Goal: Task Accomplishment & Management: Manage account settings

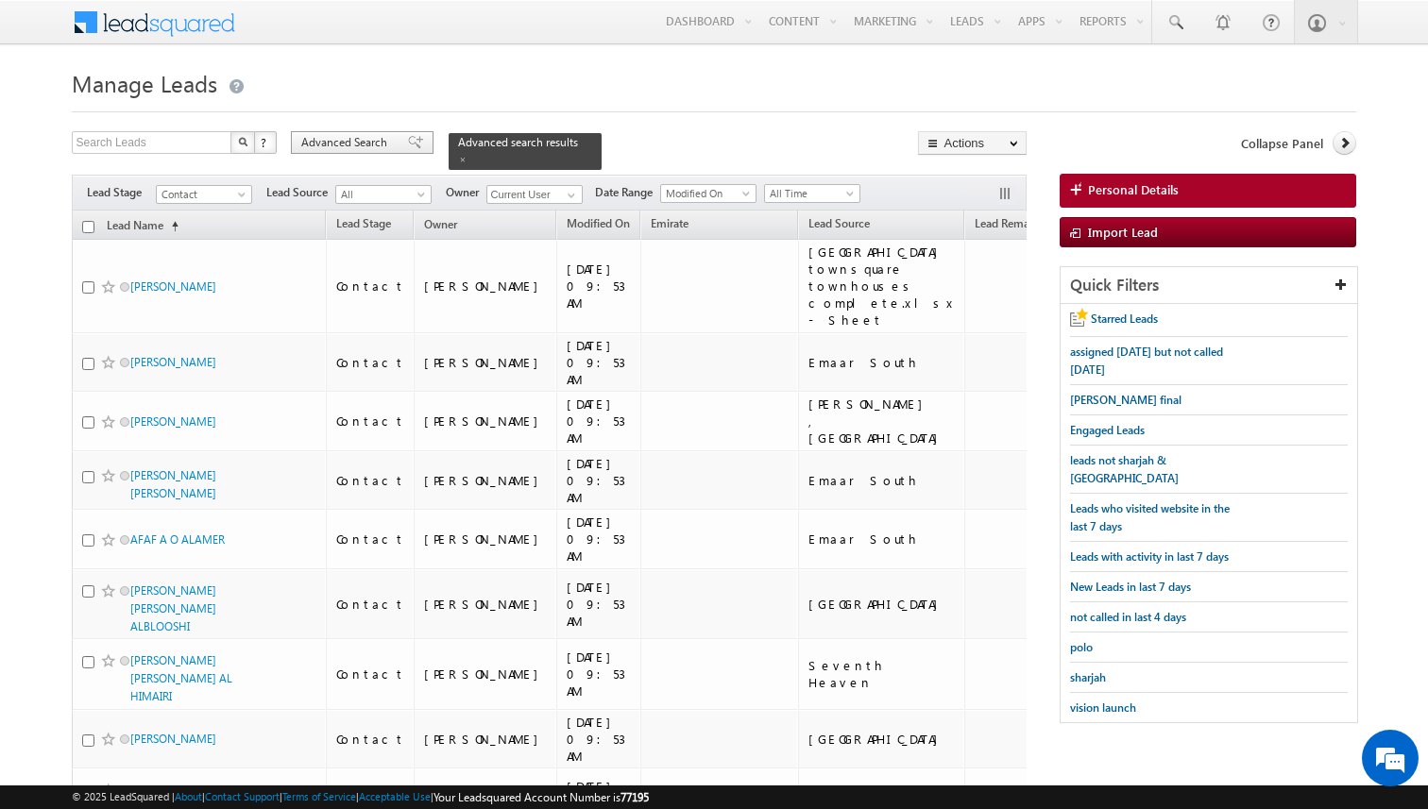
click at [360, 149] on span "Advanced Search" at bounding box center [347, 142] width 92 height 17
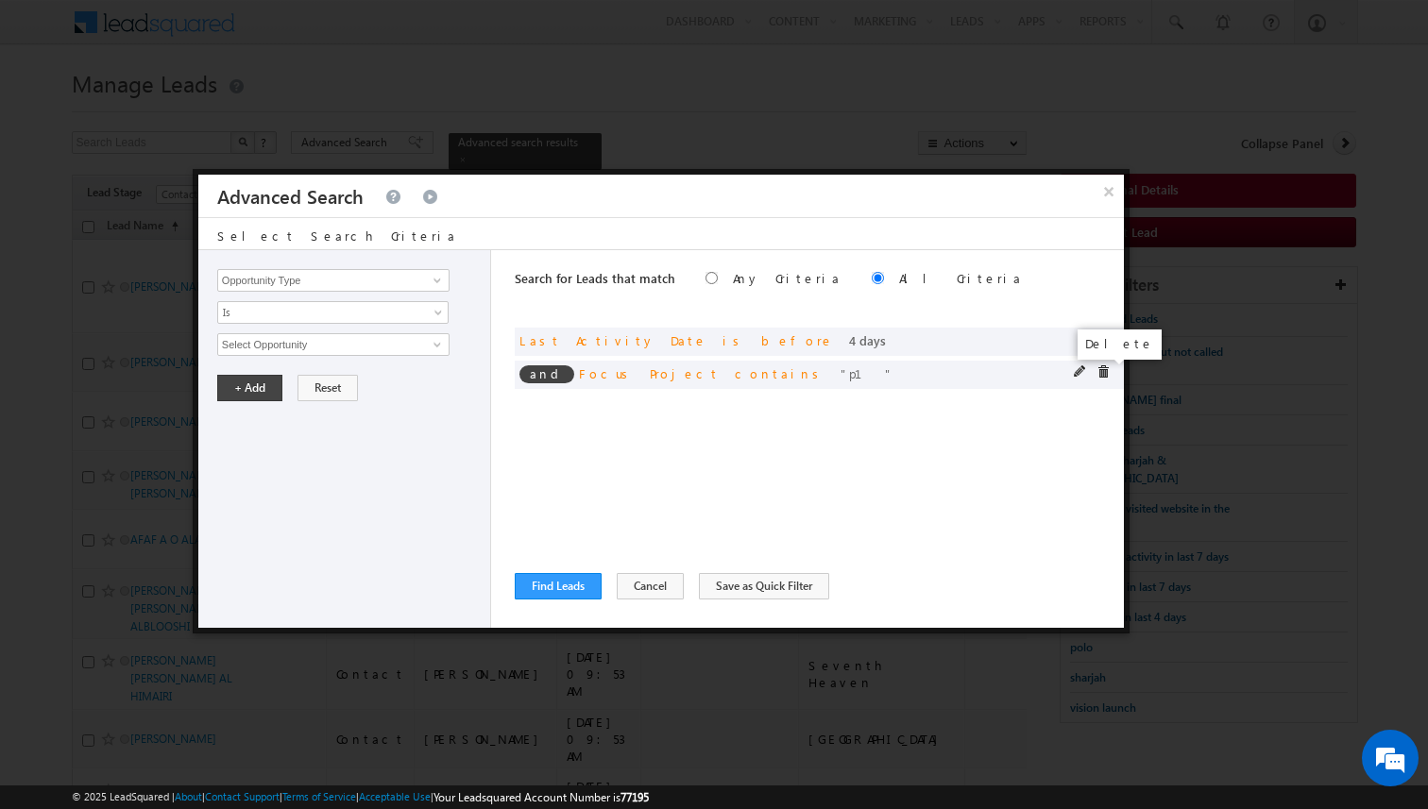
click at [1101, 371] on span at bounding box center [1102, 371] width 13 height 13
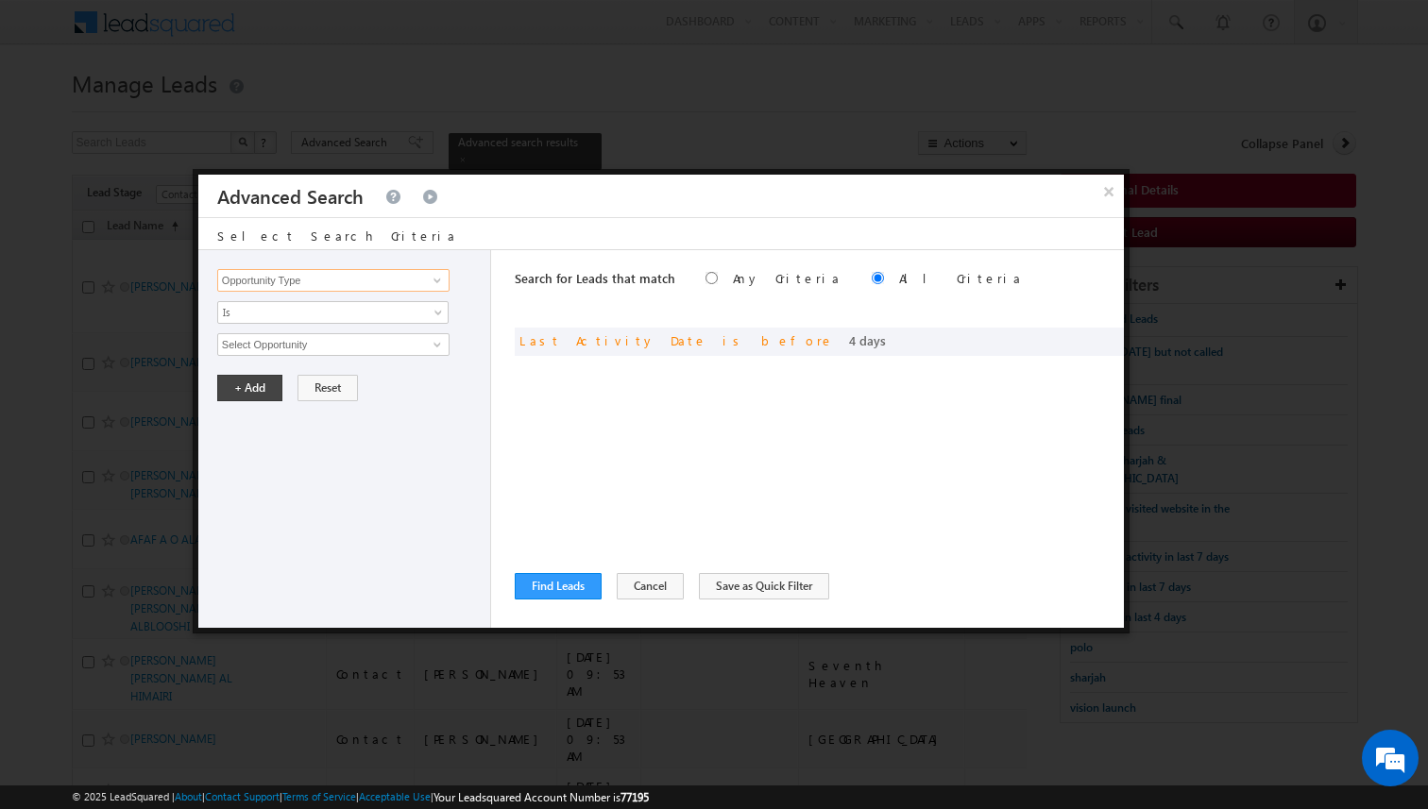
click at [347, 281] on input "Opportunity Type" at bounding box center [333, 280] width 232 height 23
type input "Focus Project"
click at [330, 309] on span "Is" at bounding box center [320, 312] width 205 height 17
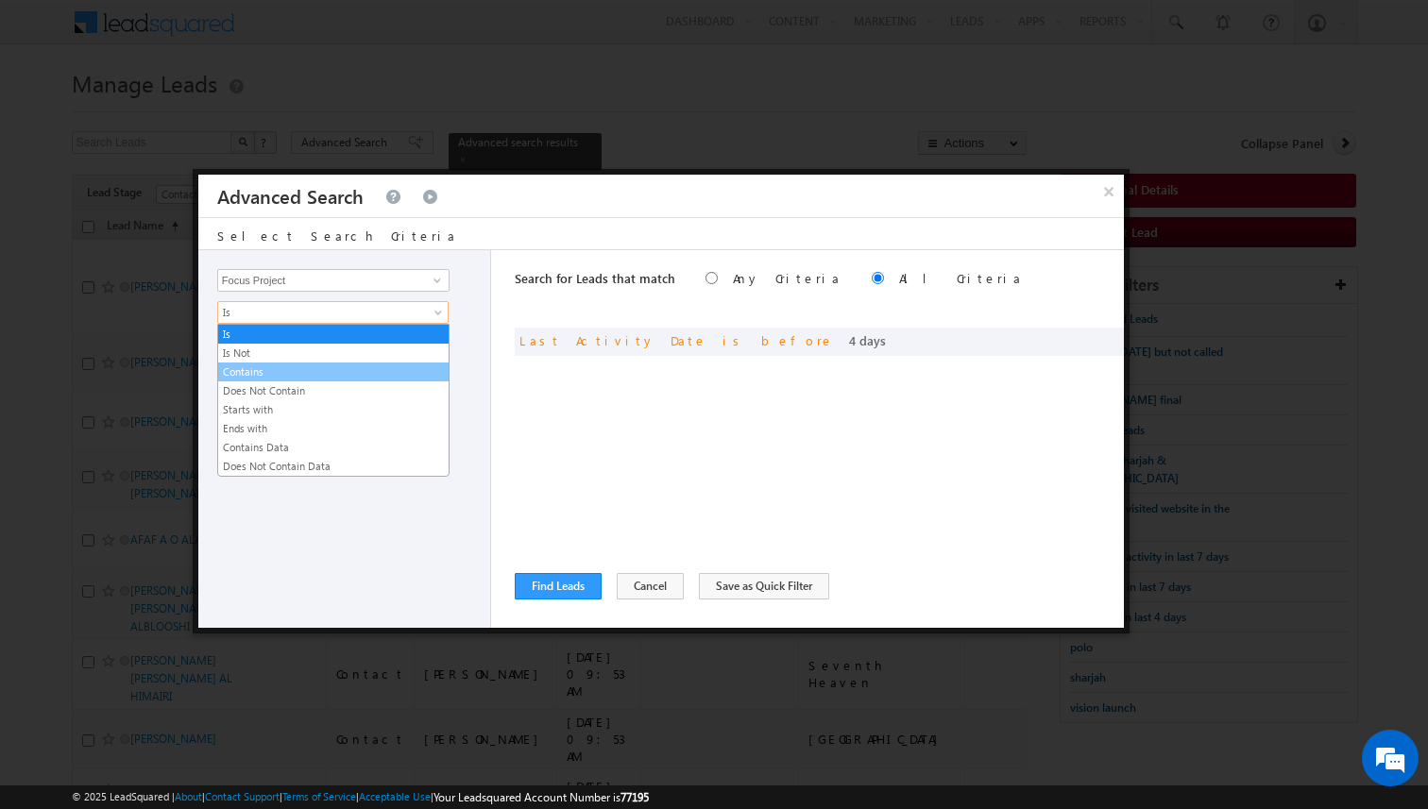
click at [271, 371] on link "Contains" at bounding box center [333, 371] width 230 height 17
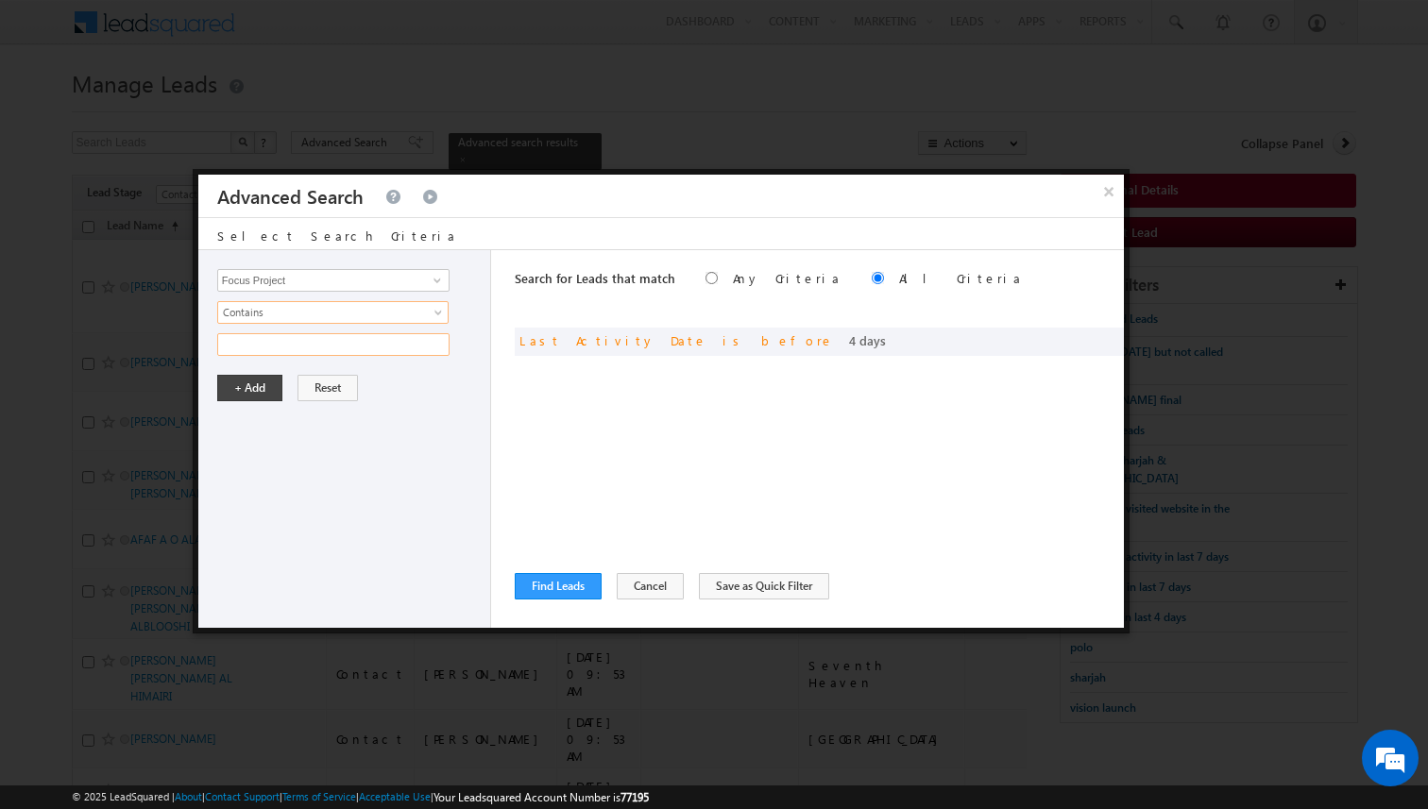
click at [302, 349] on input "text" at bounding box center [333, 344] width 232 height 23
type input "masaar"
click at [273, 384] on button "+ Add" at bounding box center [249, 388] width 65 height 26
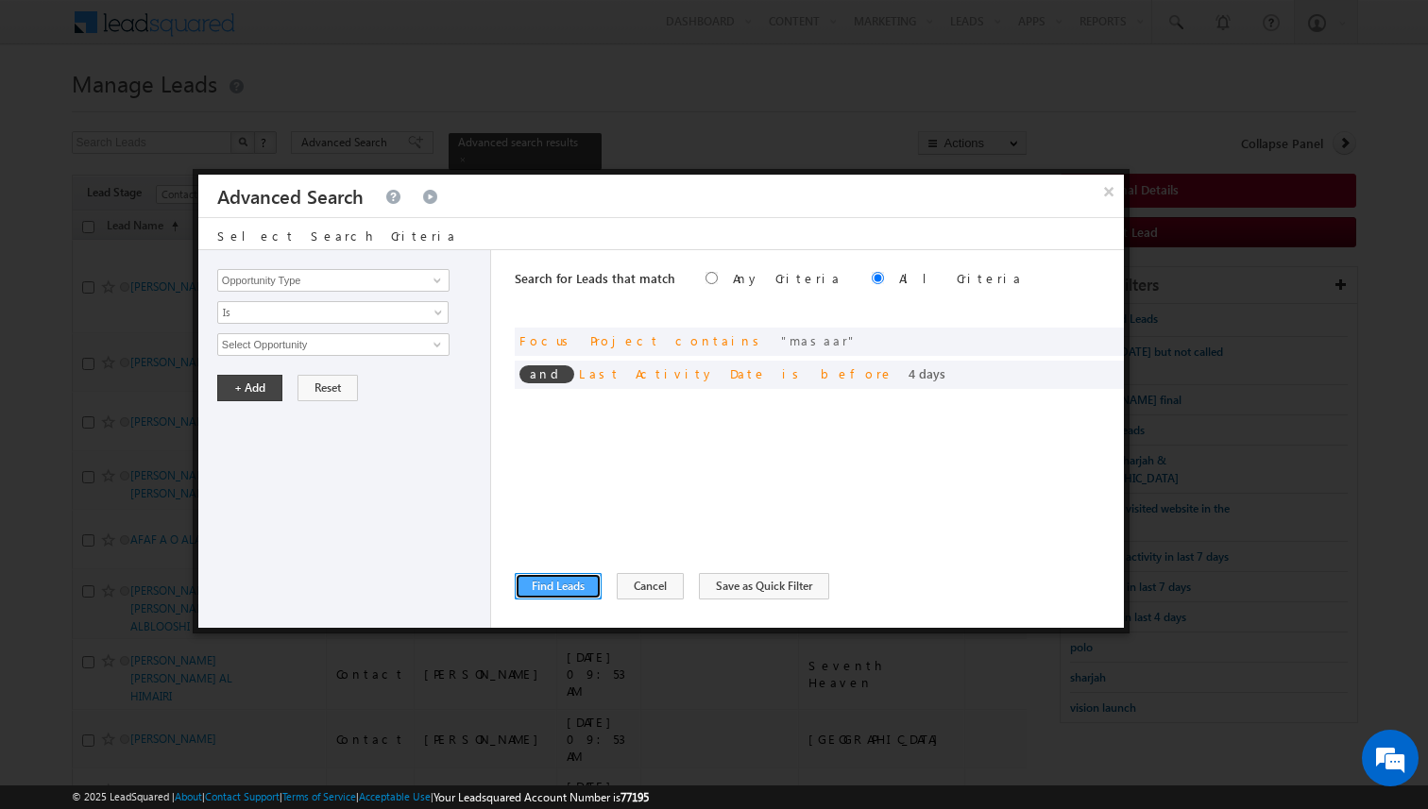
click at [575, 588] on button "Find Leads" at bounding box center [558, 586] width 87 height 26
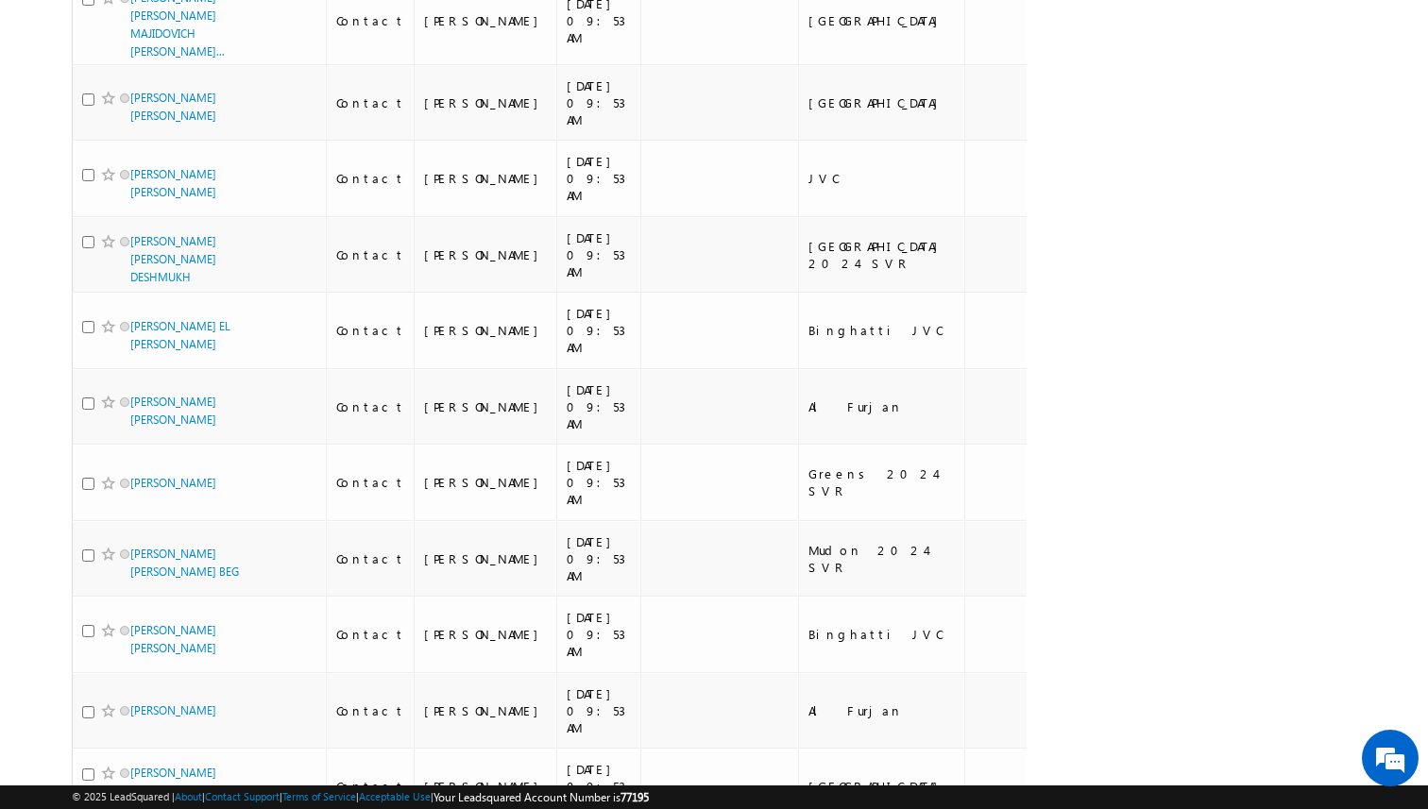
scroll to position [2669, 0]
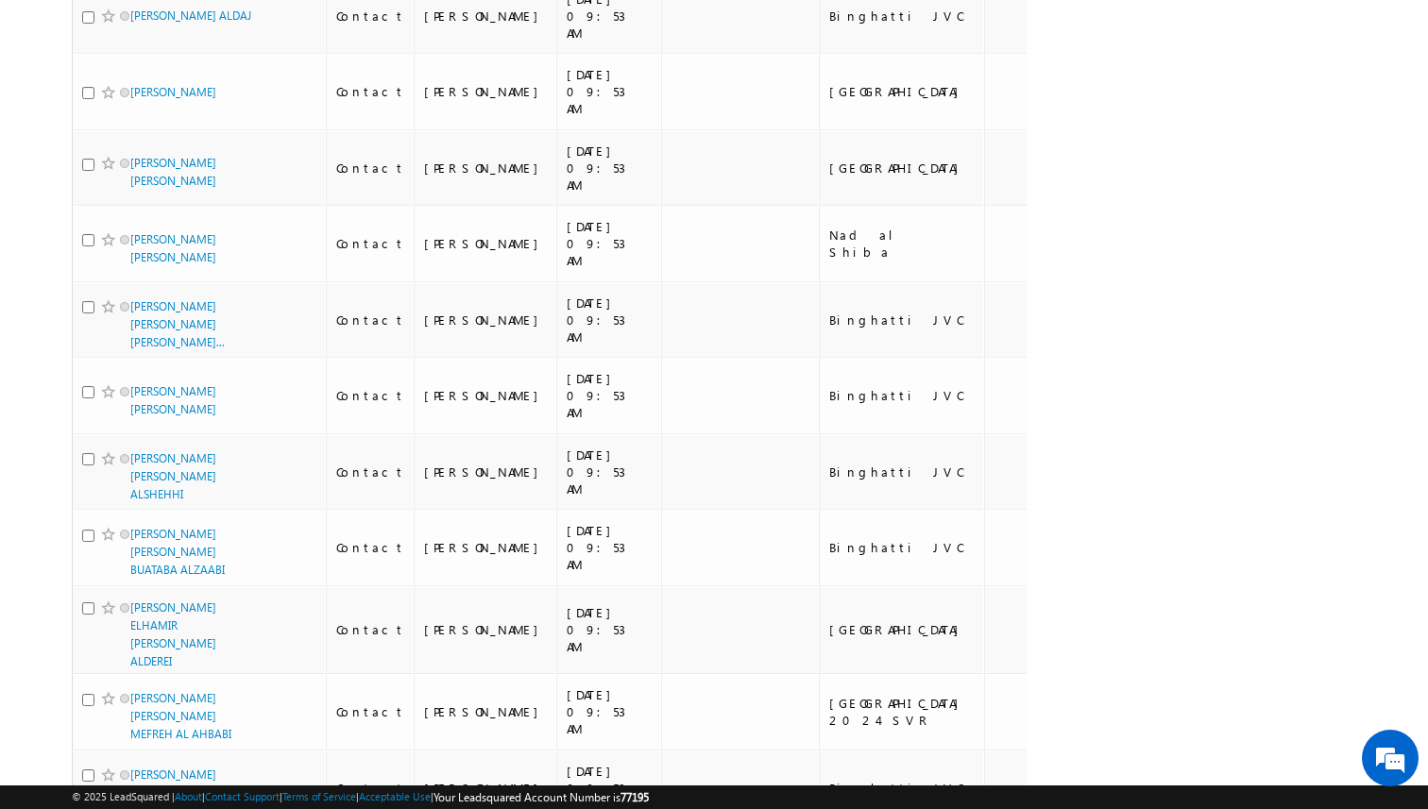
scroll to position [5755, 0]
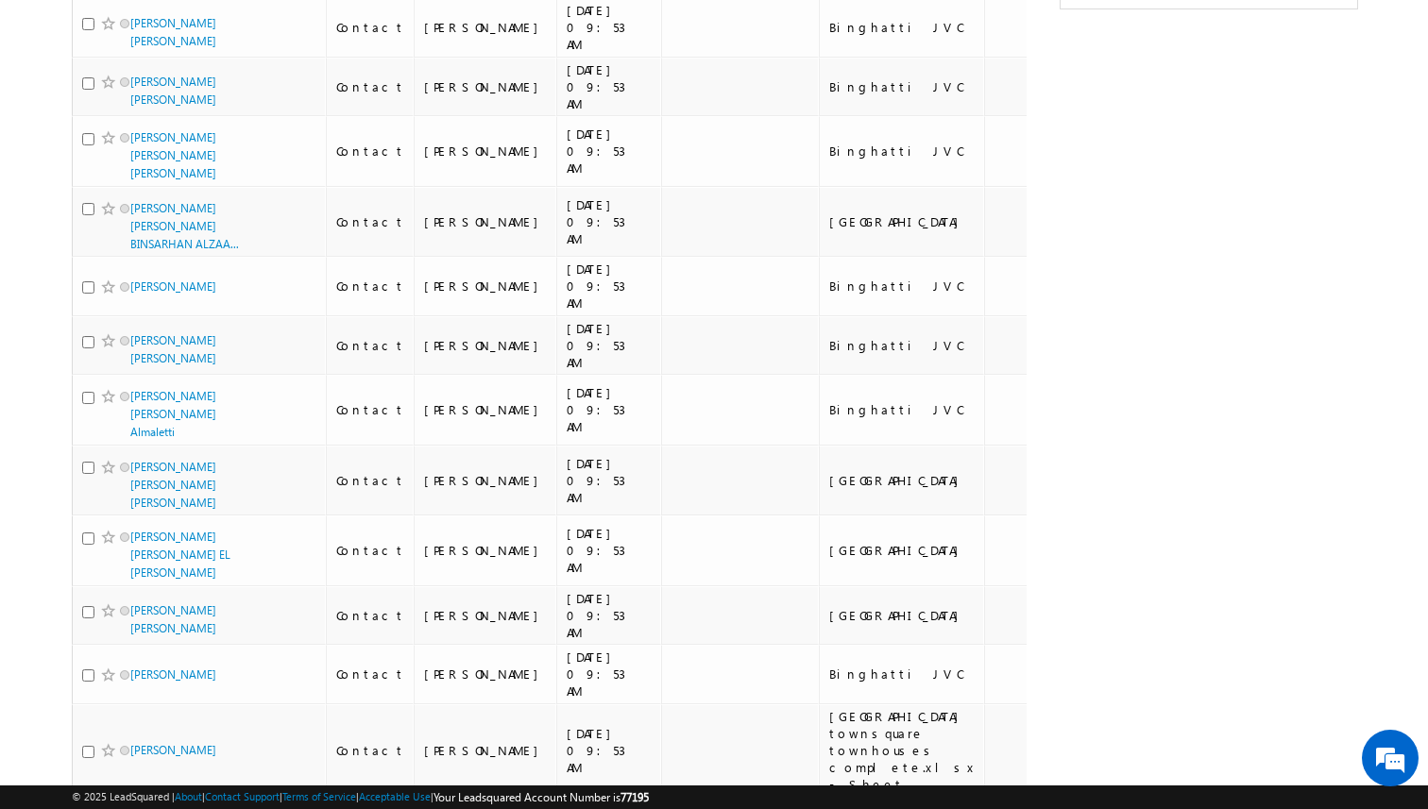
scroll to position [0, 0]
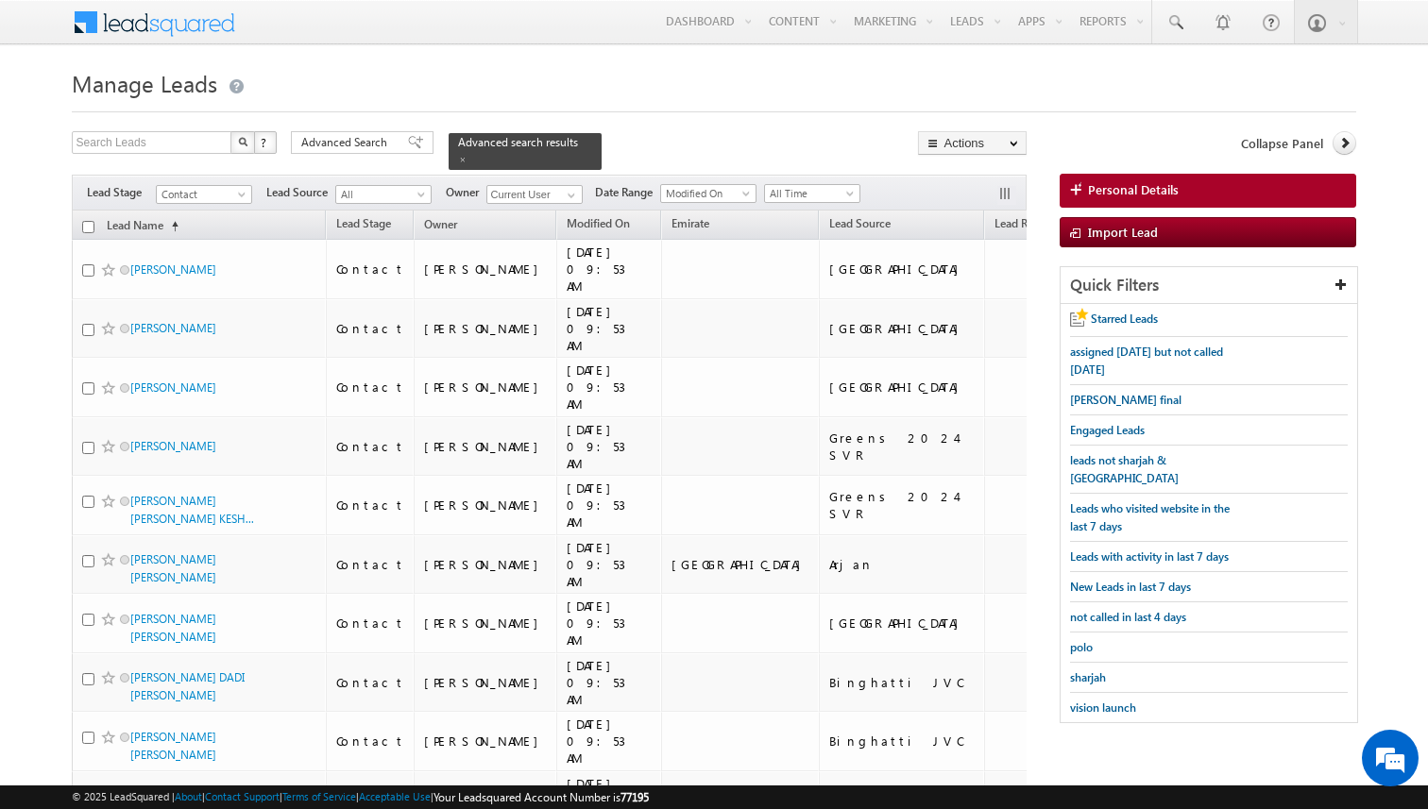
click at [83, 230] on input "checkbox" at bounding box center [88, 227] width 12 height 12
checkbox input "true"
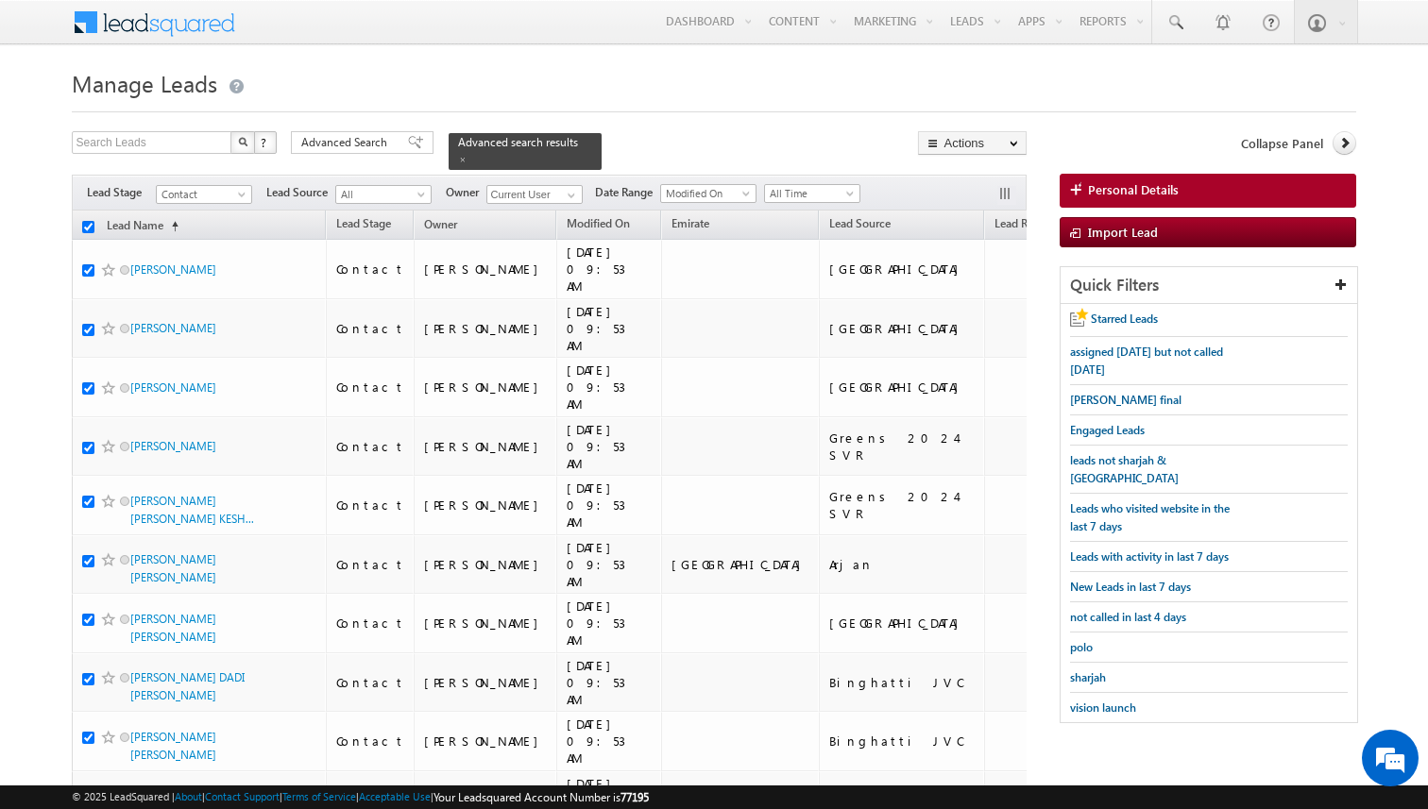
checkbox input "true"
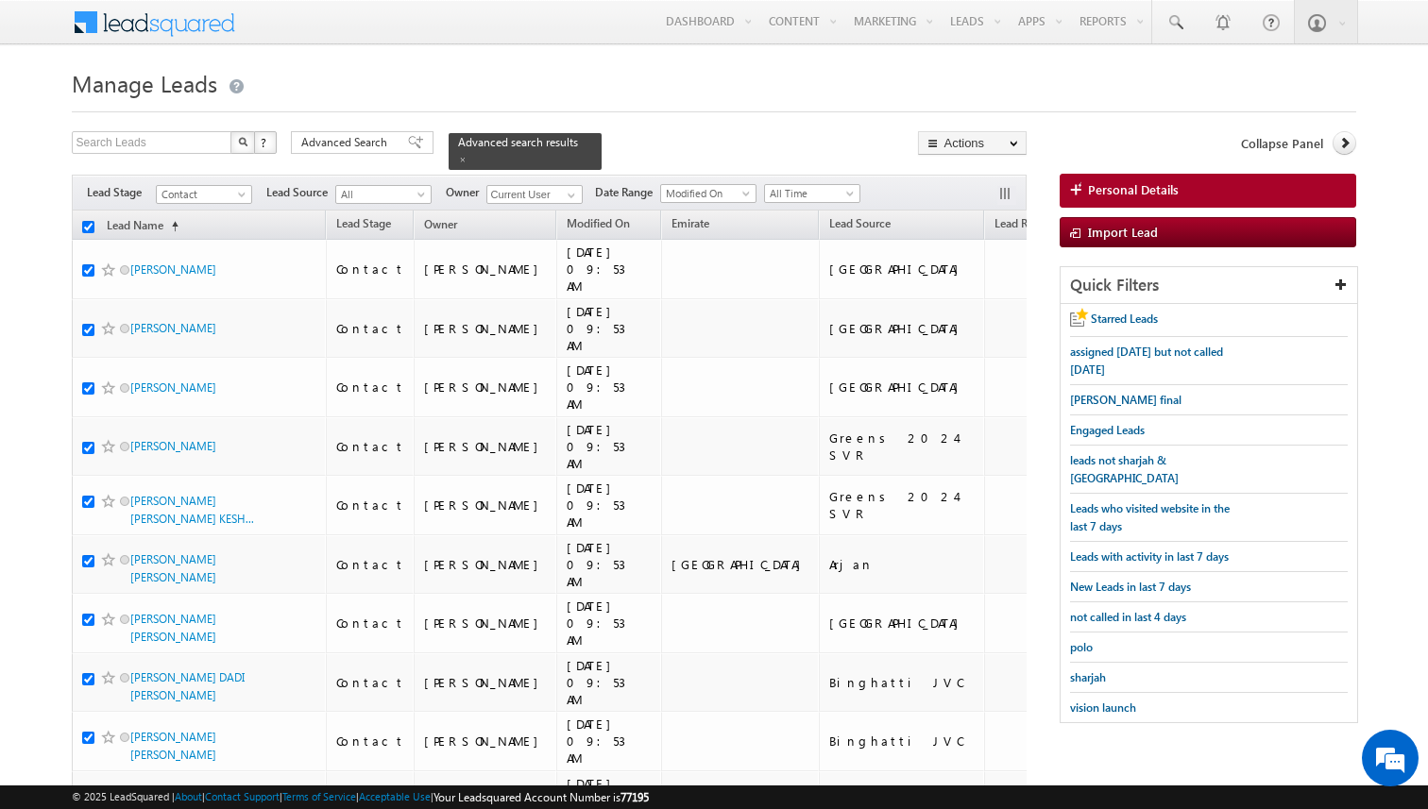
checkbox input "true"
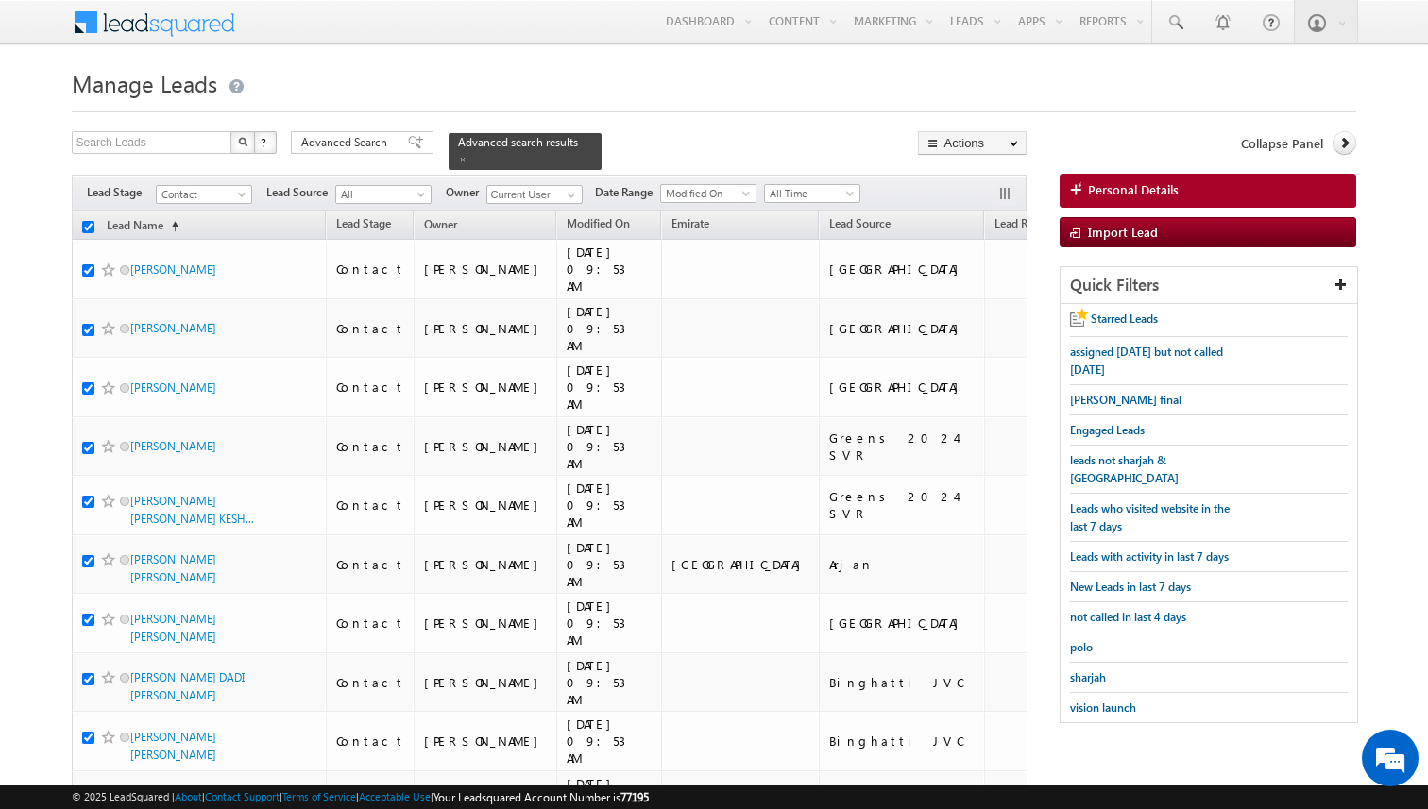
checkbox input "true"
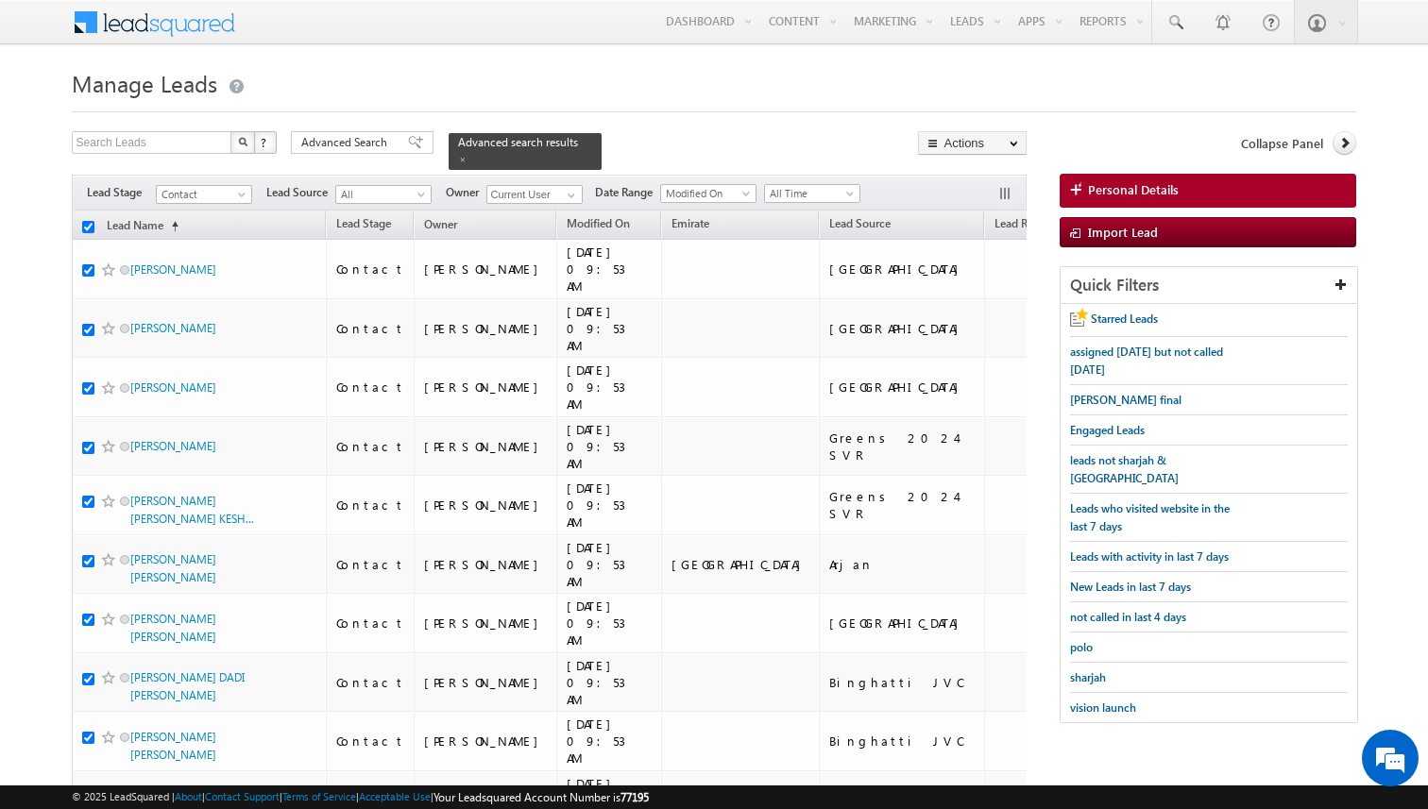
checkbox input "true"
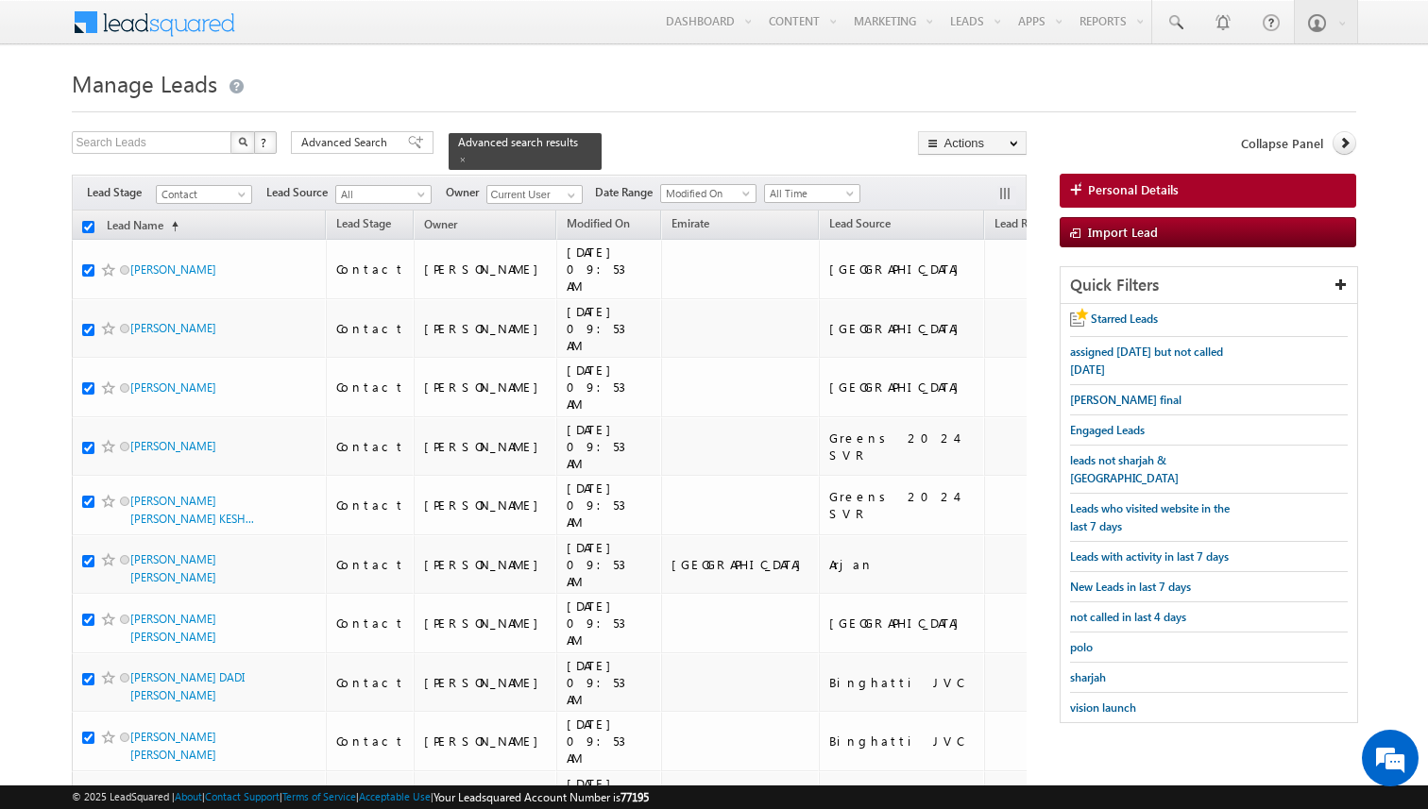
checkbox input "true"
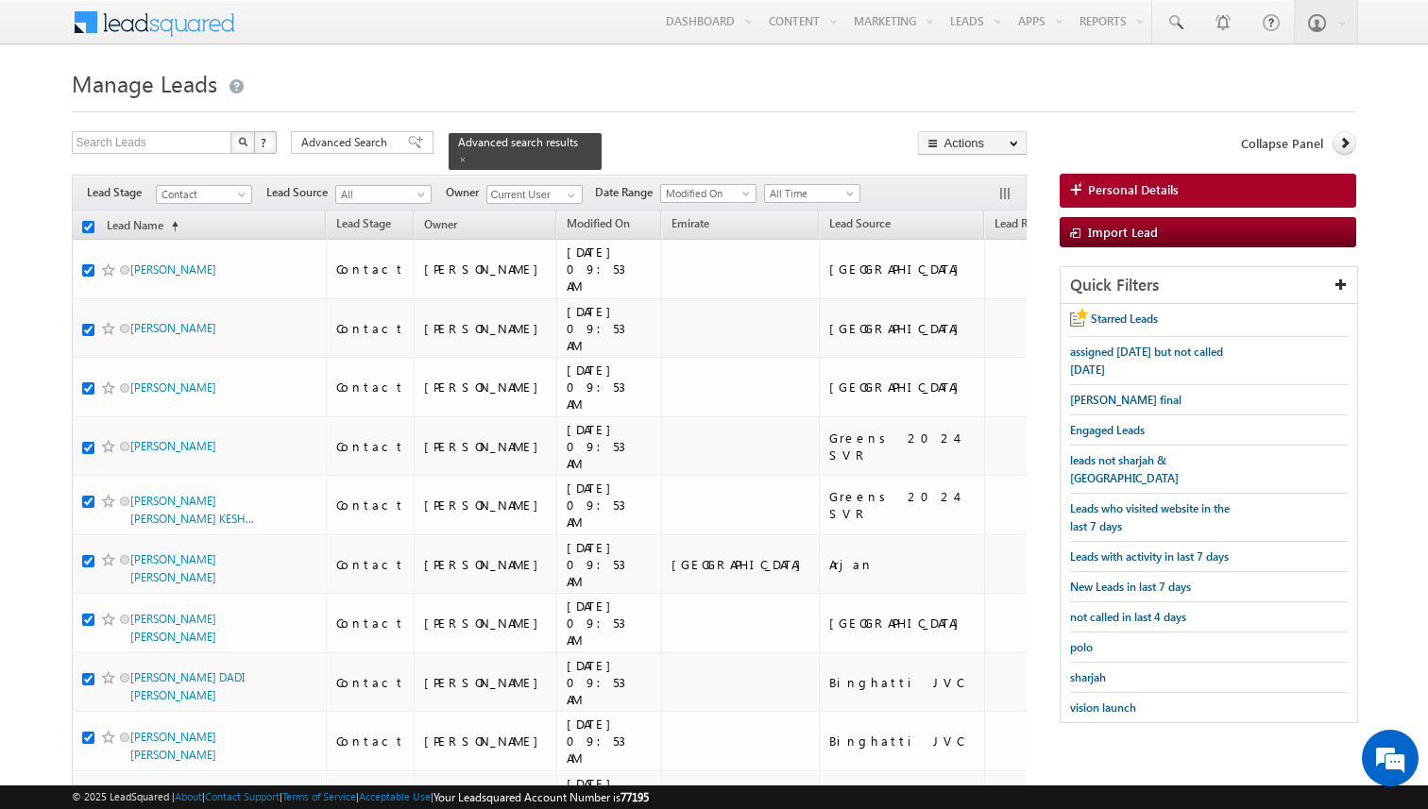
checkbox input "true"
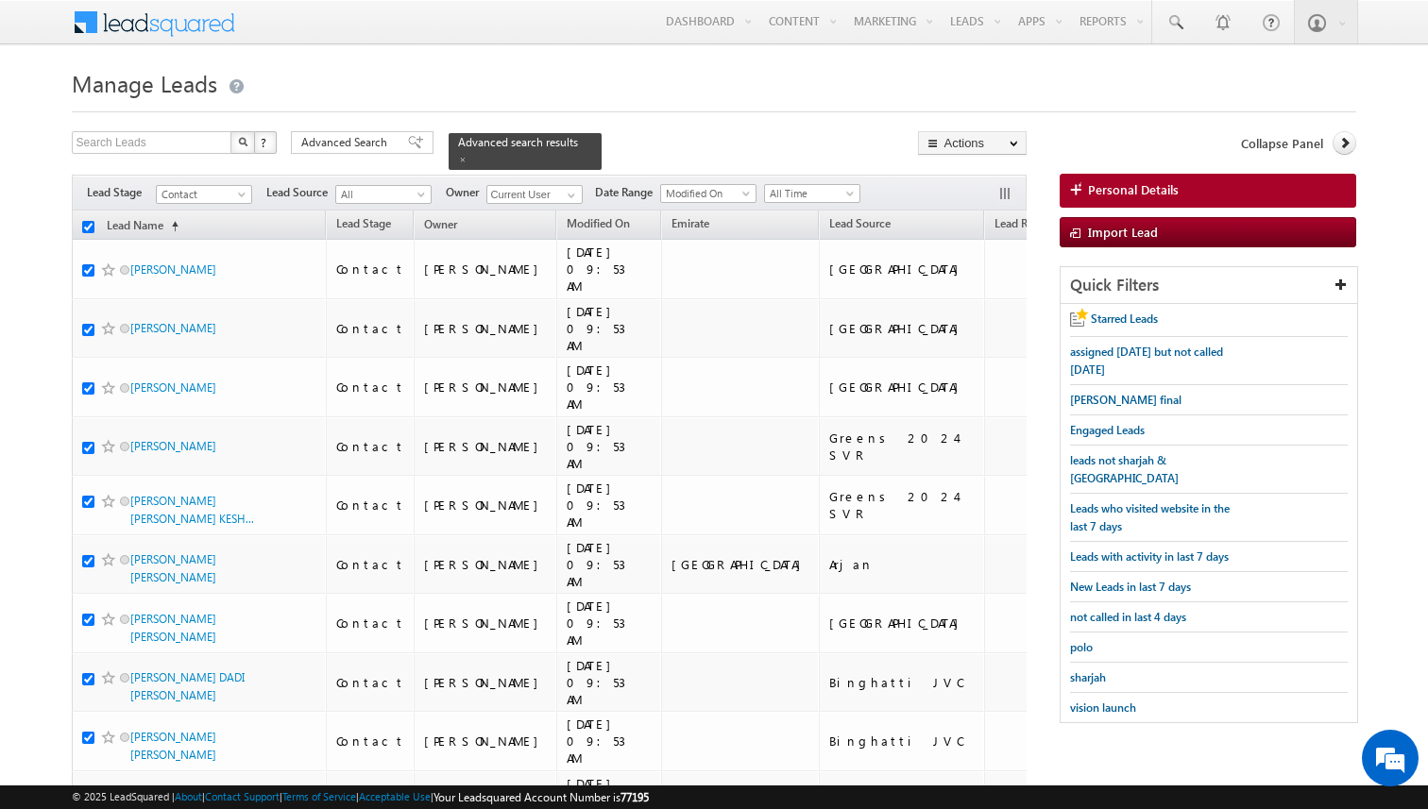
checkbox input "true"
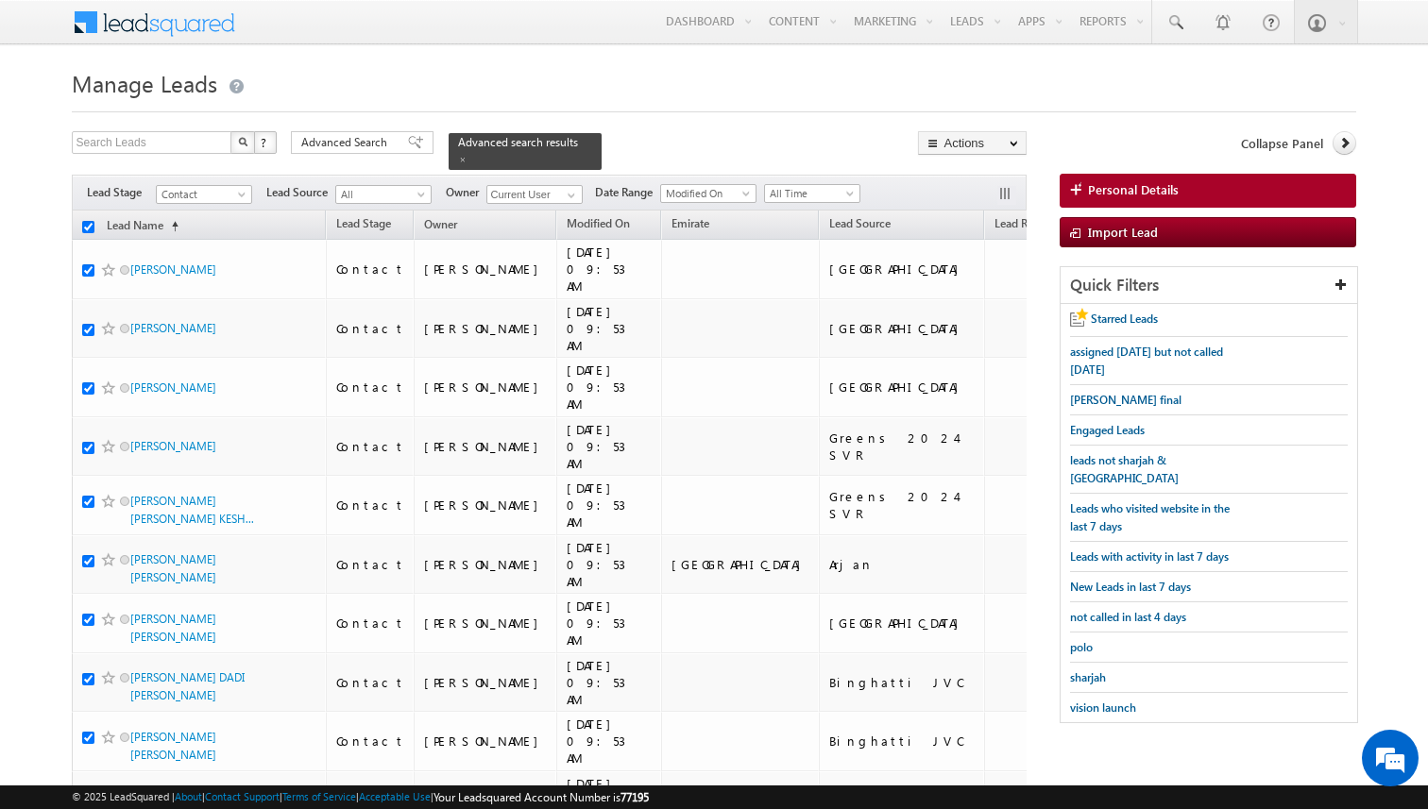
checkbox input "true"
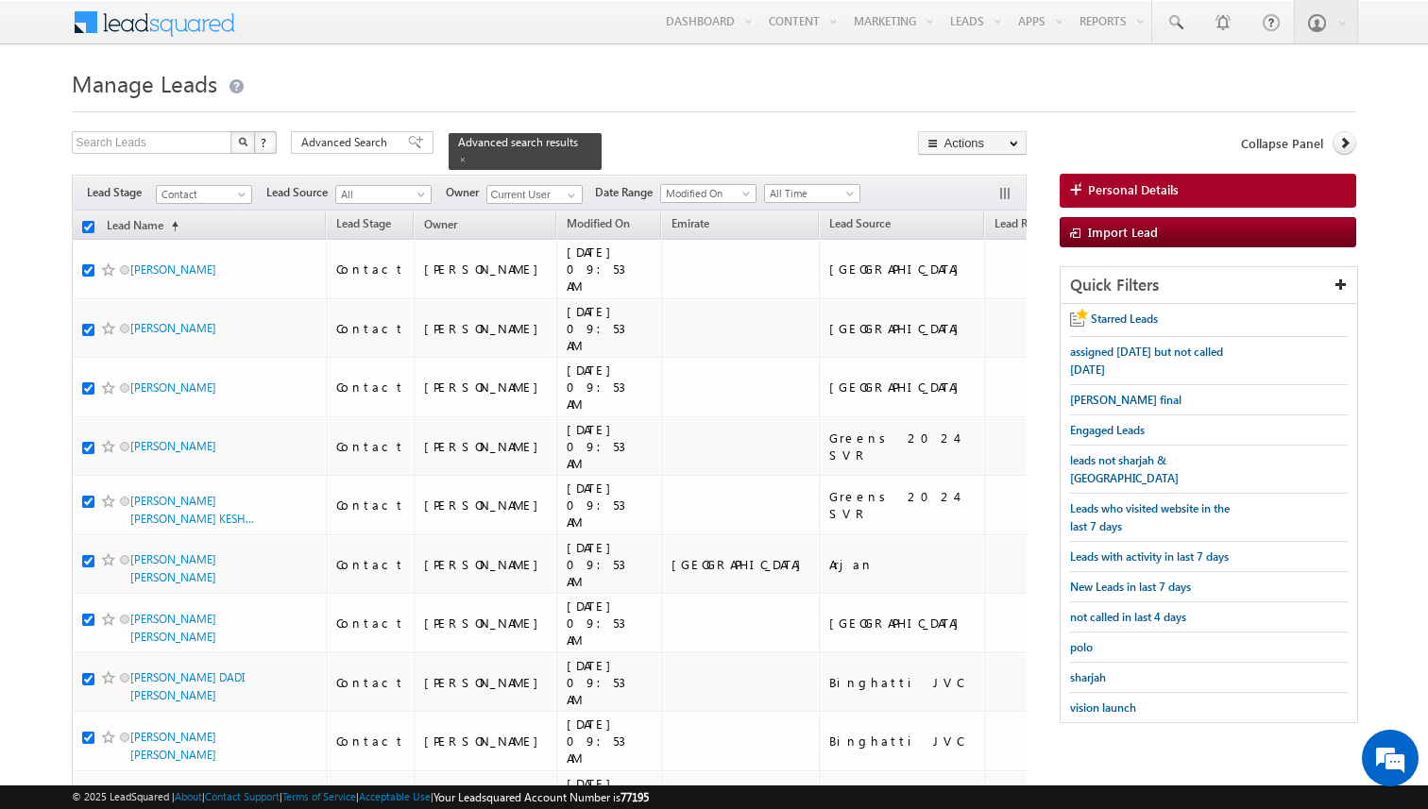
checkbox input "true"
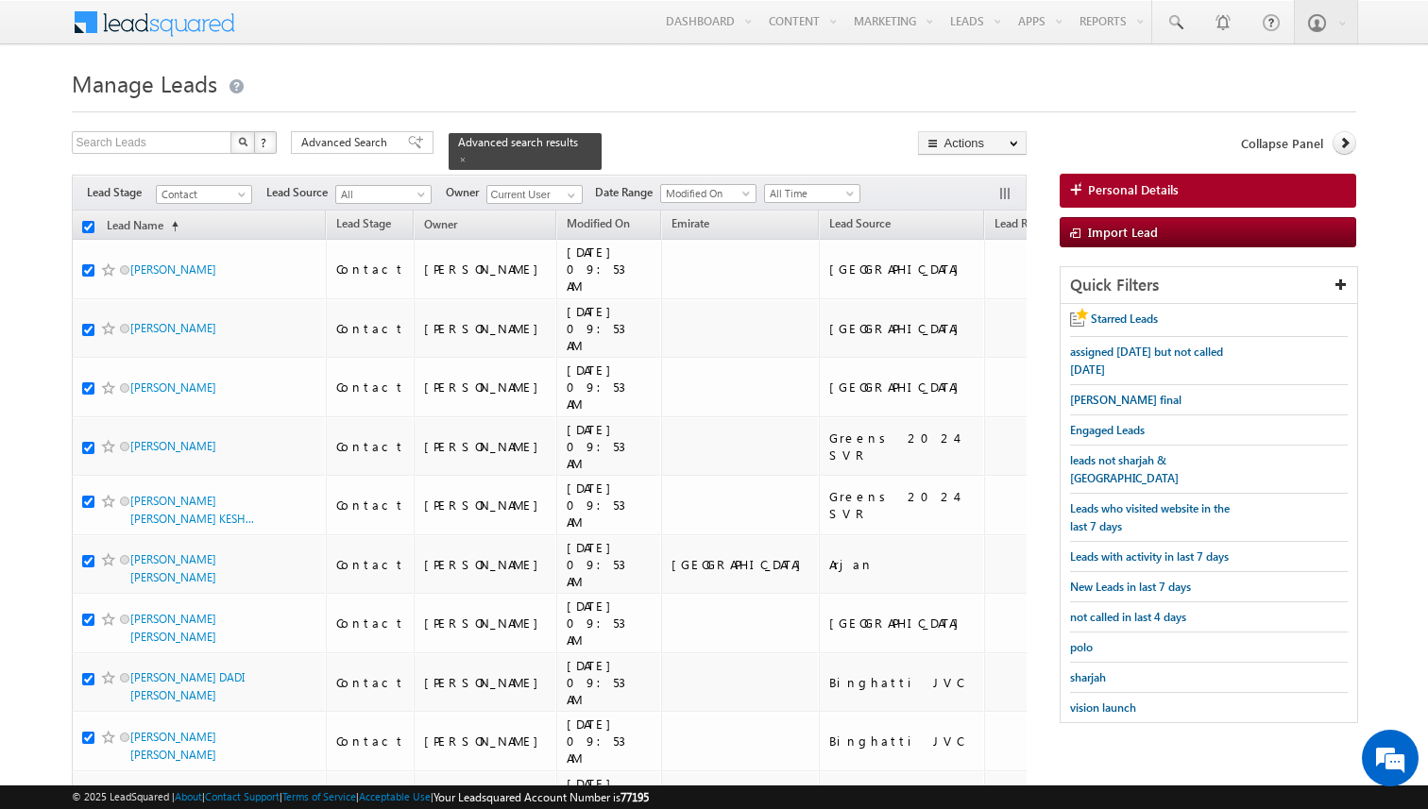
checkbox input "true"
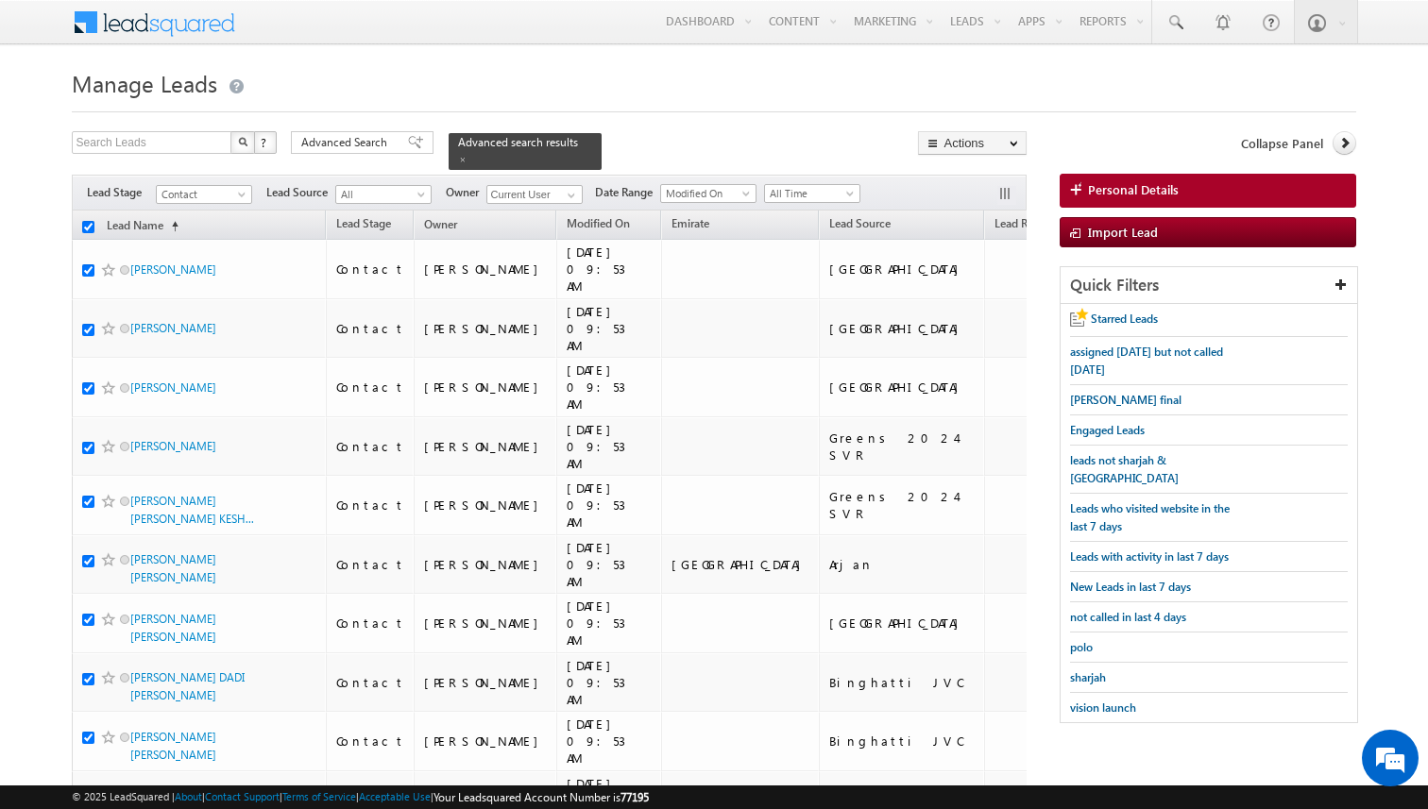
checkbox input "true"
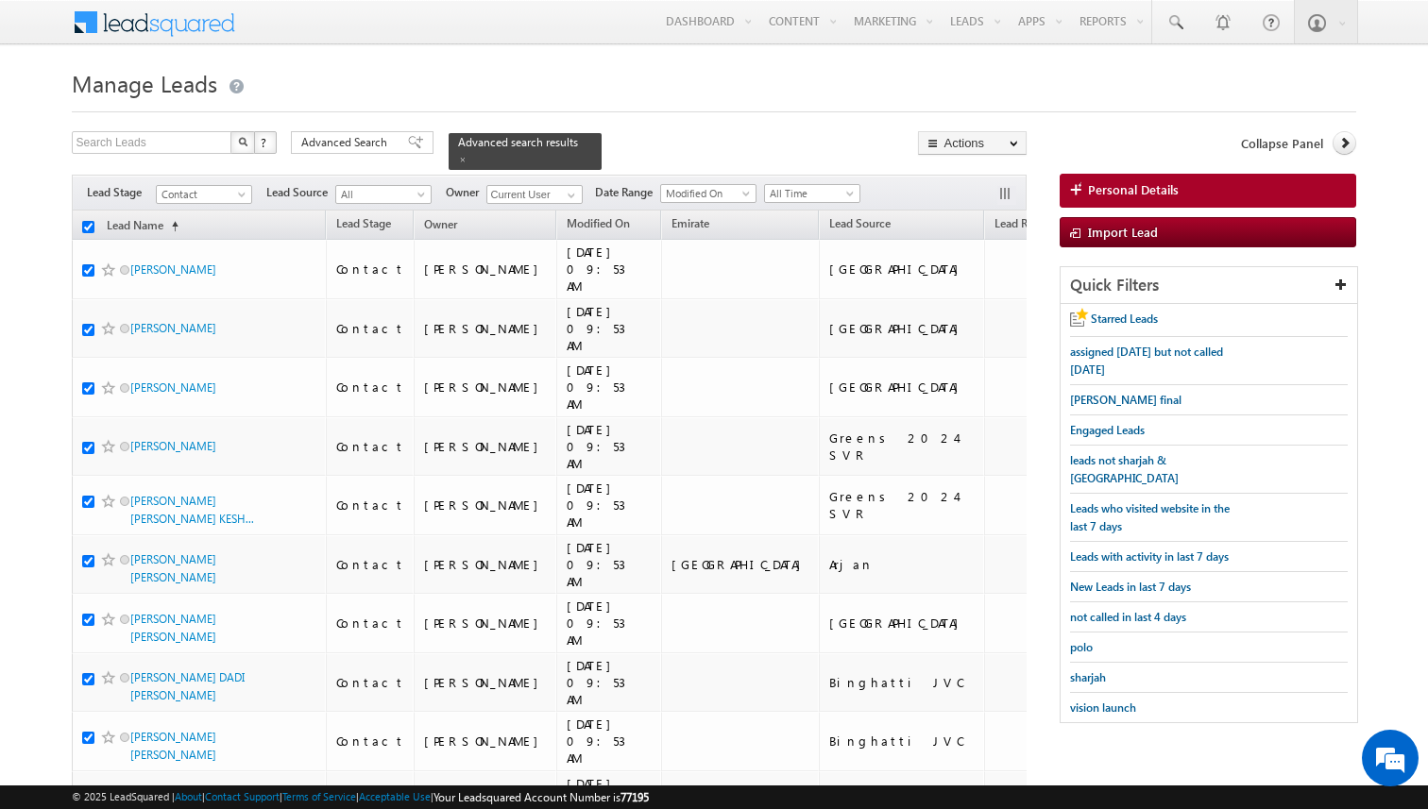
checkbox input "true"
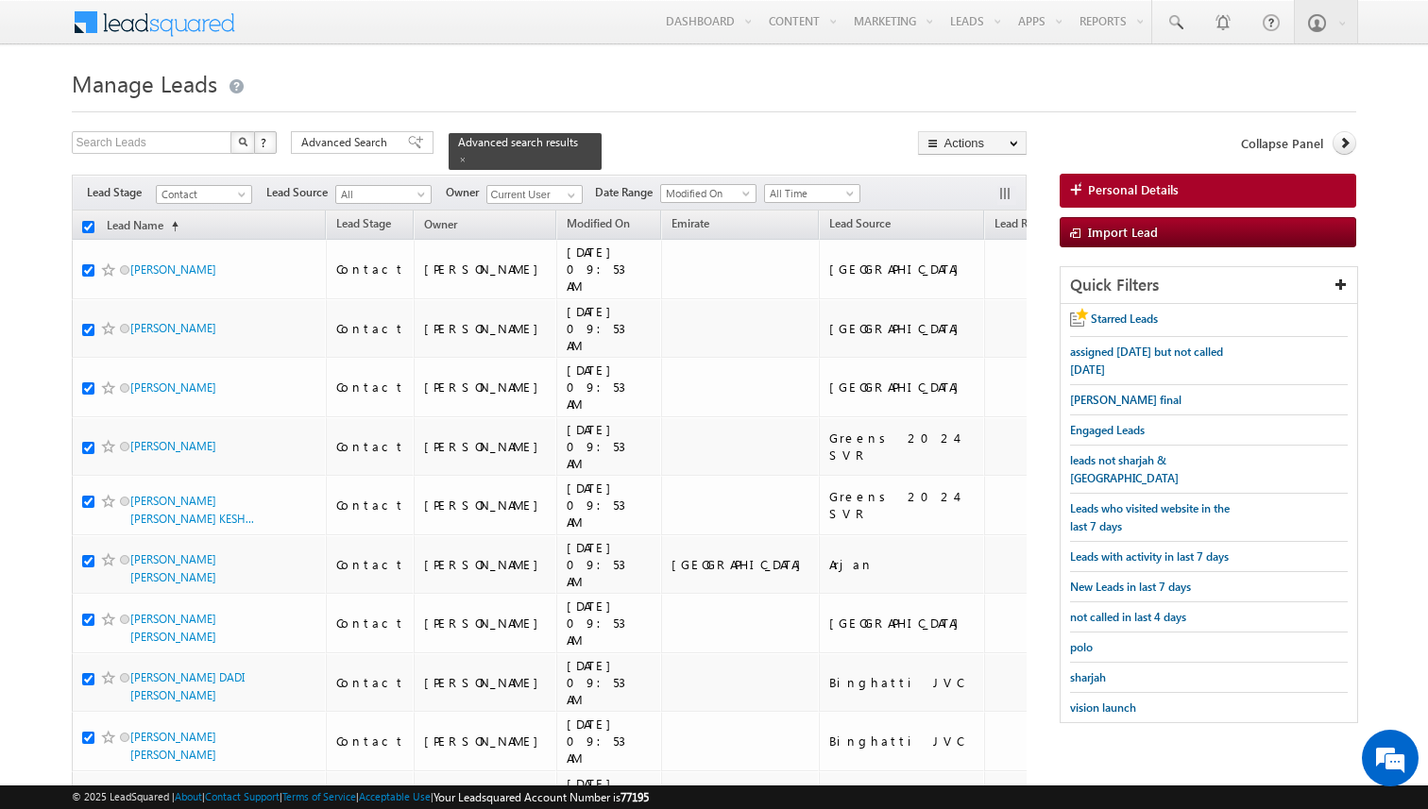
checkbox input "true"
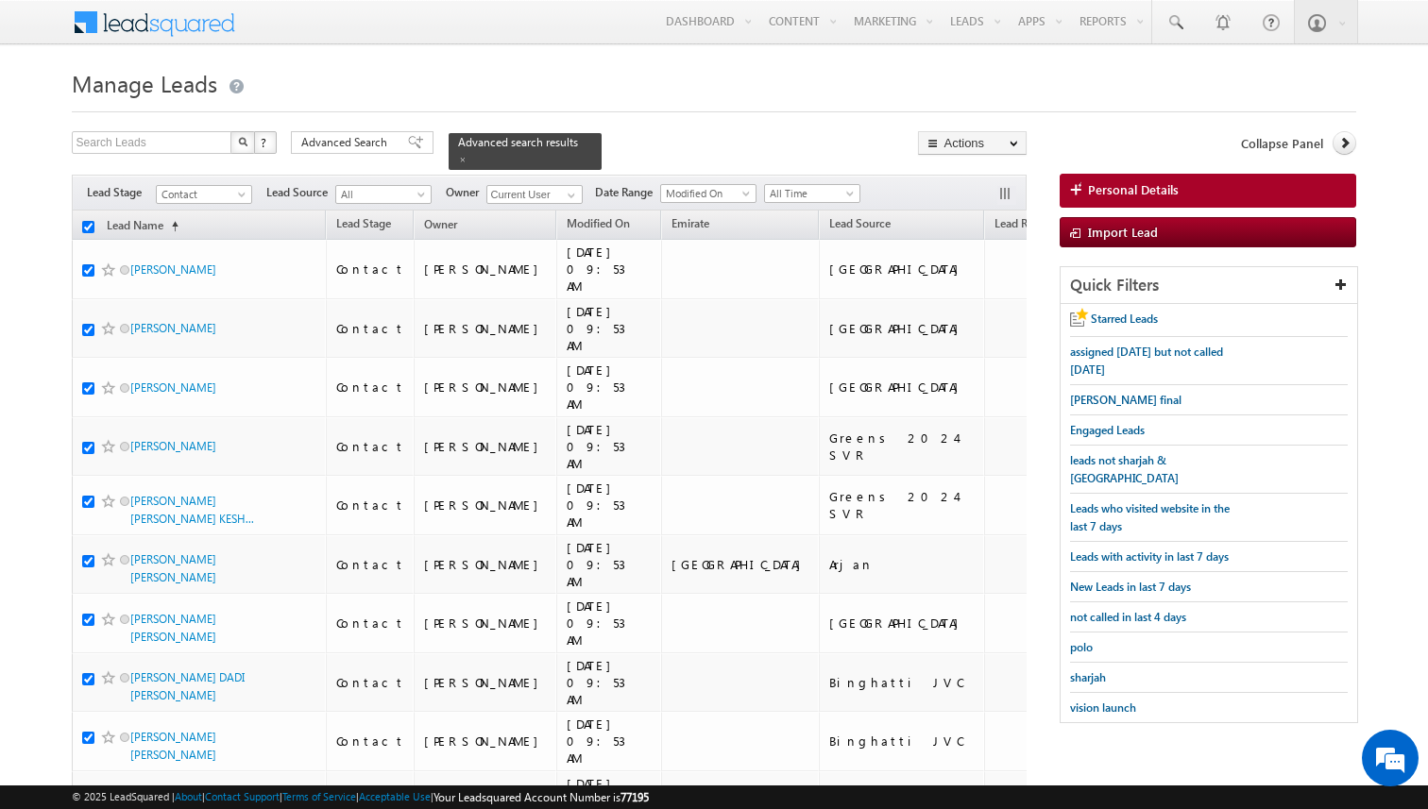
checkbox input "true"
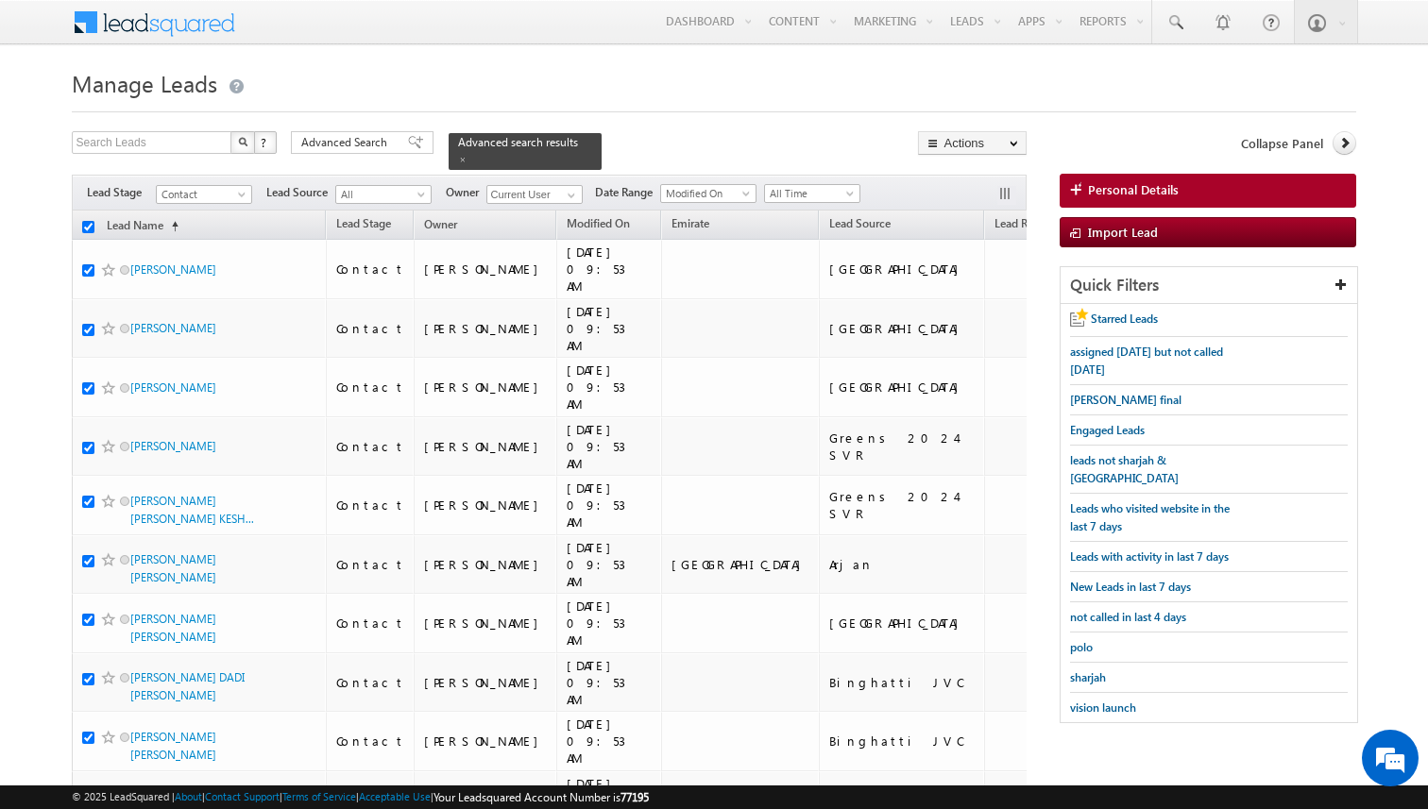
checkbox input "true"
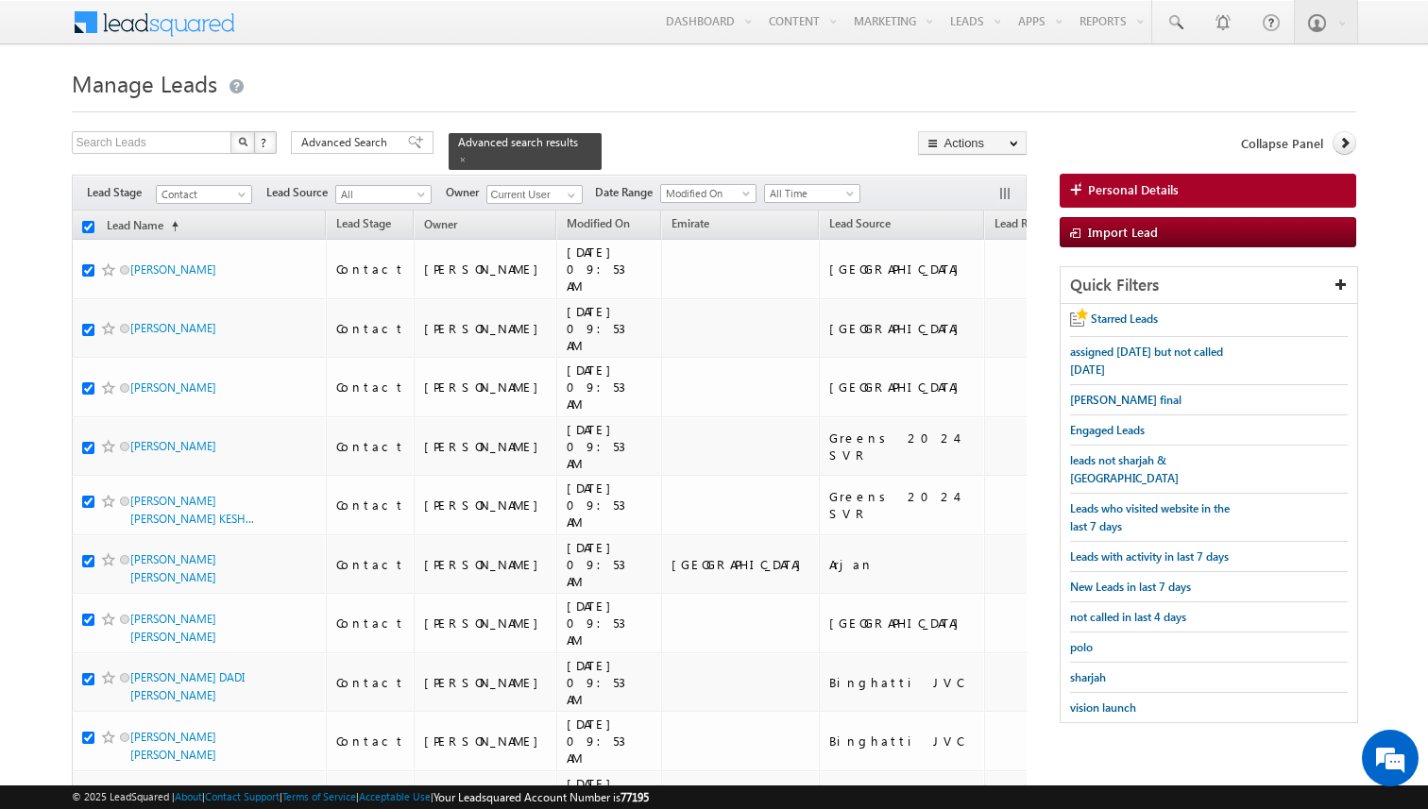
checkbox input "true"
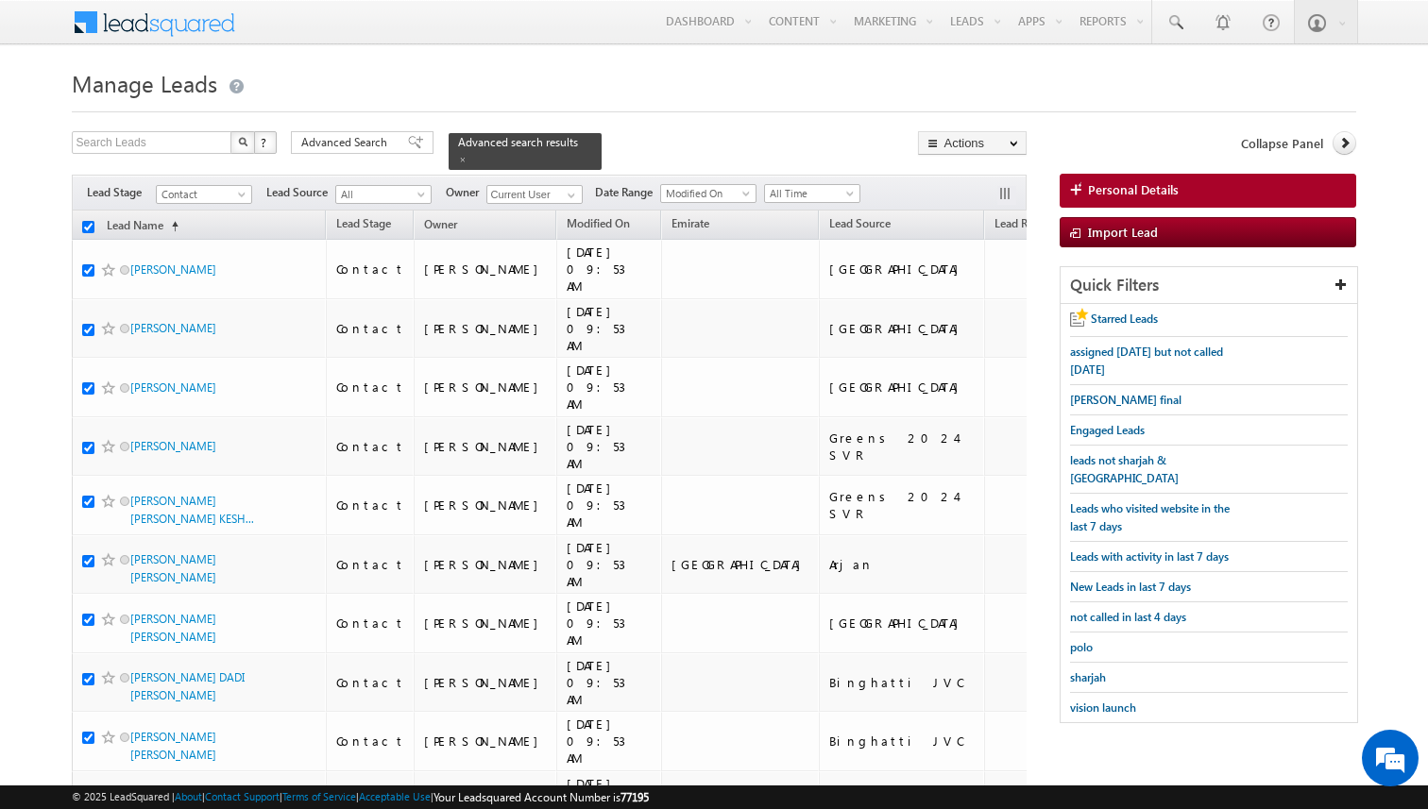
checkbox input "true"
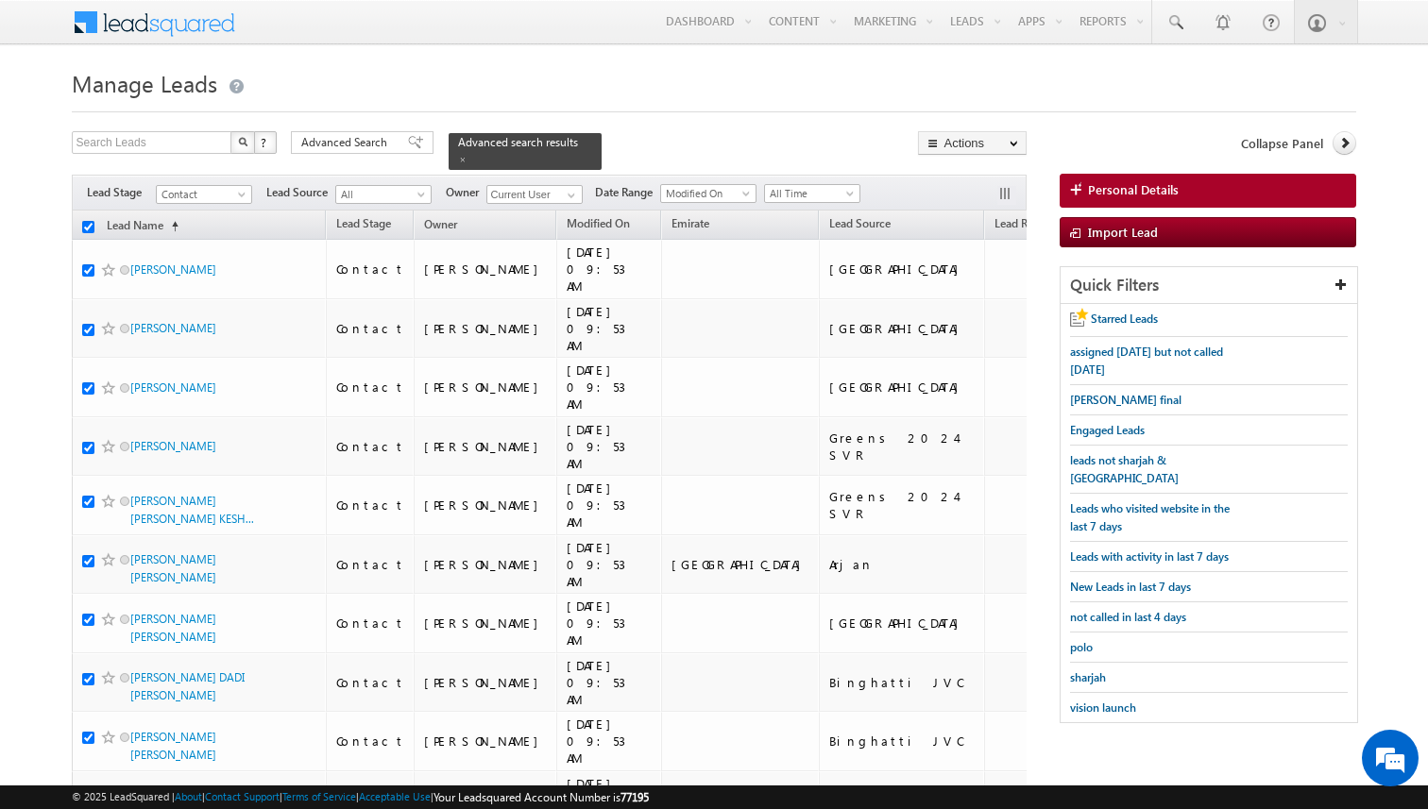
checkbox input "true"
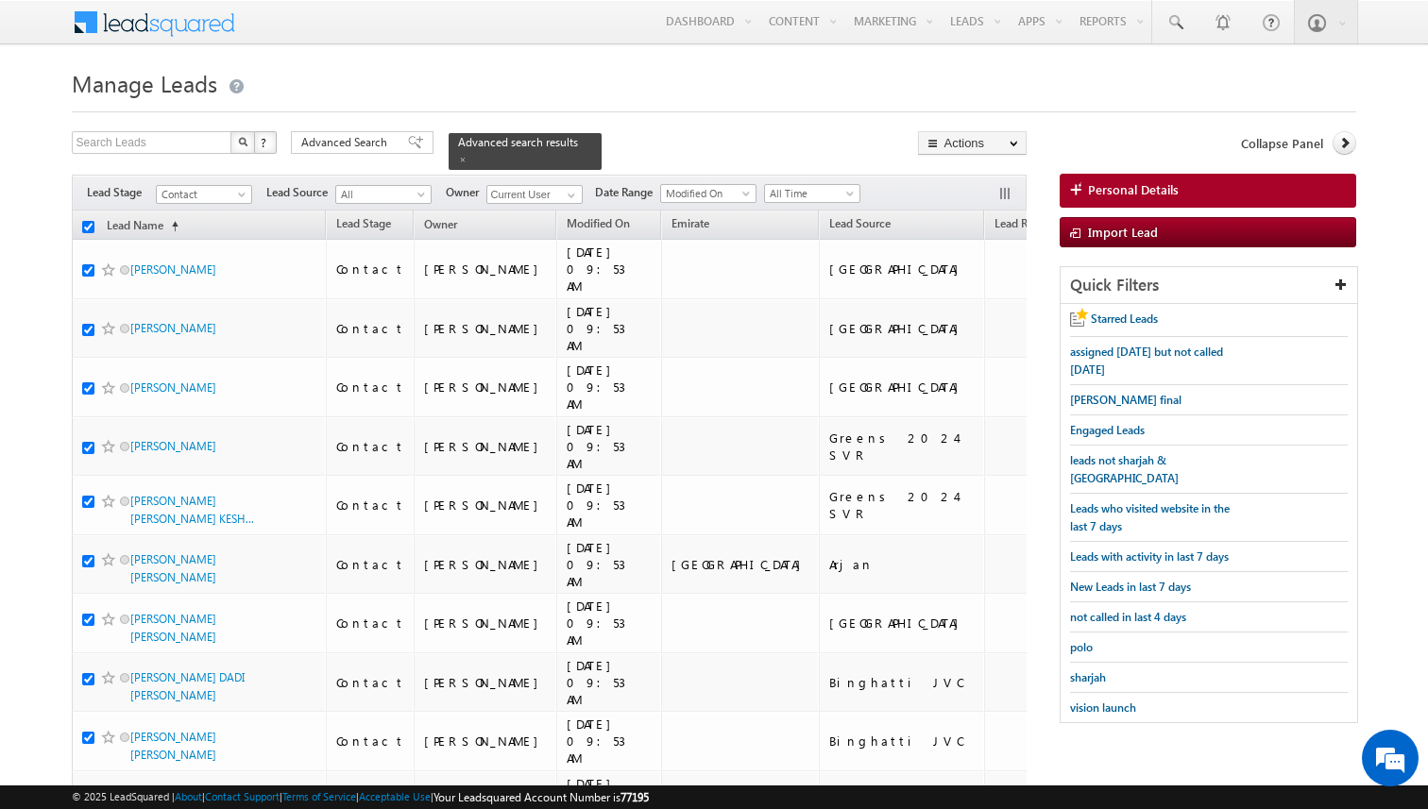
checkbox input "true"
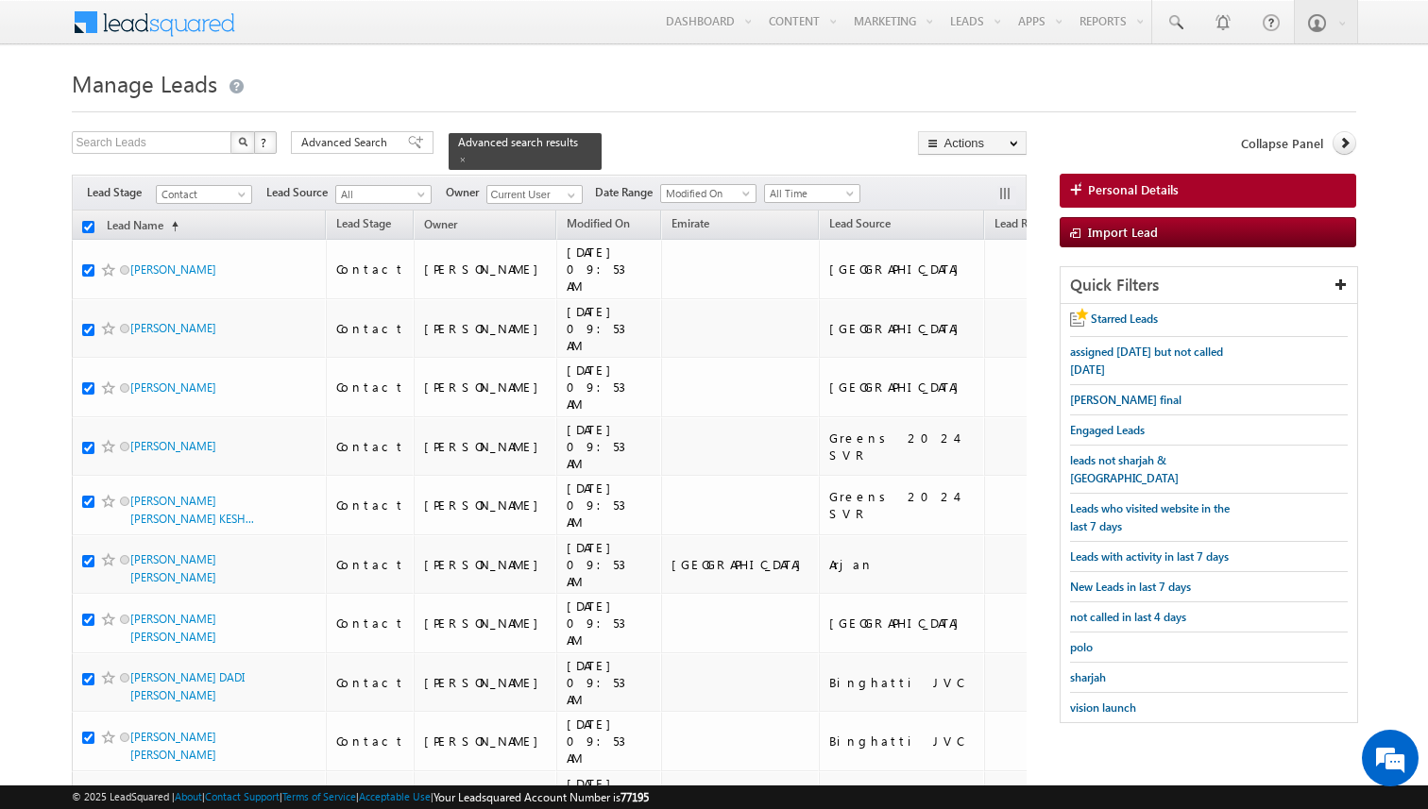
checkbox input "true"
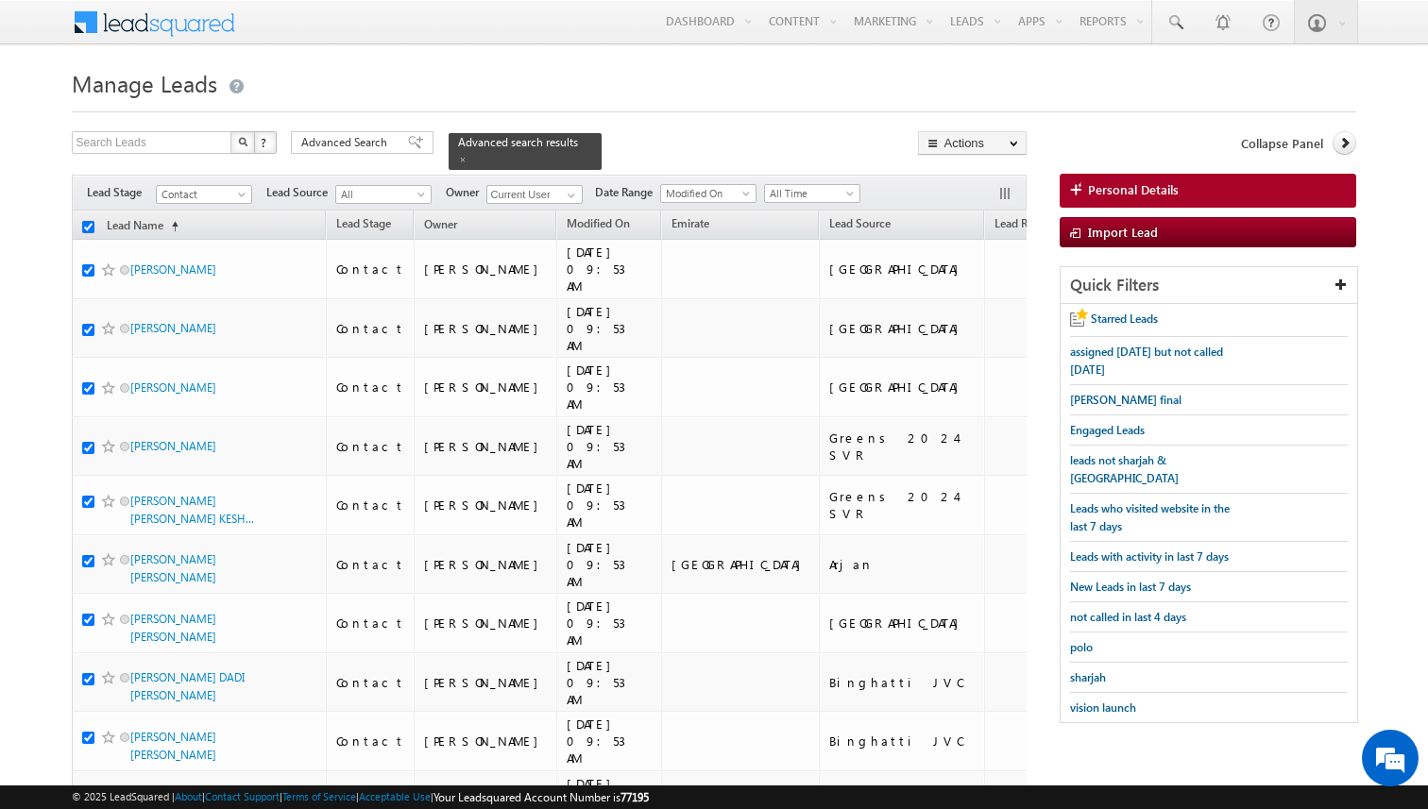
checkbox input "true"
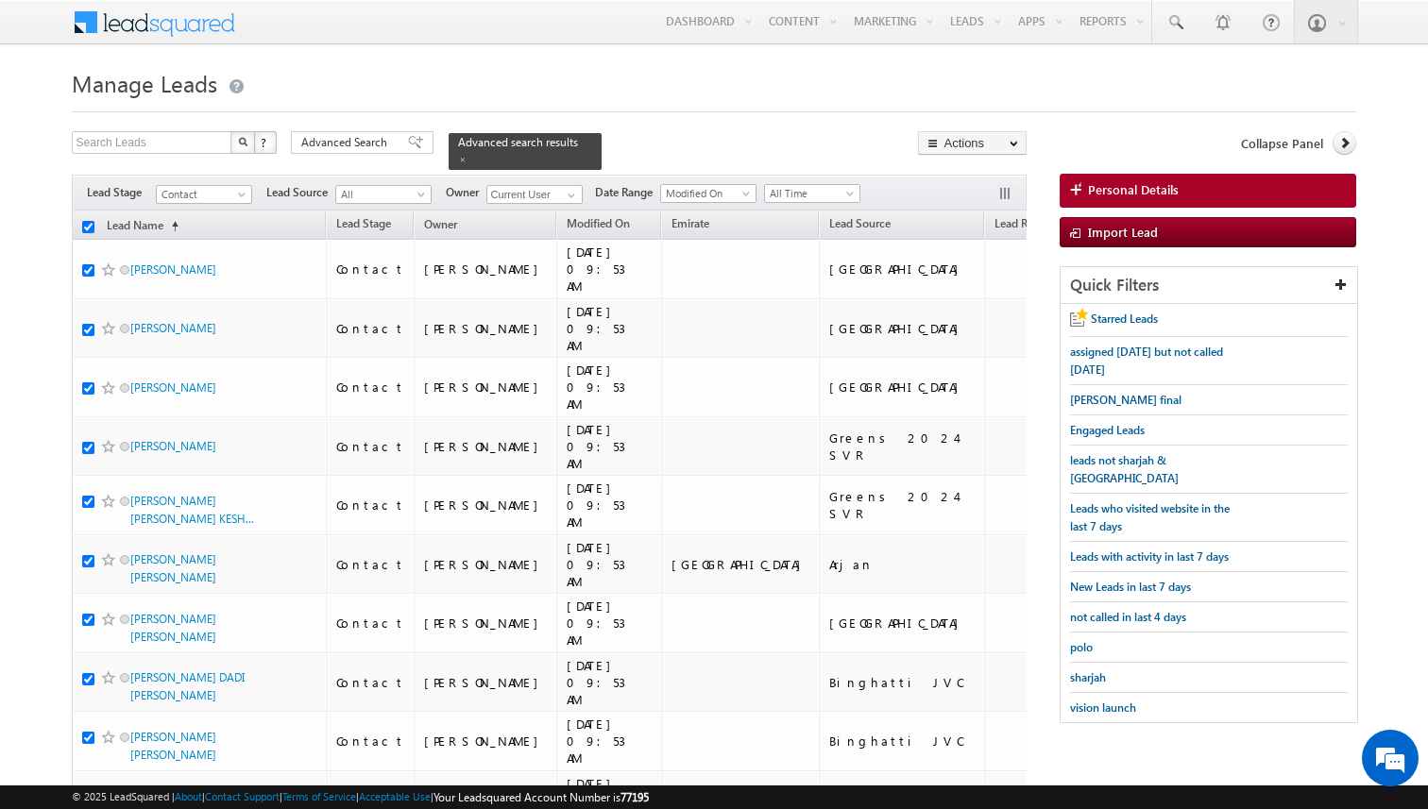
checkbox input "true"
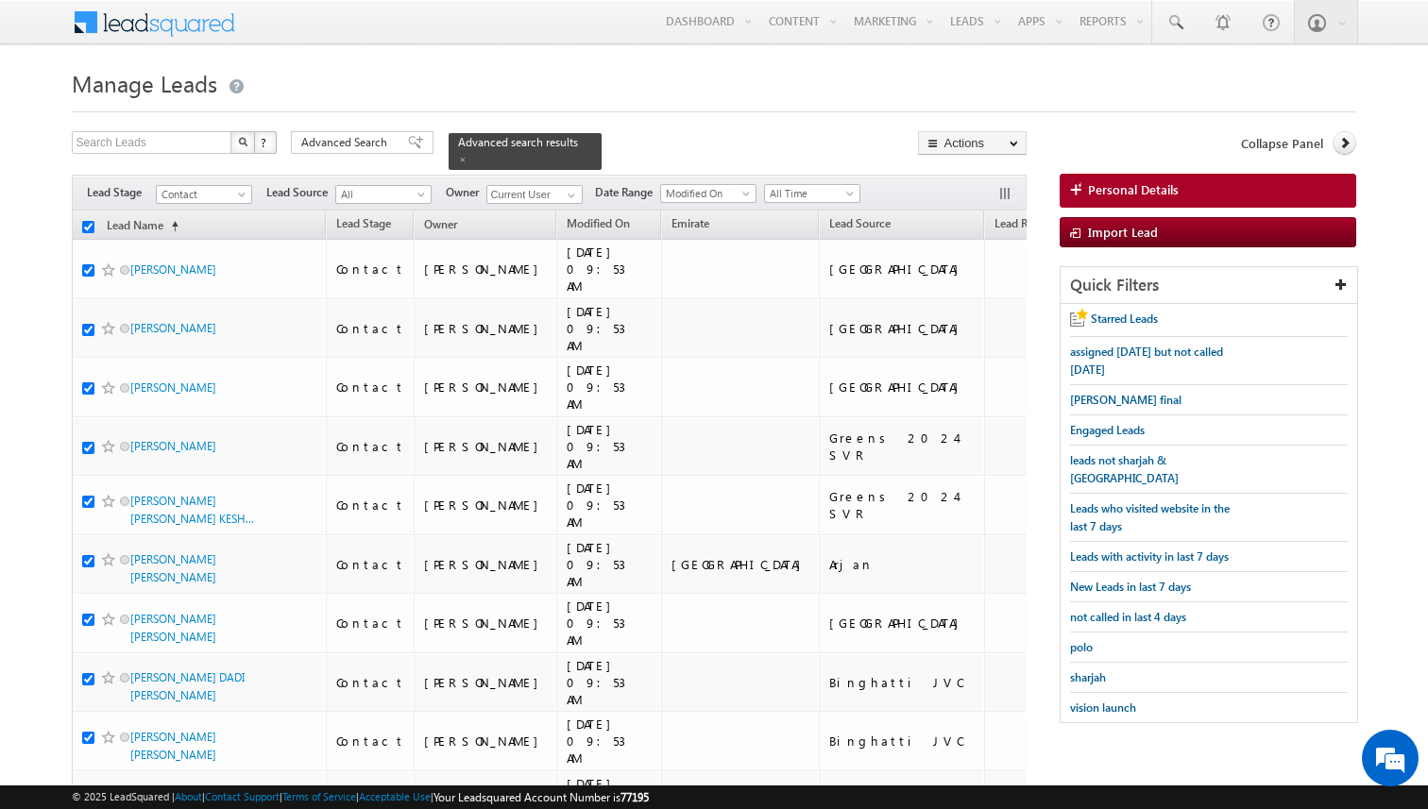
checkbox input "true"
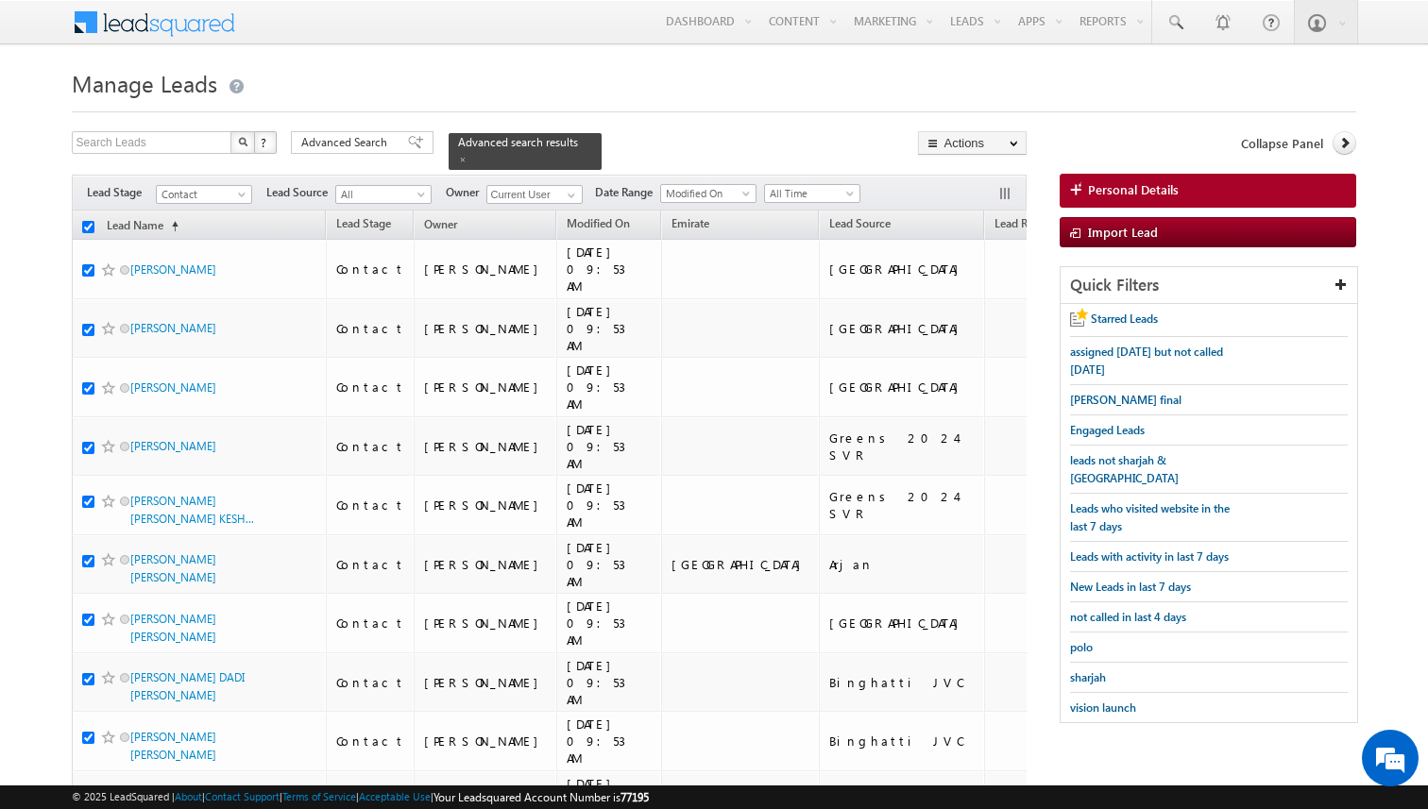
checkbox input "true"
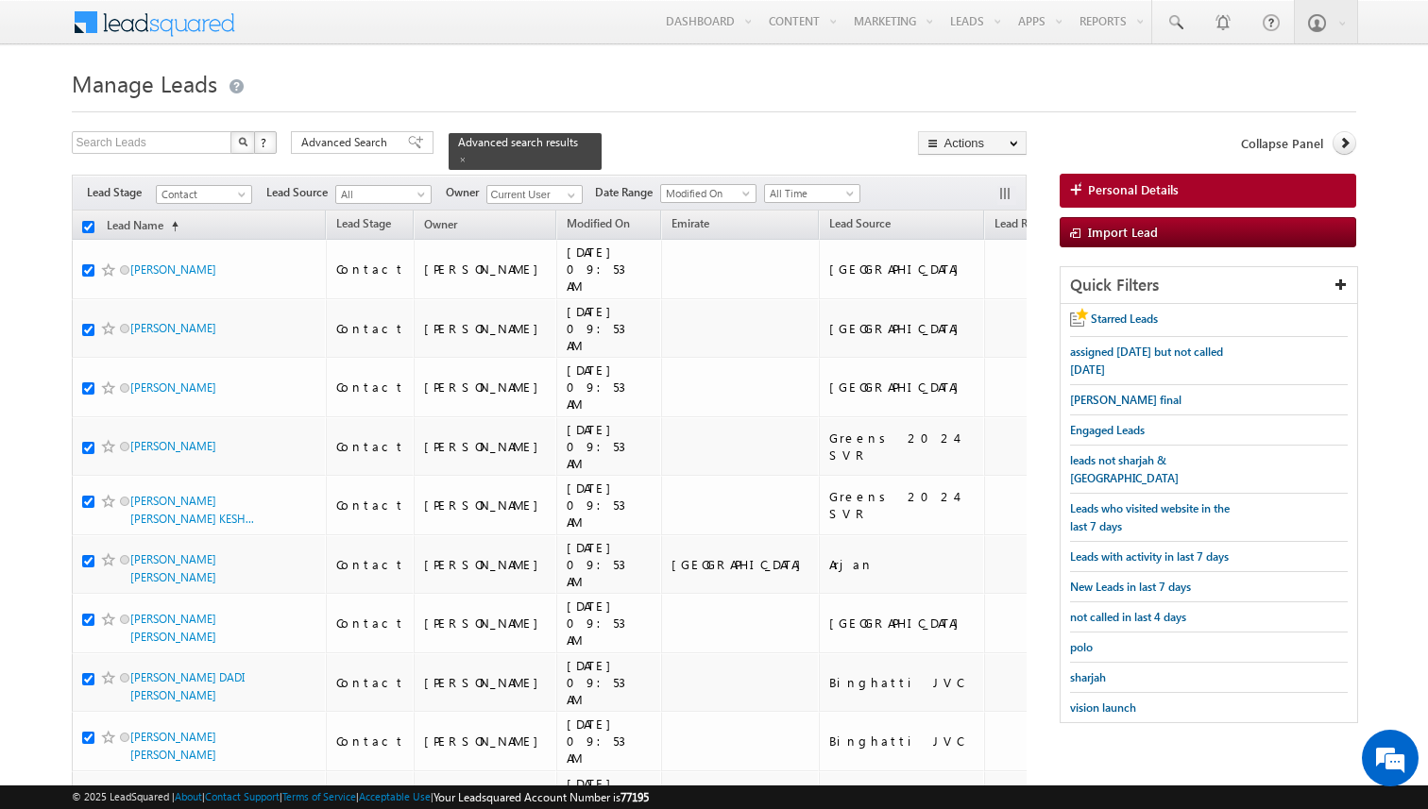
checkbox input "true"
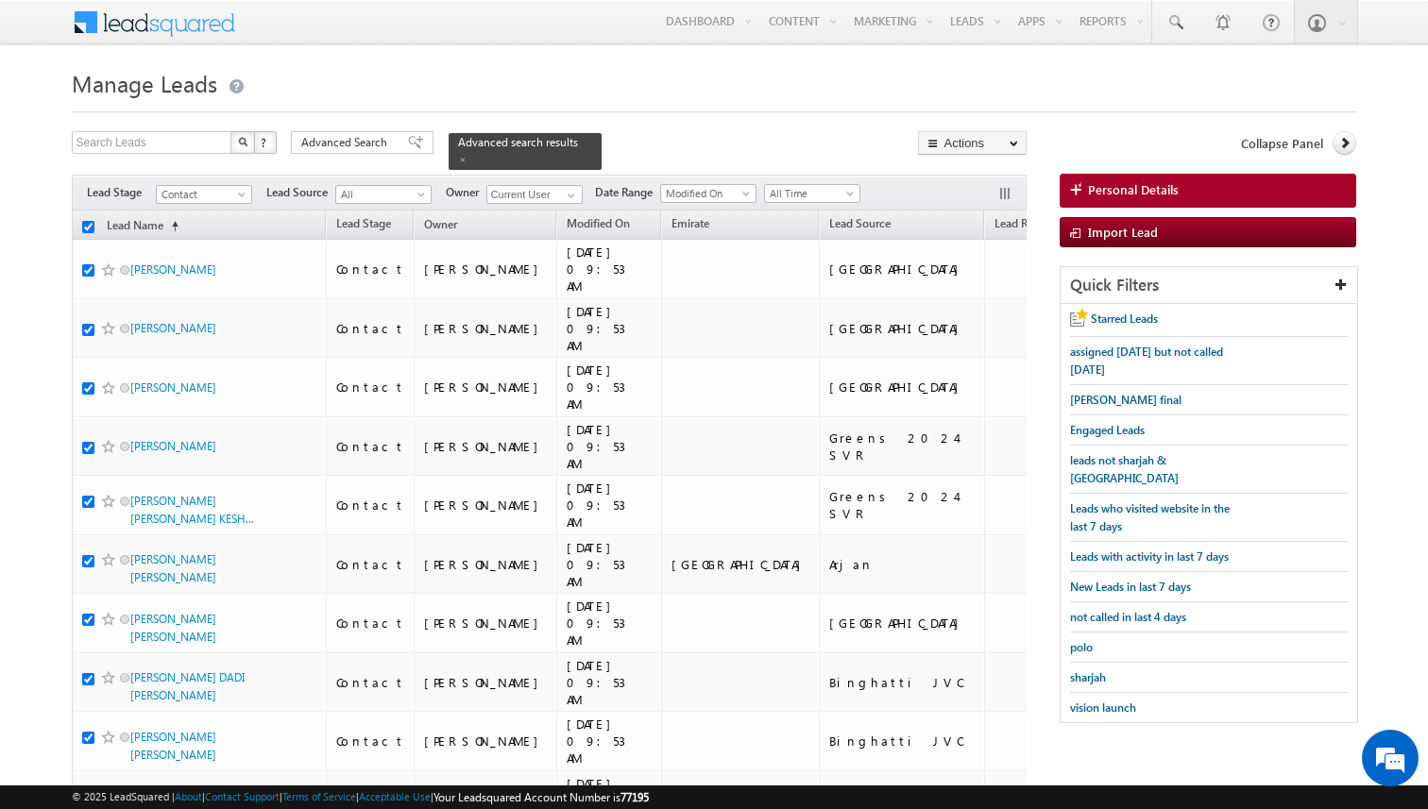
checkbox input "true"
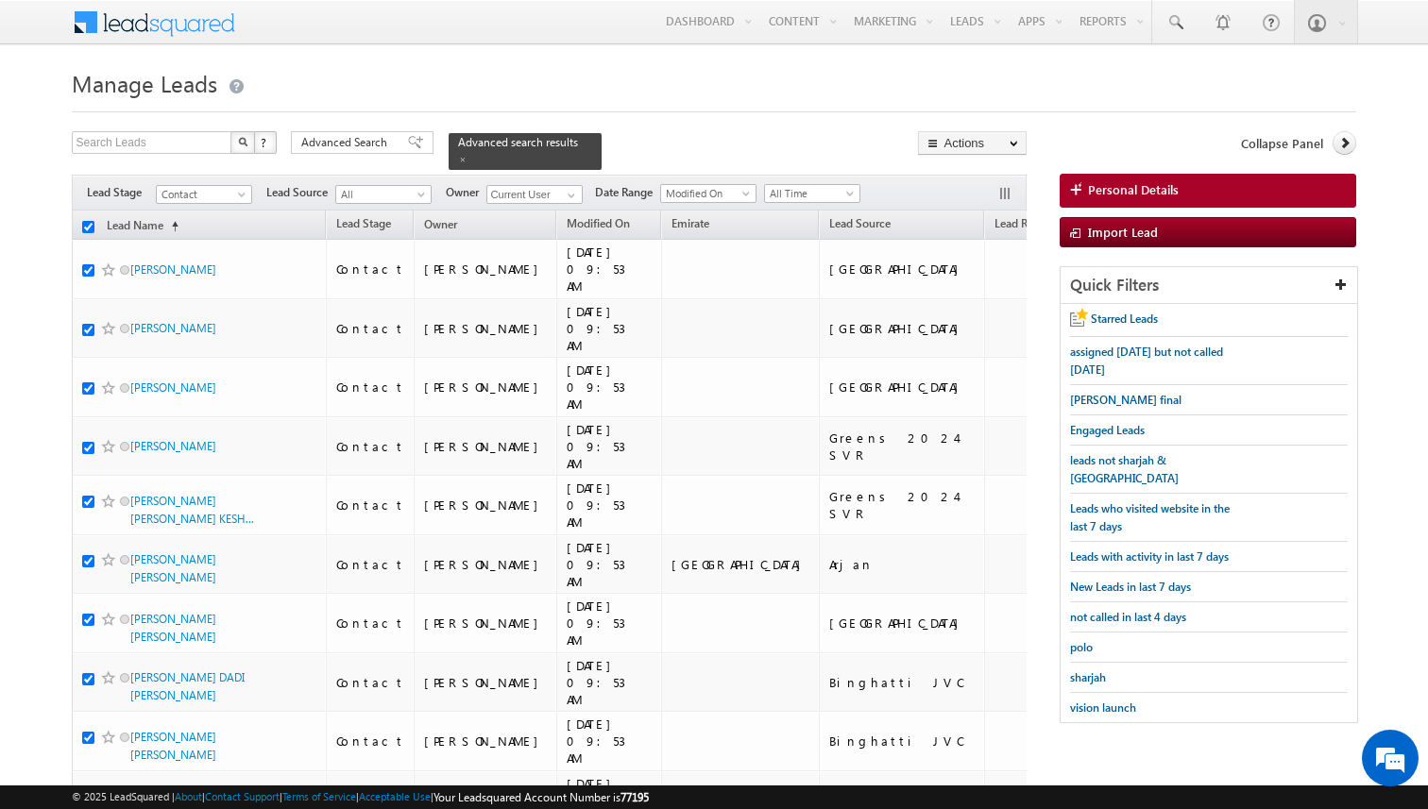
checkbox input "true"
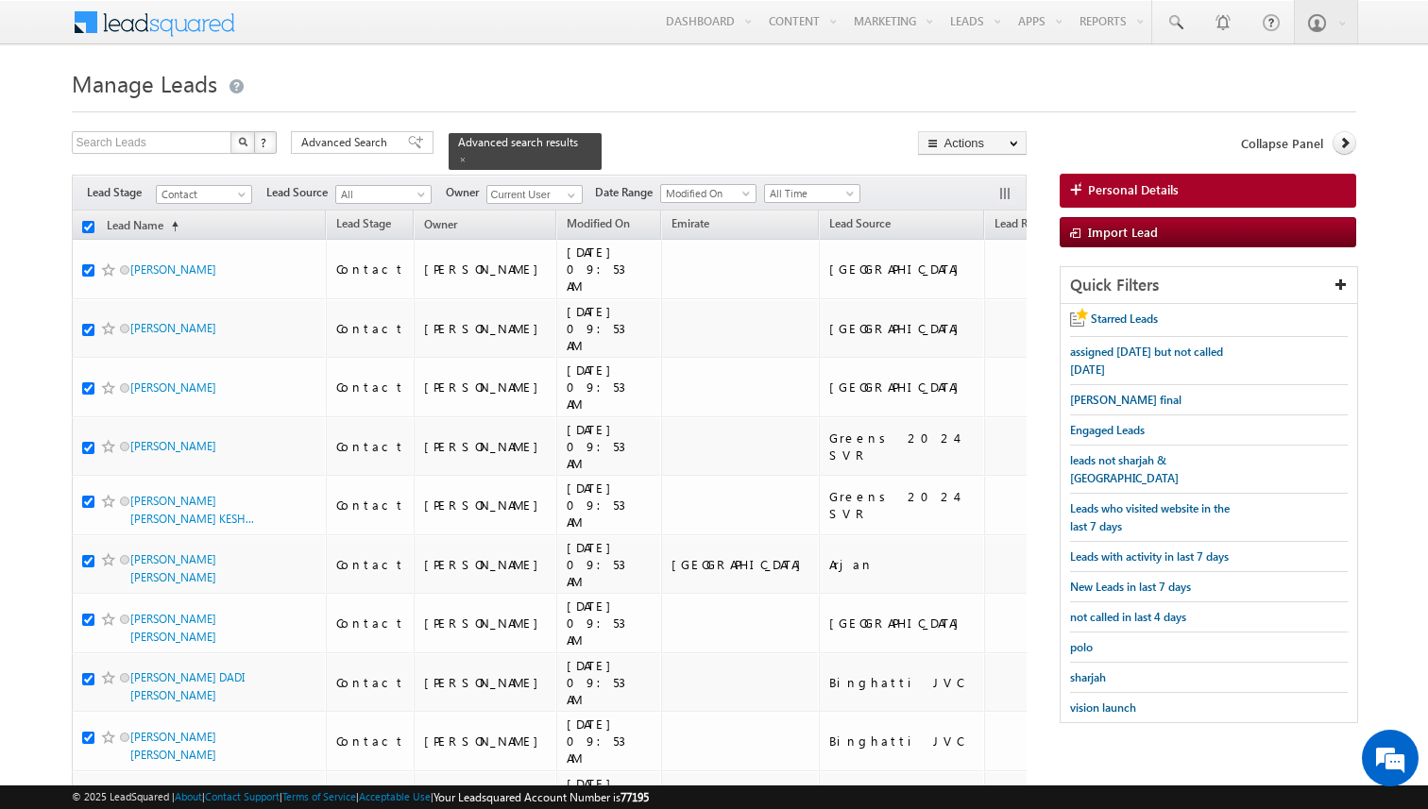
checkbox input "true"
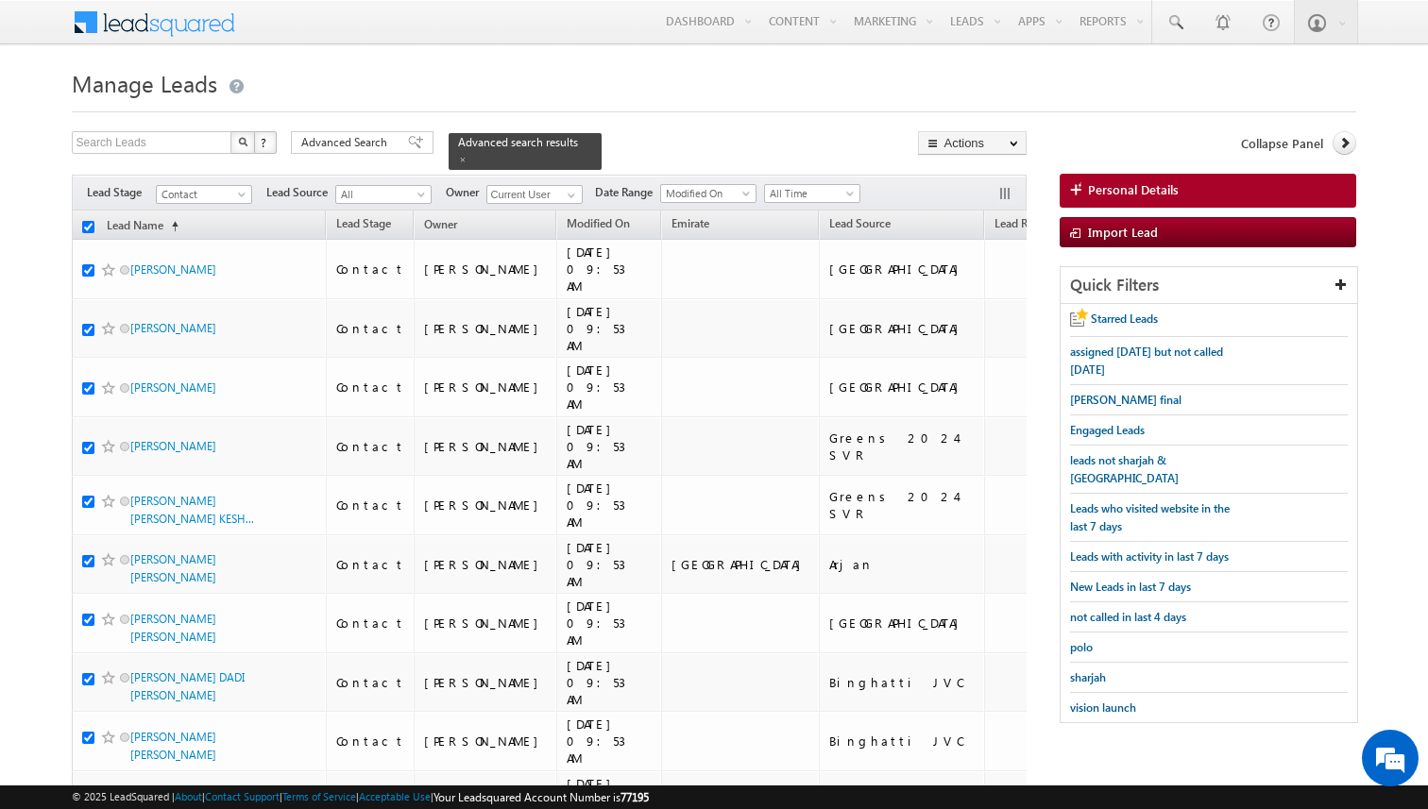
checkbox input "true"
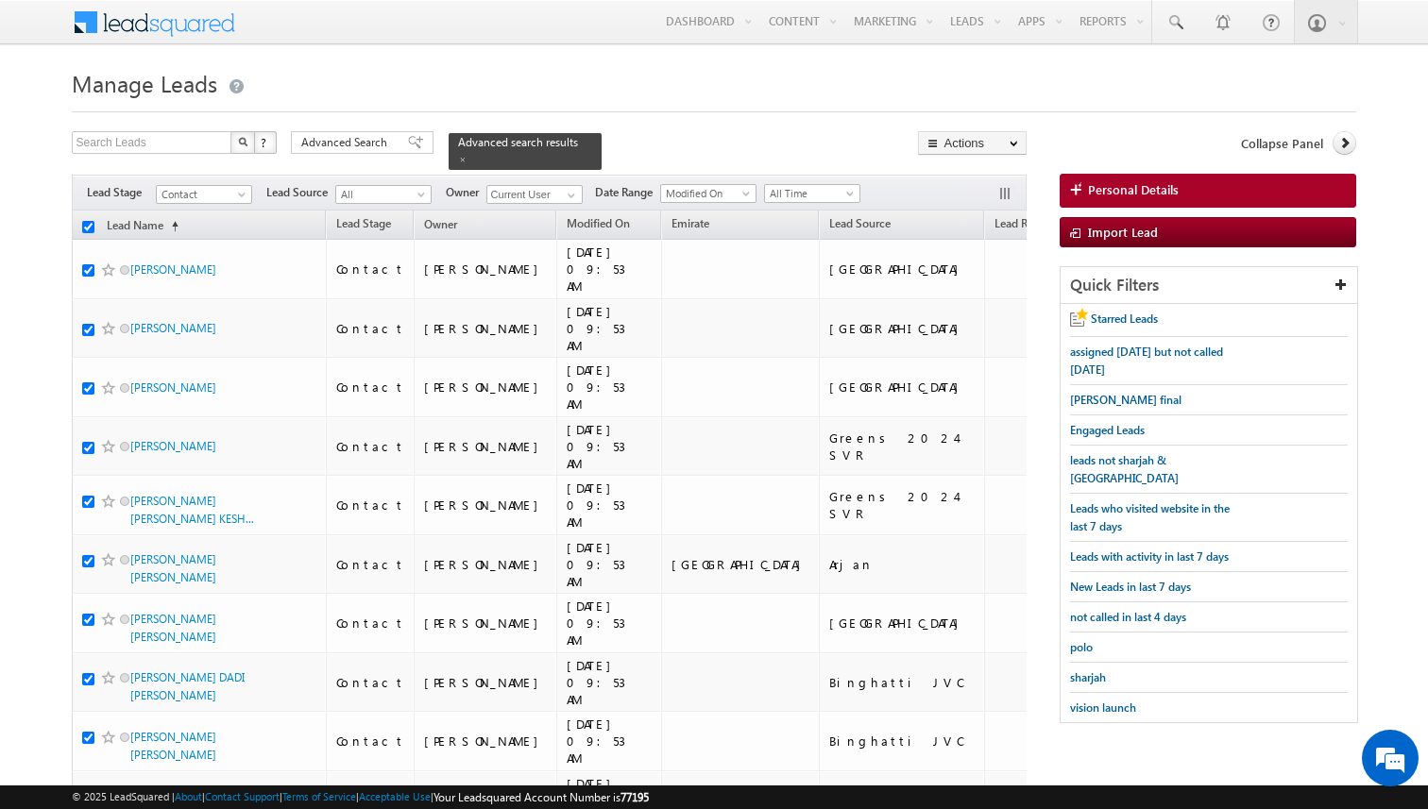
checkbox input "true"
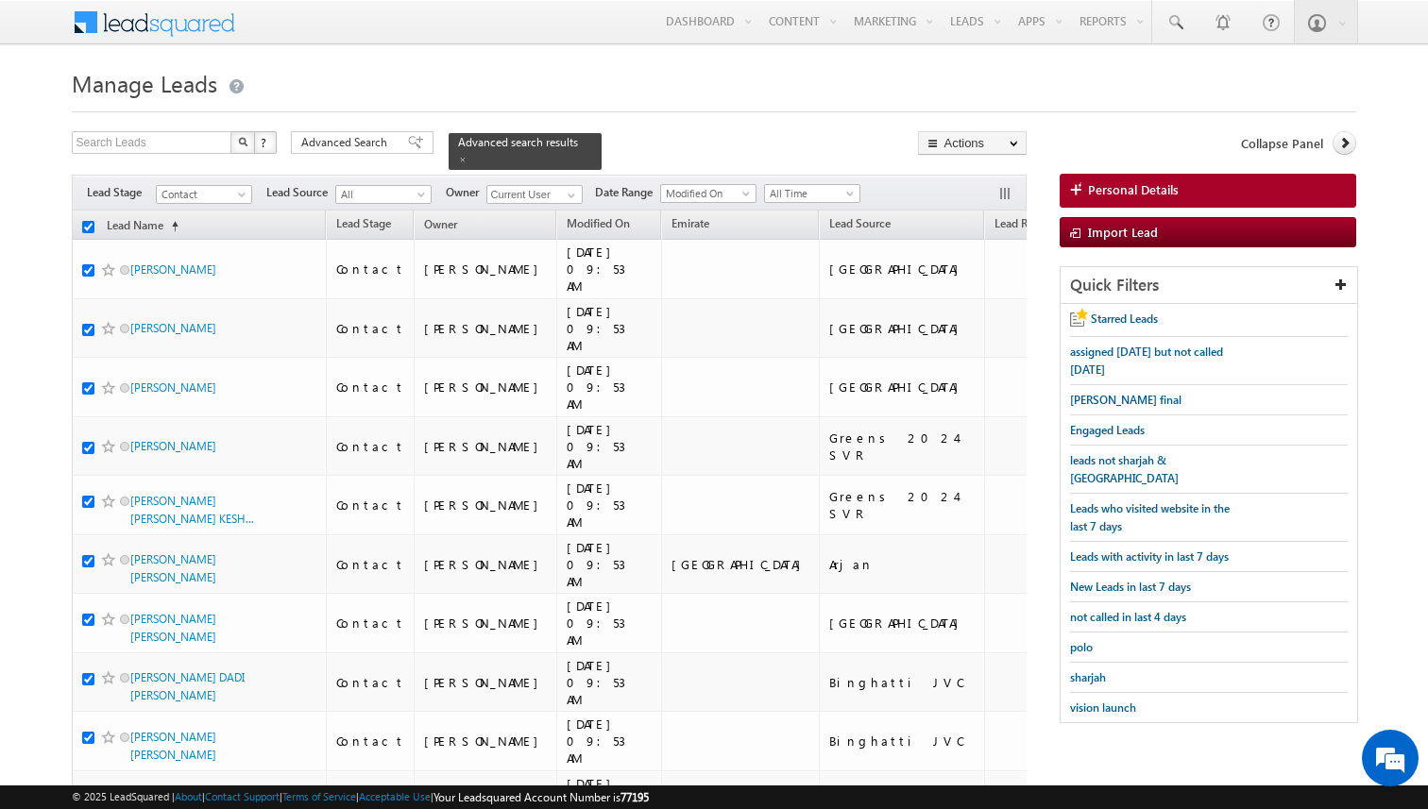
checkbox input "true"
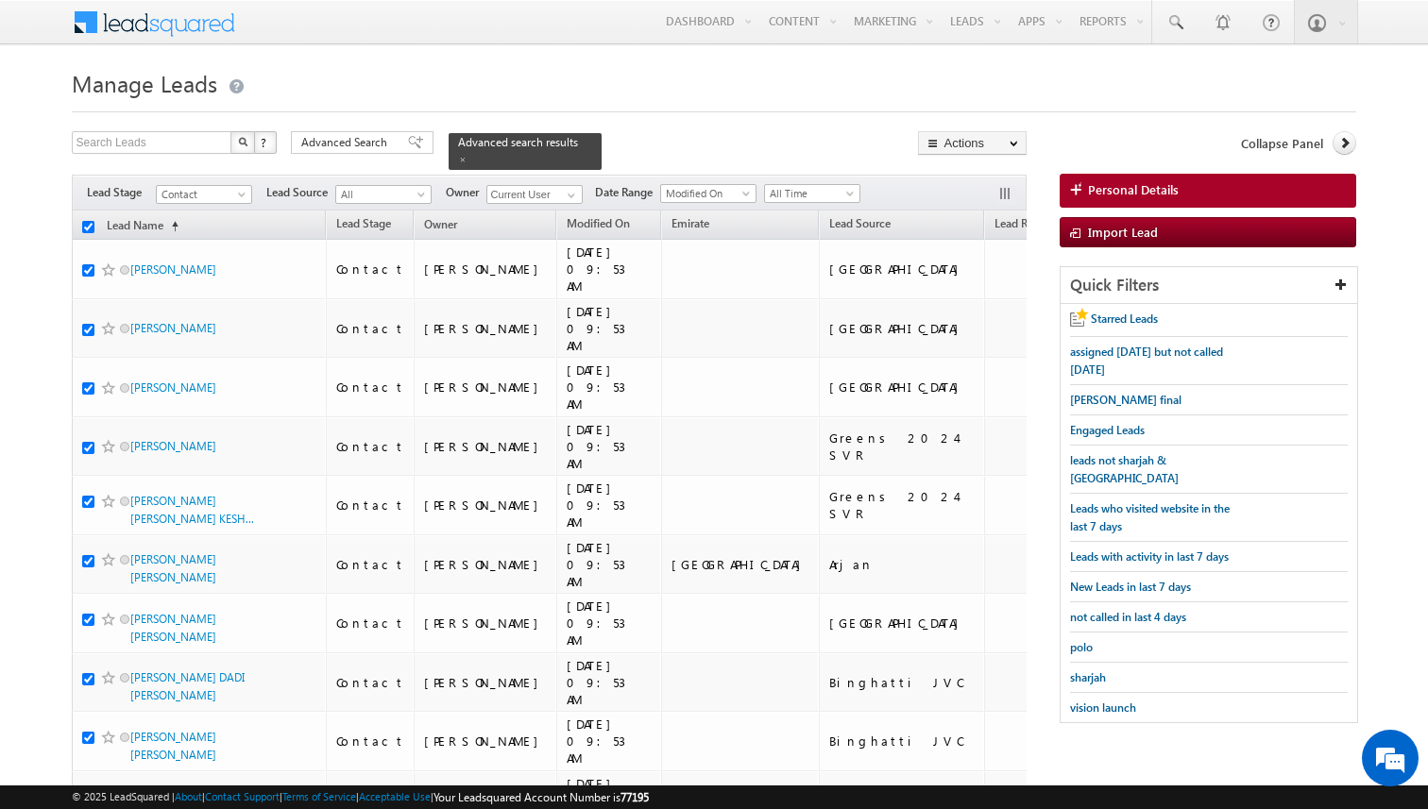
checkbox input "true"
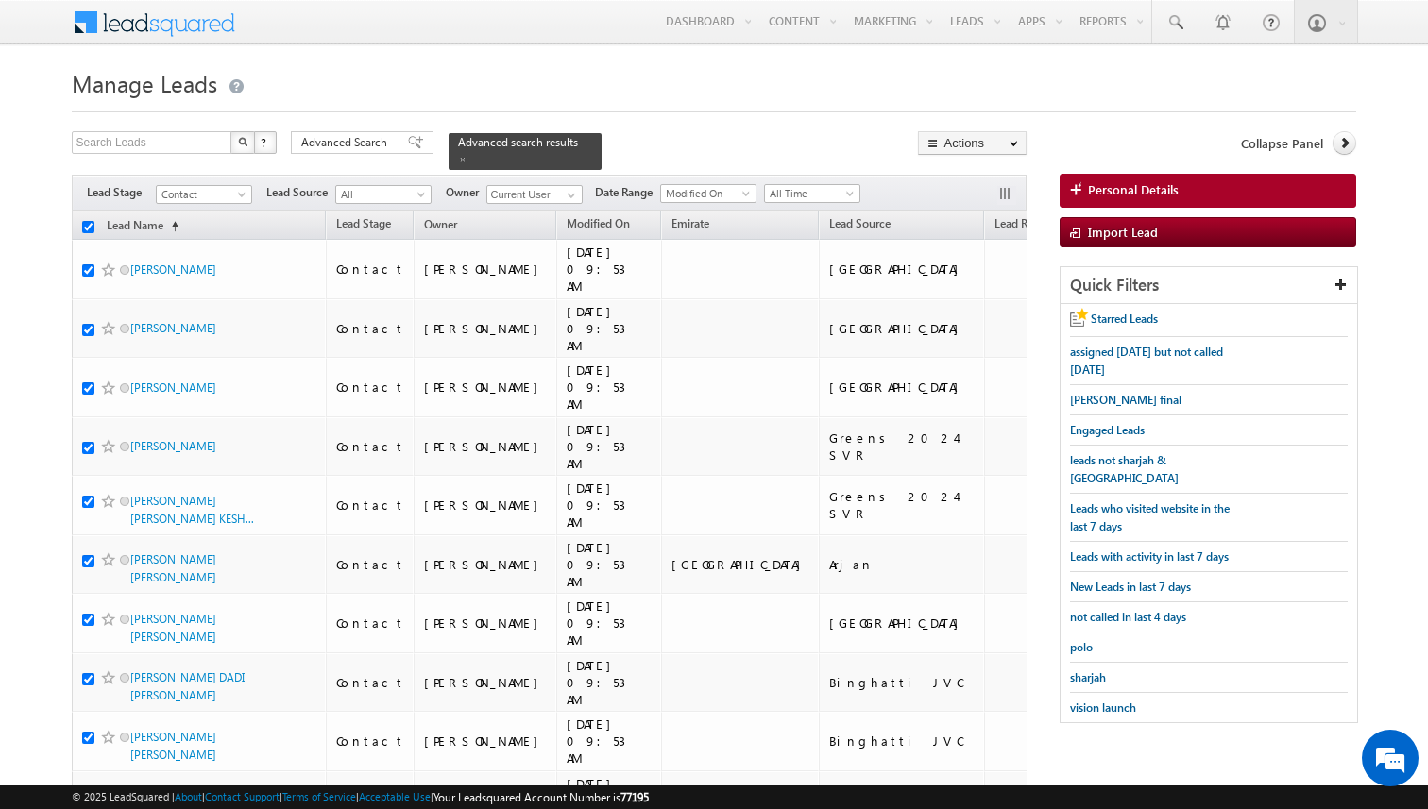
checkbox input "true"
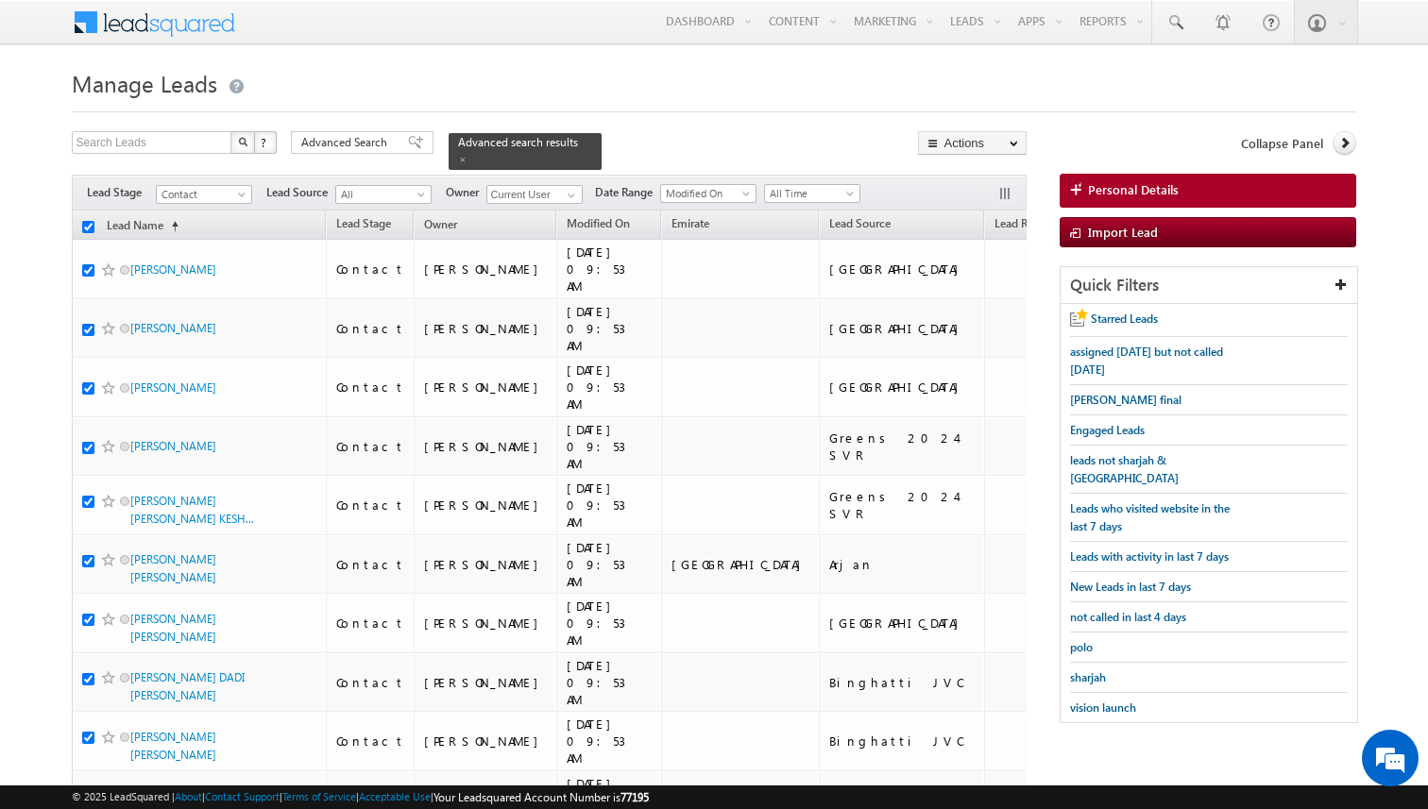
checkbox input "true"
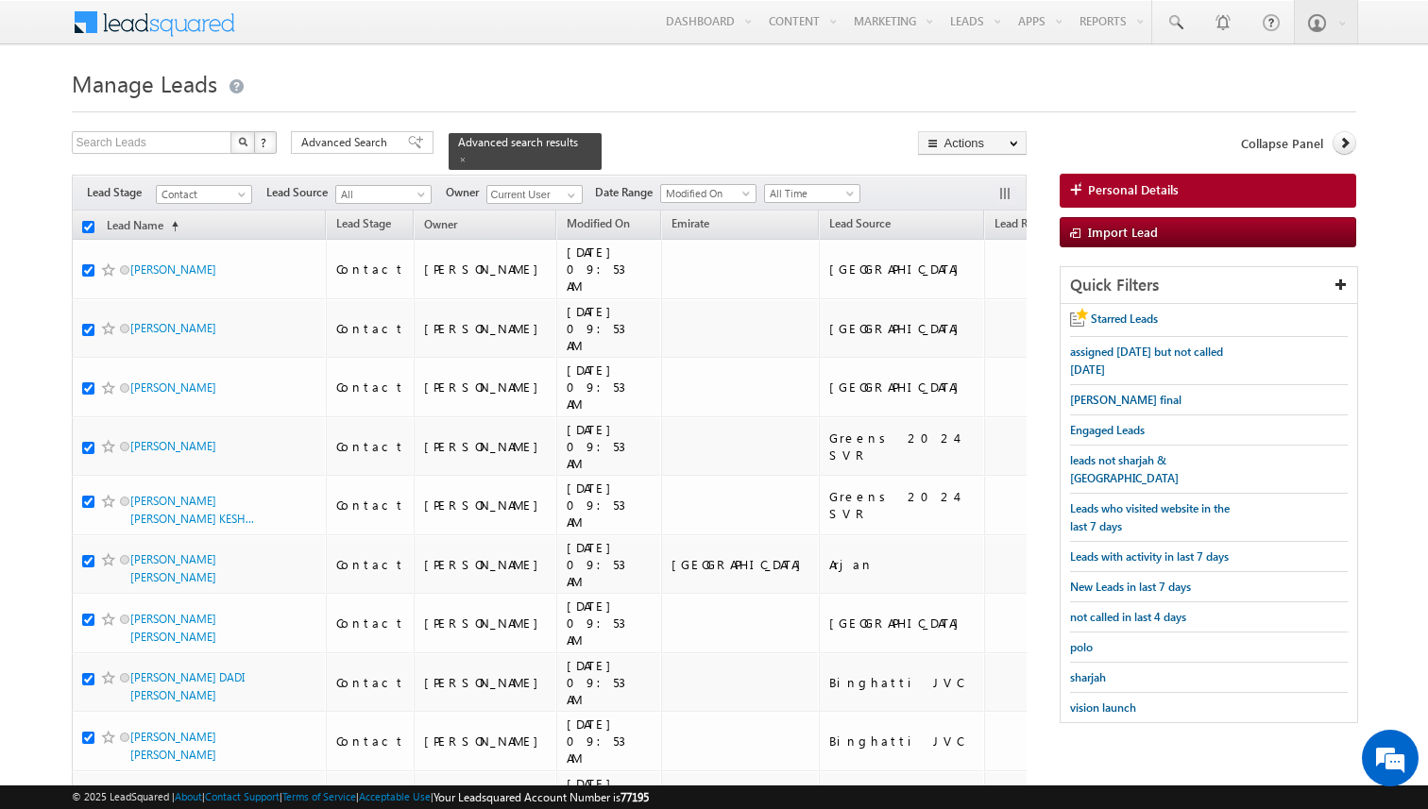
checkbox input "true"
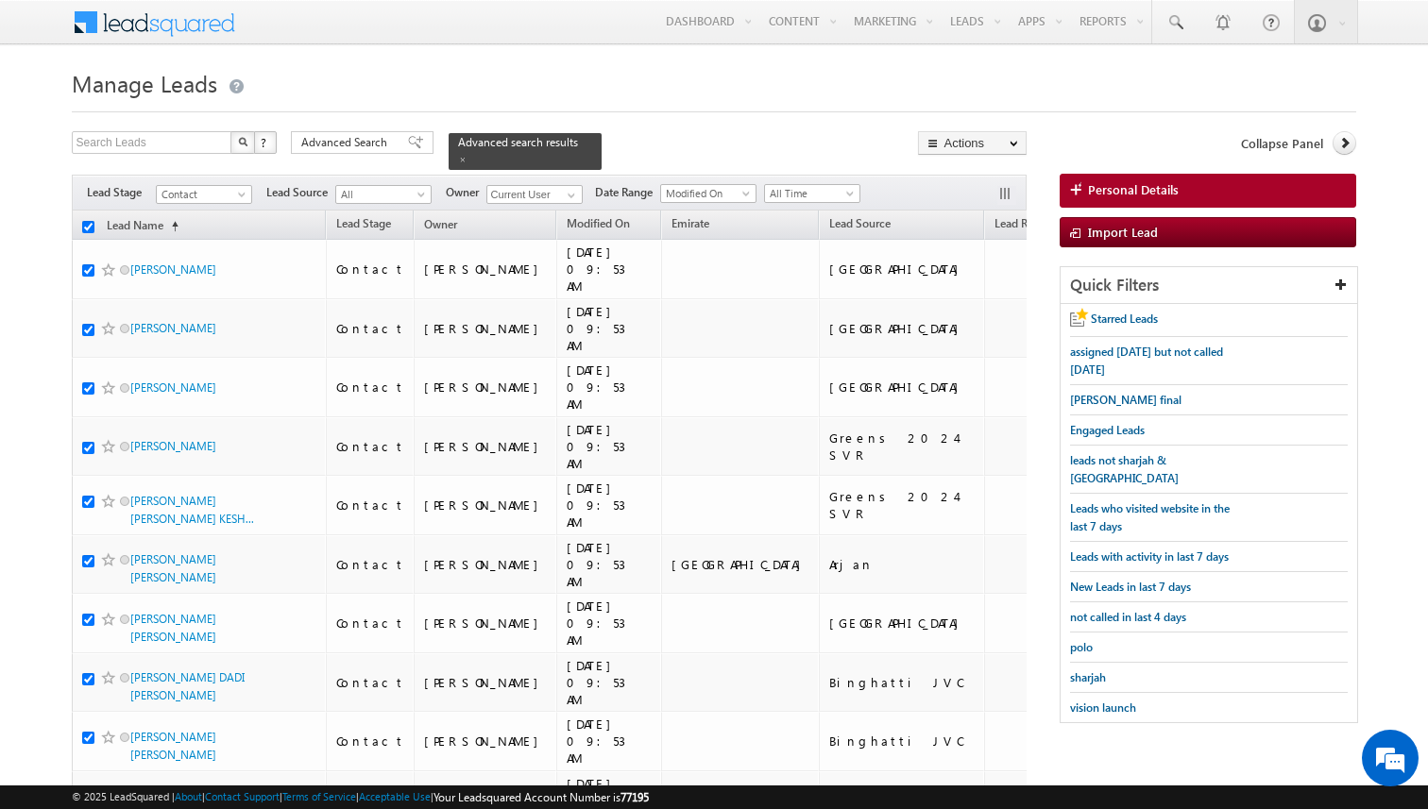
checkbox input "true"
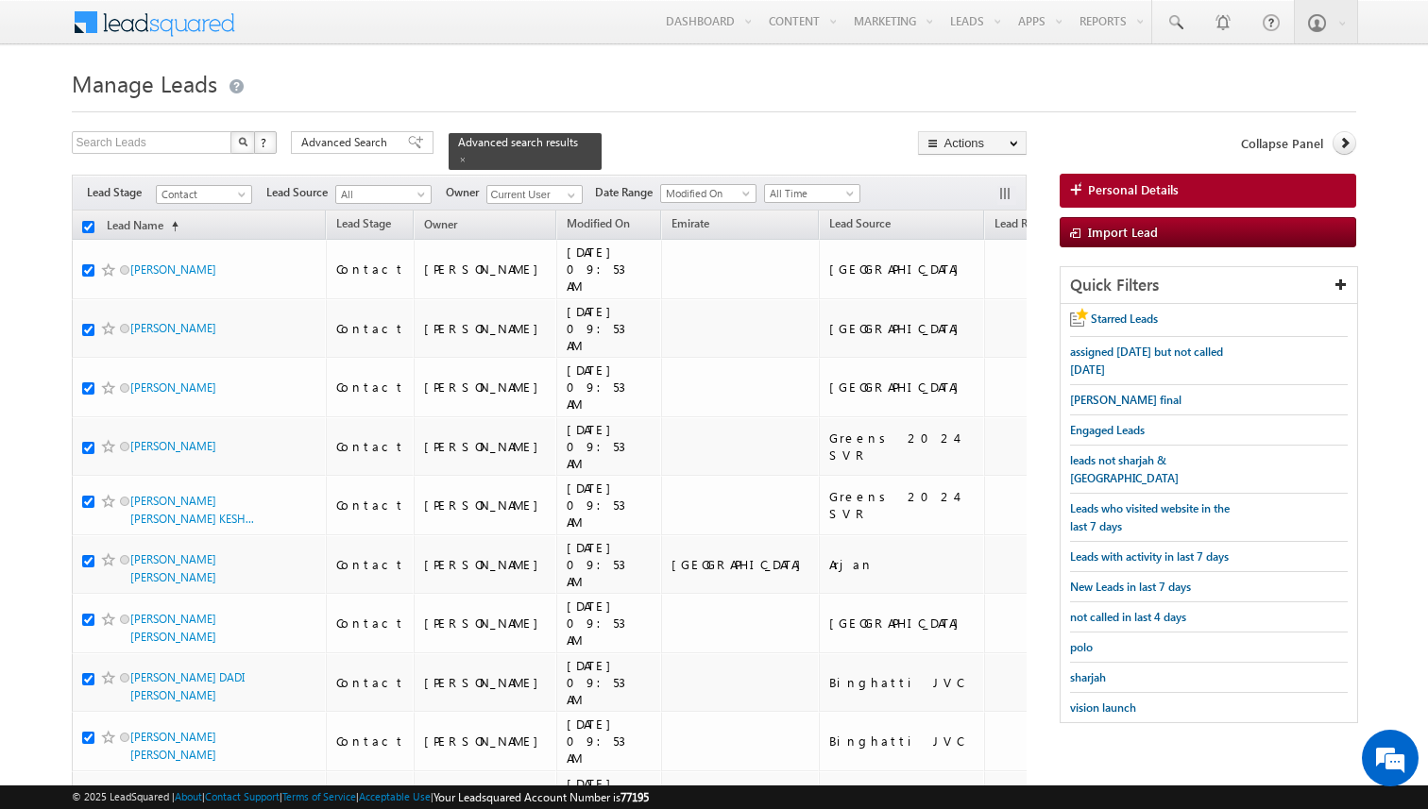
checkbox input "true"
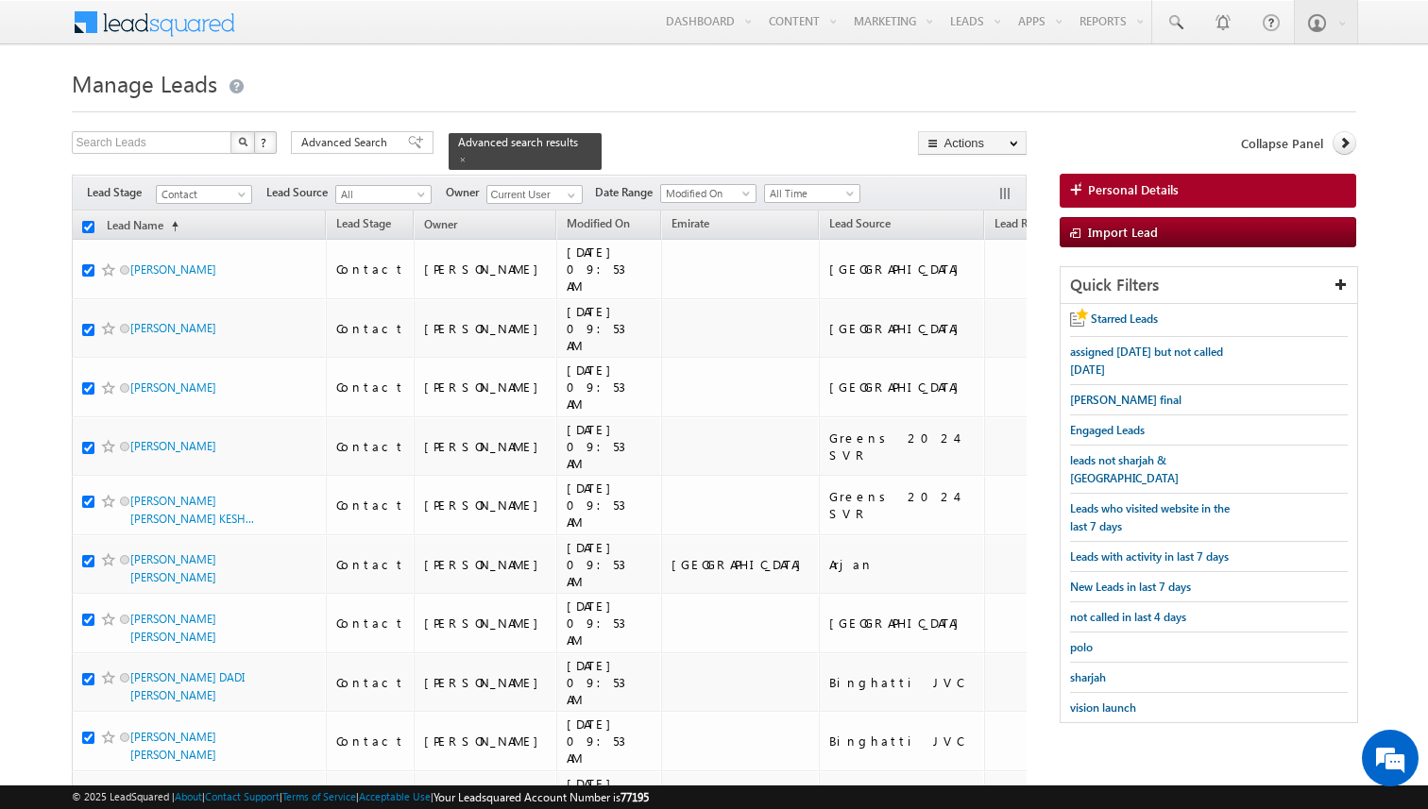
checkbox input "true"
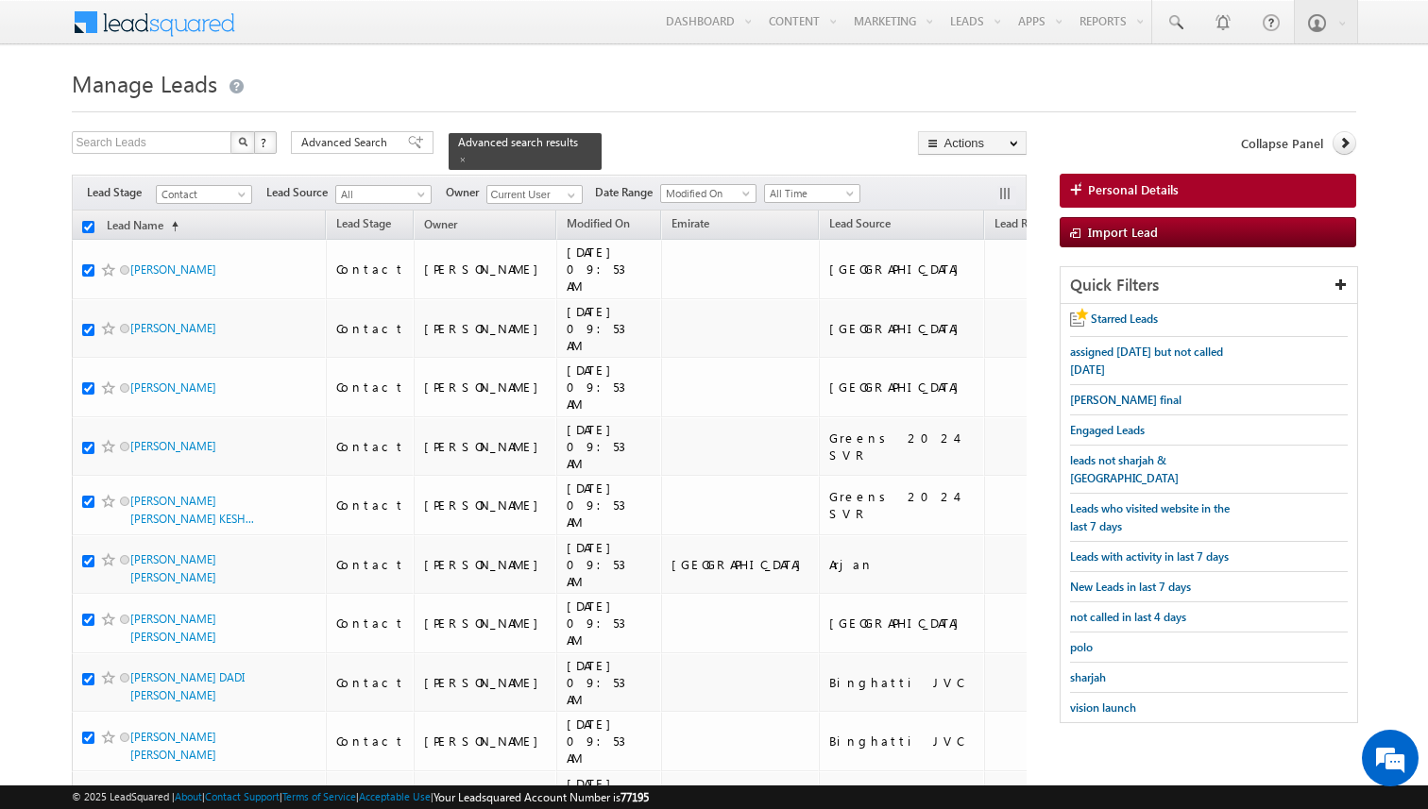
checkbox input "true"
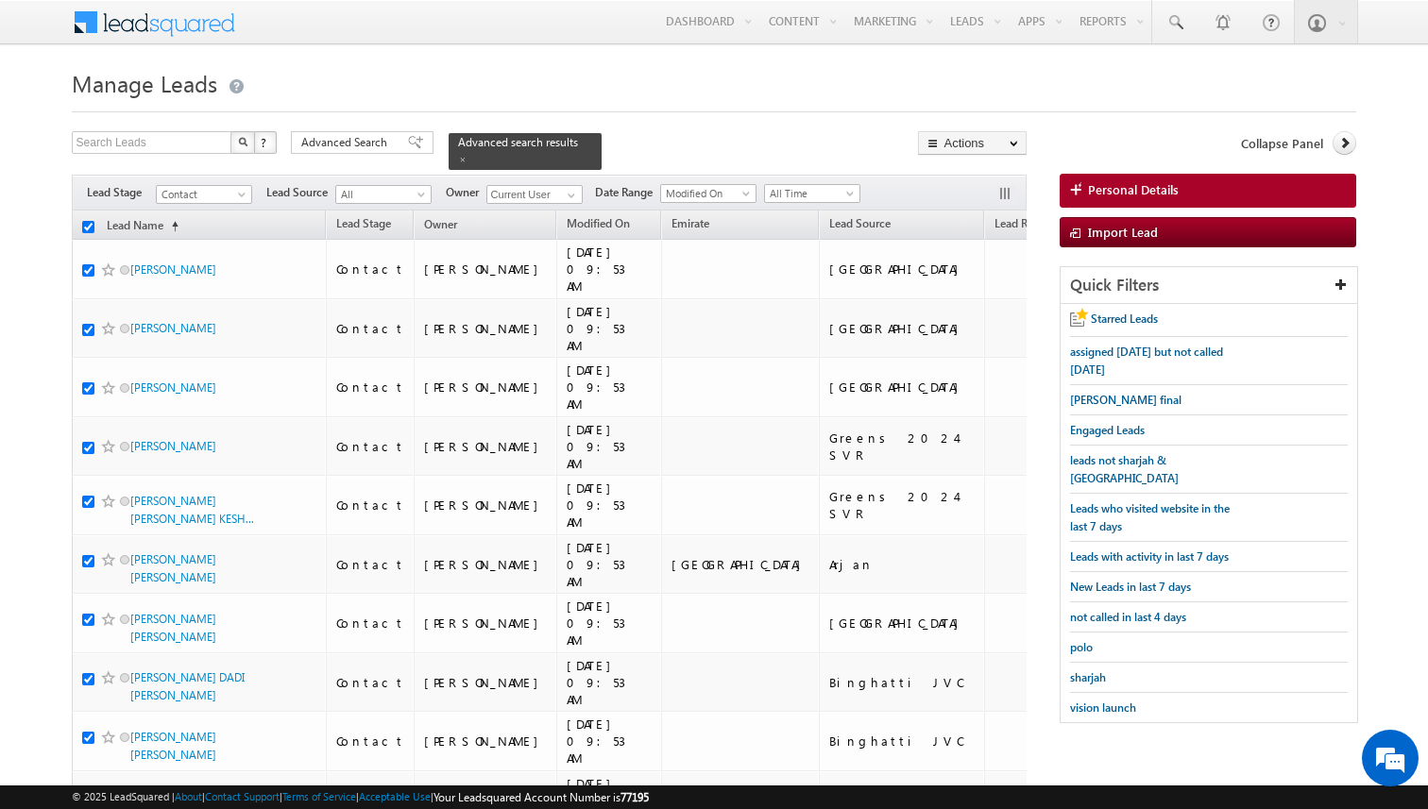
checkbox input "true"
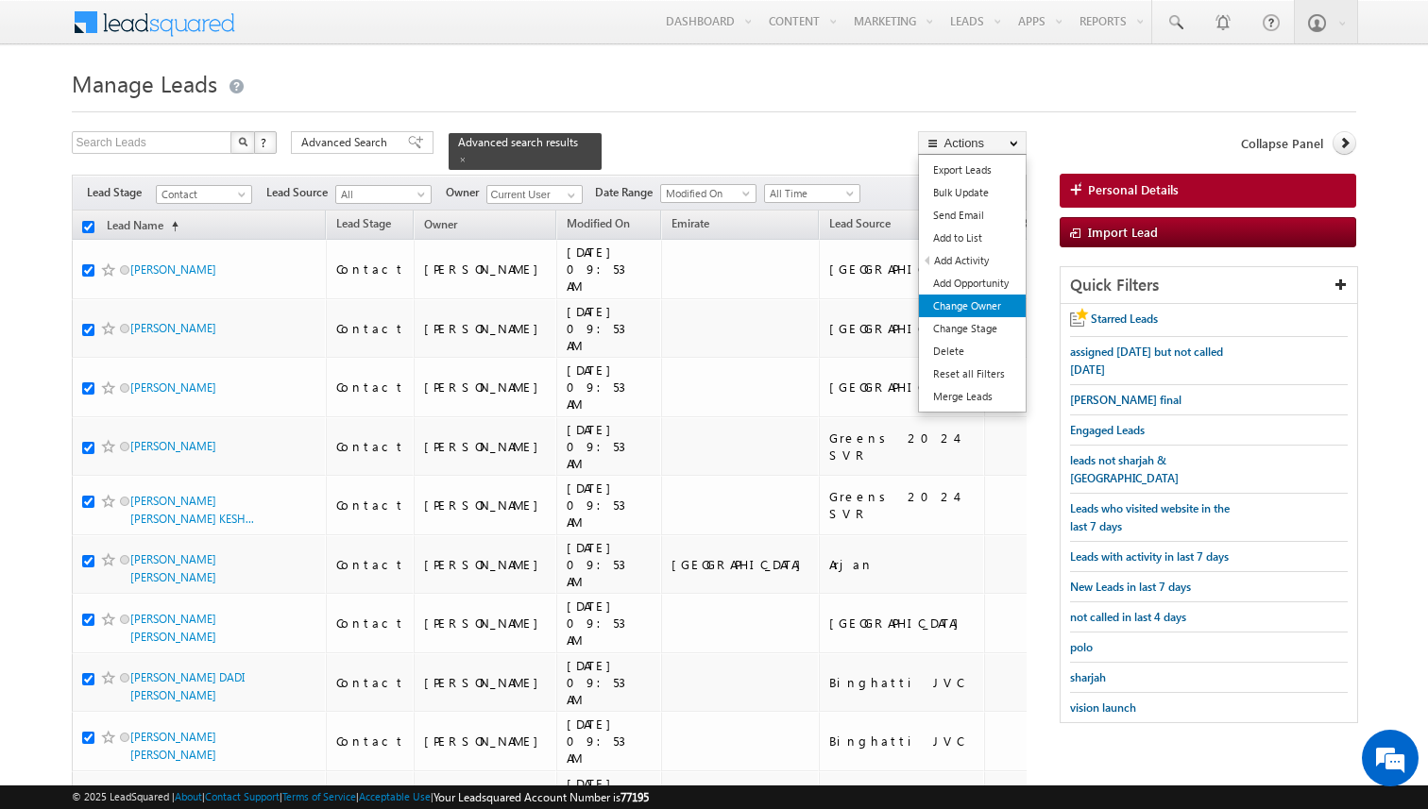
click at [972, 305] on link "Change Owner" at bounding box center [972, 306] width 107 height 23
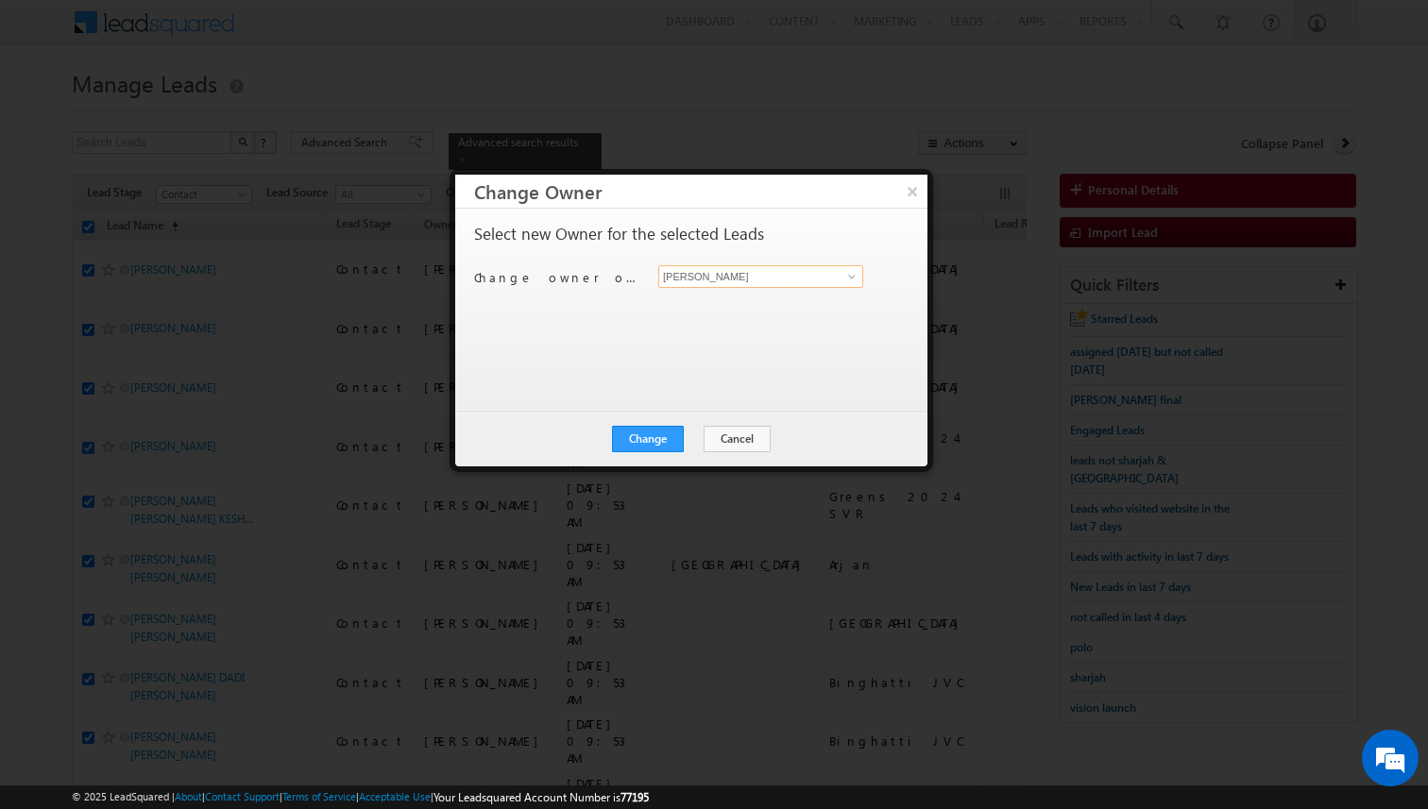
click at [732, 277] on input "[PERSON_NAME]" at bounding box center [760, 276] width 205 height 23
click at [668, 429] on button "Change" at bounding box center [648, 439] width 72 height 26
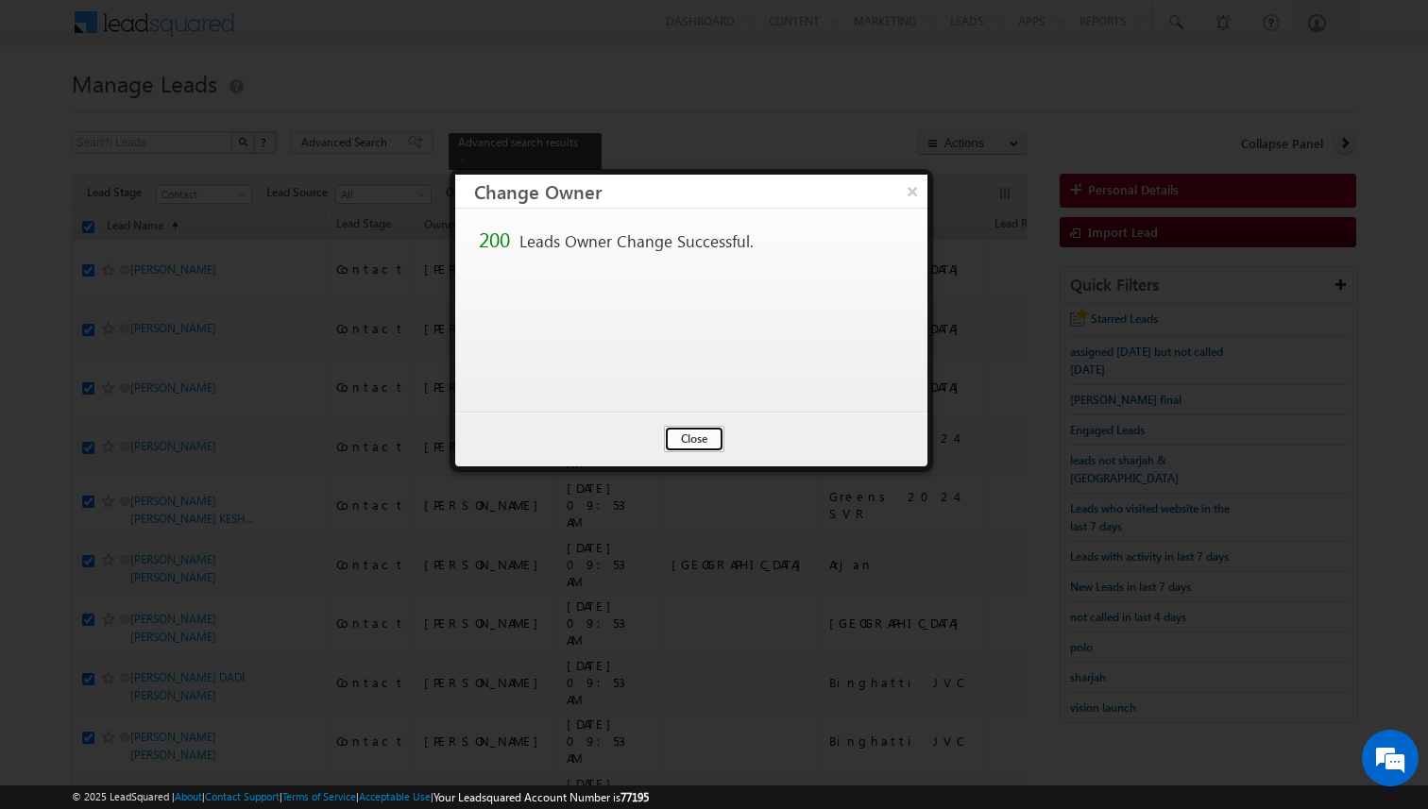
click at [703, 443] on button "Close" at bounding box center [694, 439] width 60 height 26
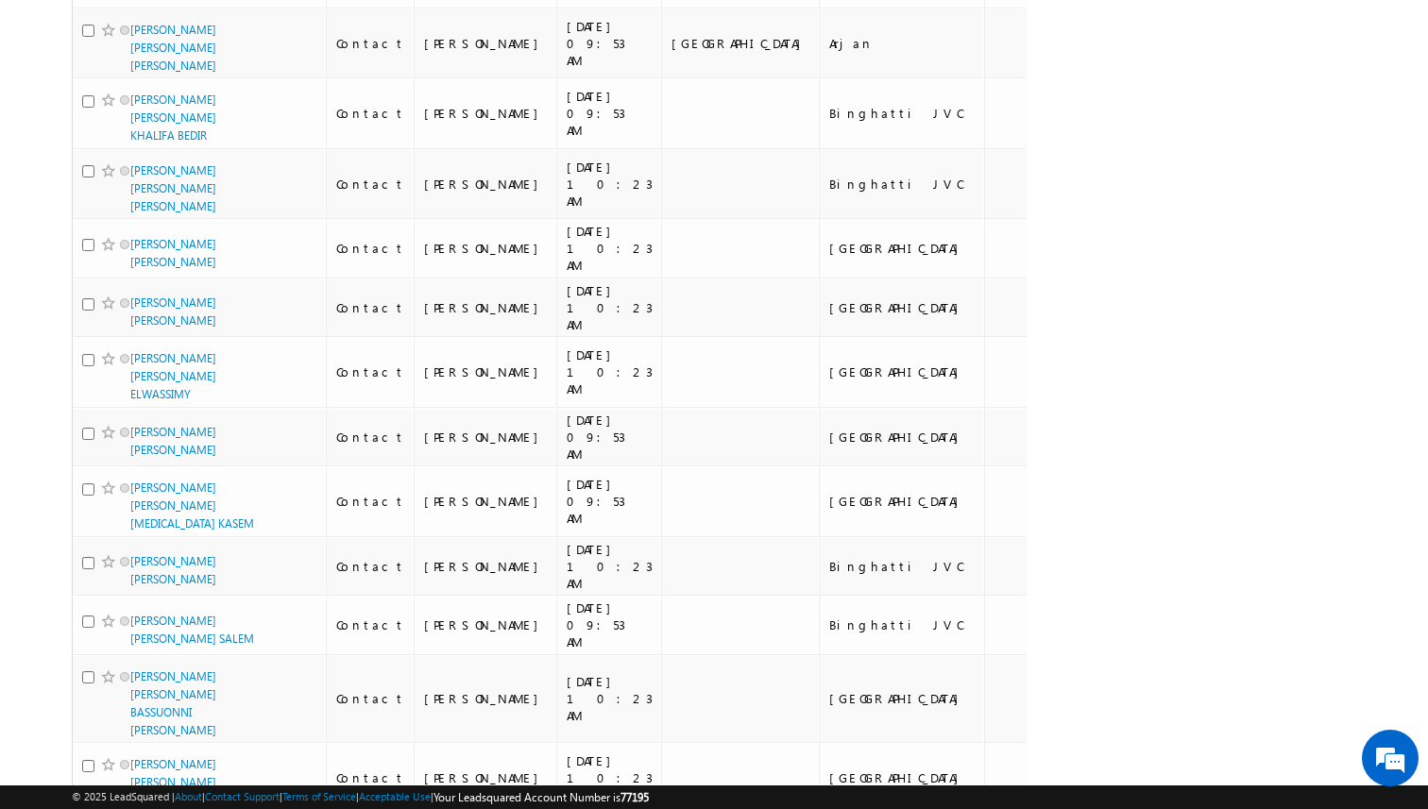
scroll to position [11869, 0]
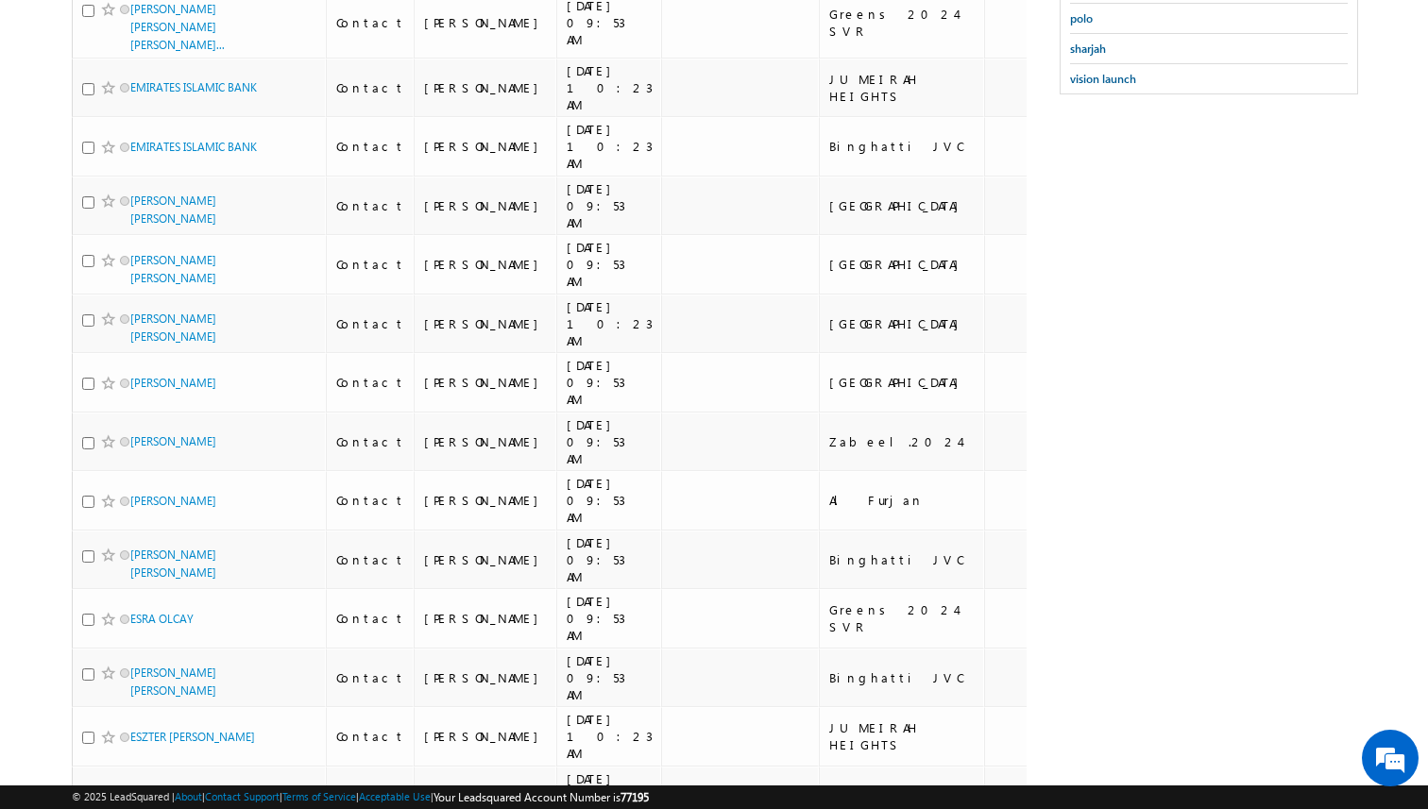
scroll to position [0, 0]
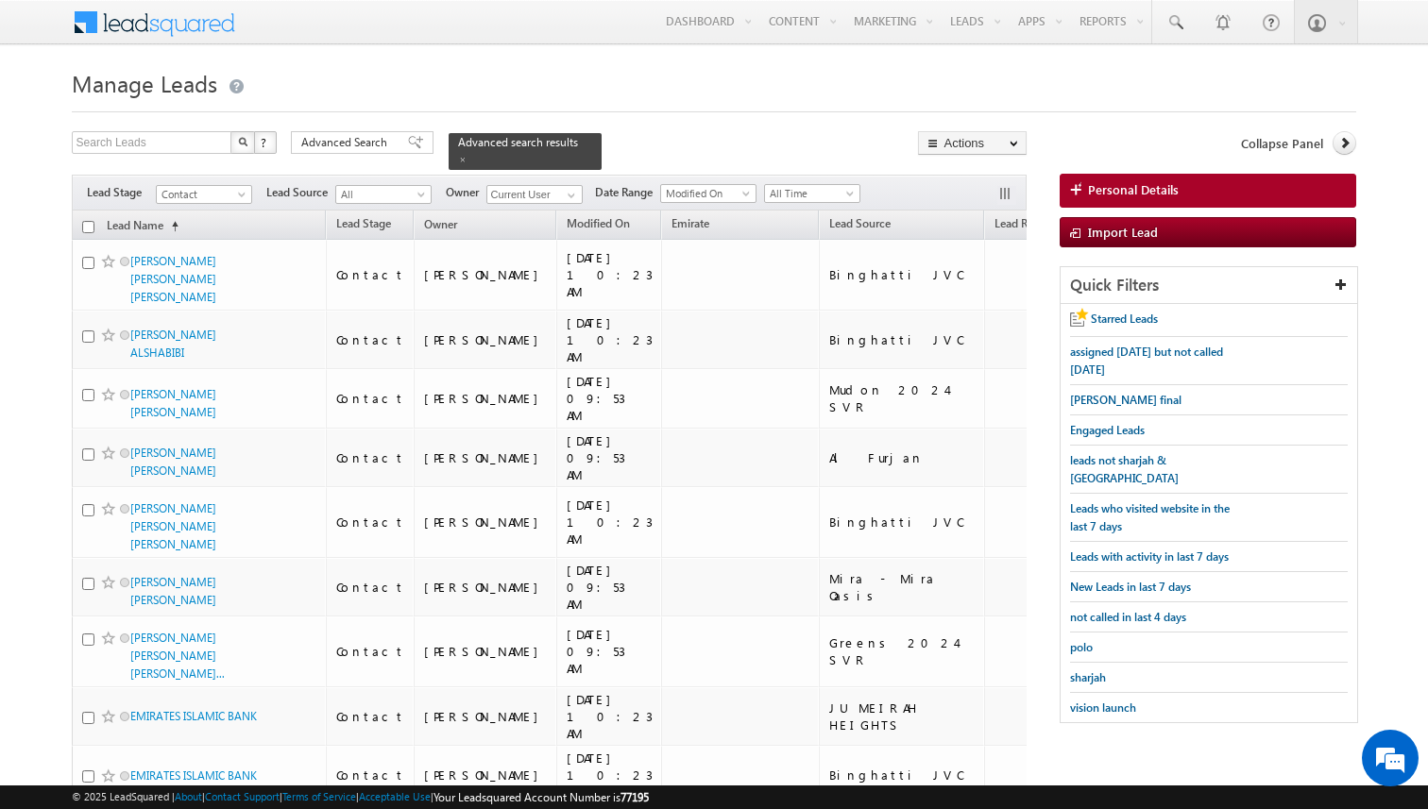
click at [89, 228] on input "checkbox" at bounding box center [88, 227] width 12 height 12
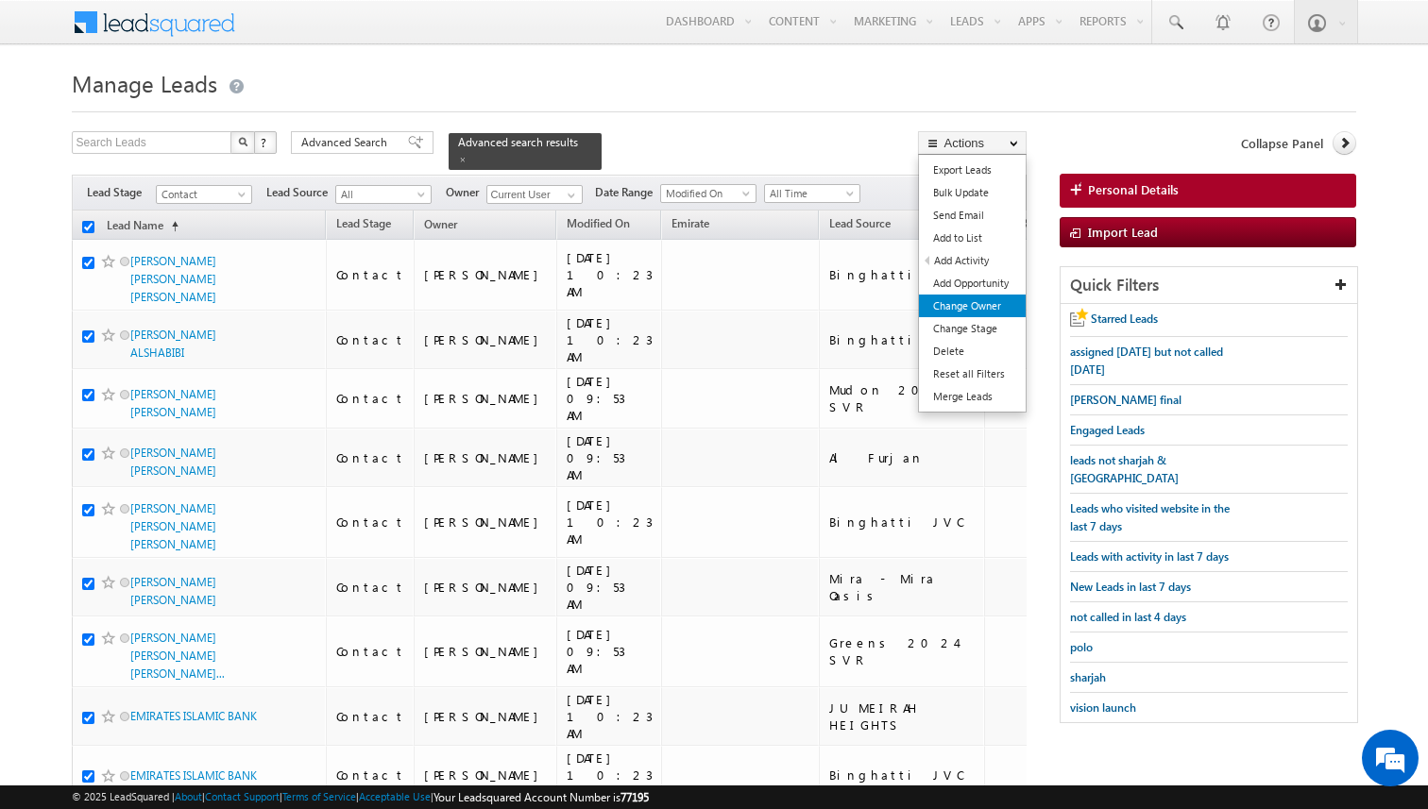
click at [967, 312] on link "Change Owner" at bounding box center [972, 306] width 107 height 23
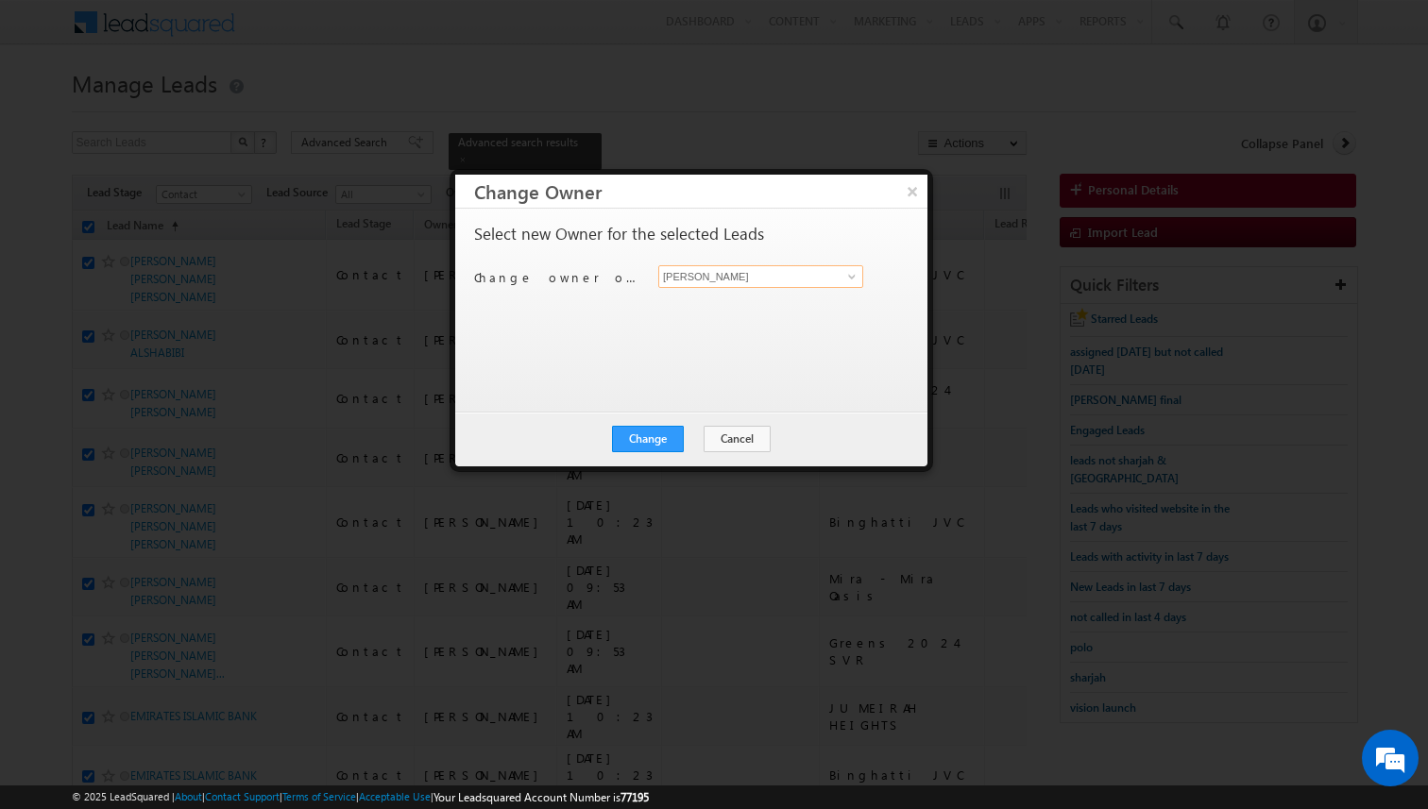
click at [702, 277] on input "[PERSON_NAME]" at bounding box center [760, 276] width 205 height 23
click at [606, 329] on div "Select new Owner for the selected Leads Change owner of 200 leads to [PERSON_NA…" at bounding box center [689, 301] width 431 height 151
click at [755, 274] on input at bounding box center [760, 276] width 205 height 23
click at [662, 433] on button "Change" at bounding box center [648, 439] width 72 height 26
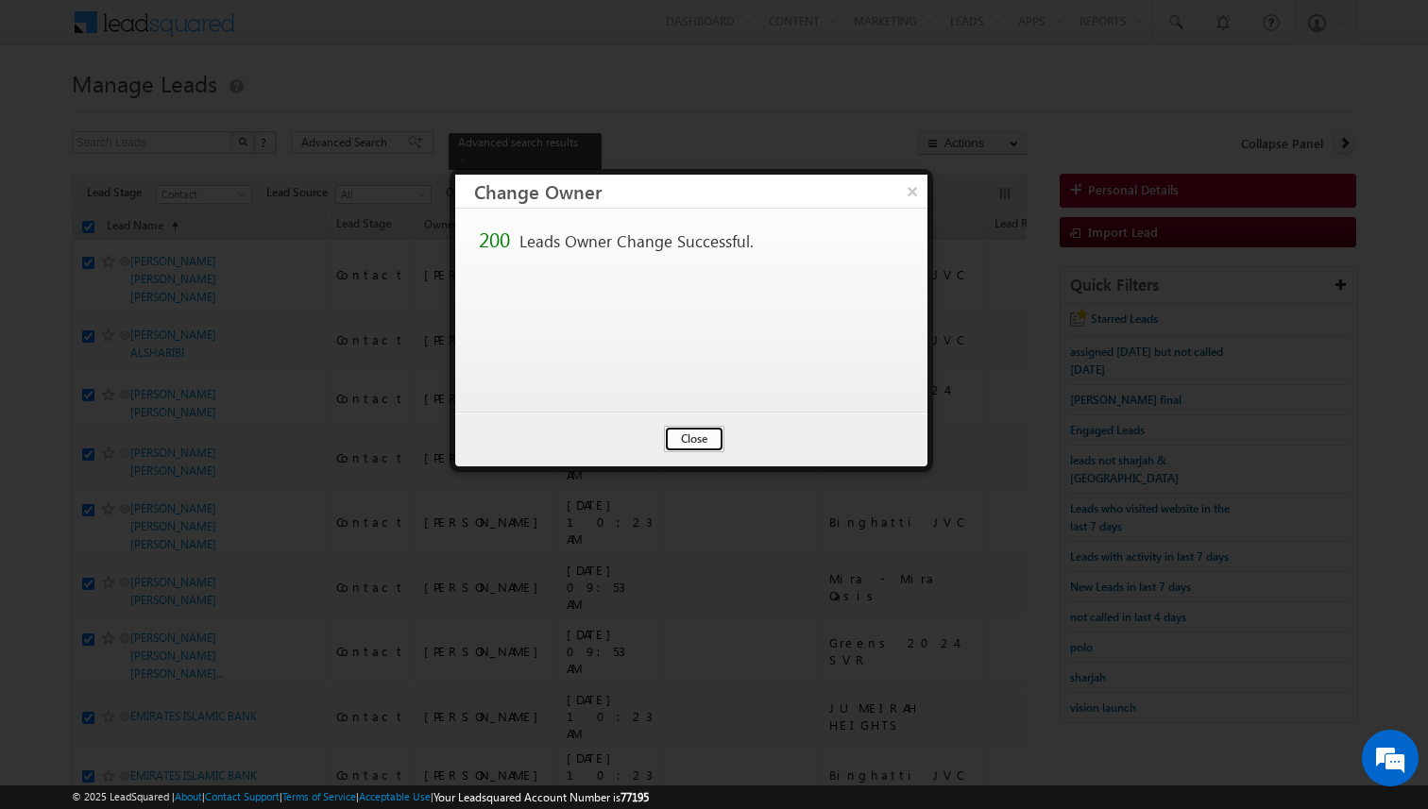
click at [696, 439] on button "Close" at bounding box center [694, 439] width 60 height 26
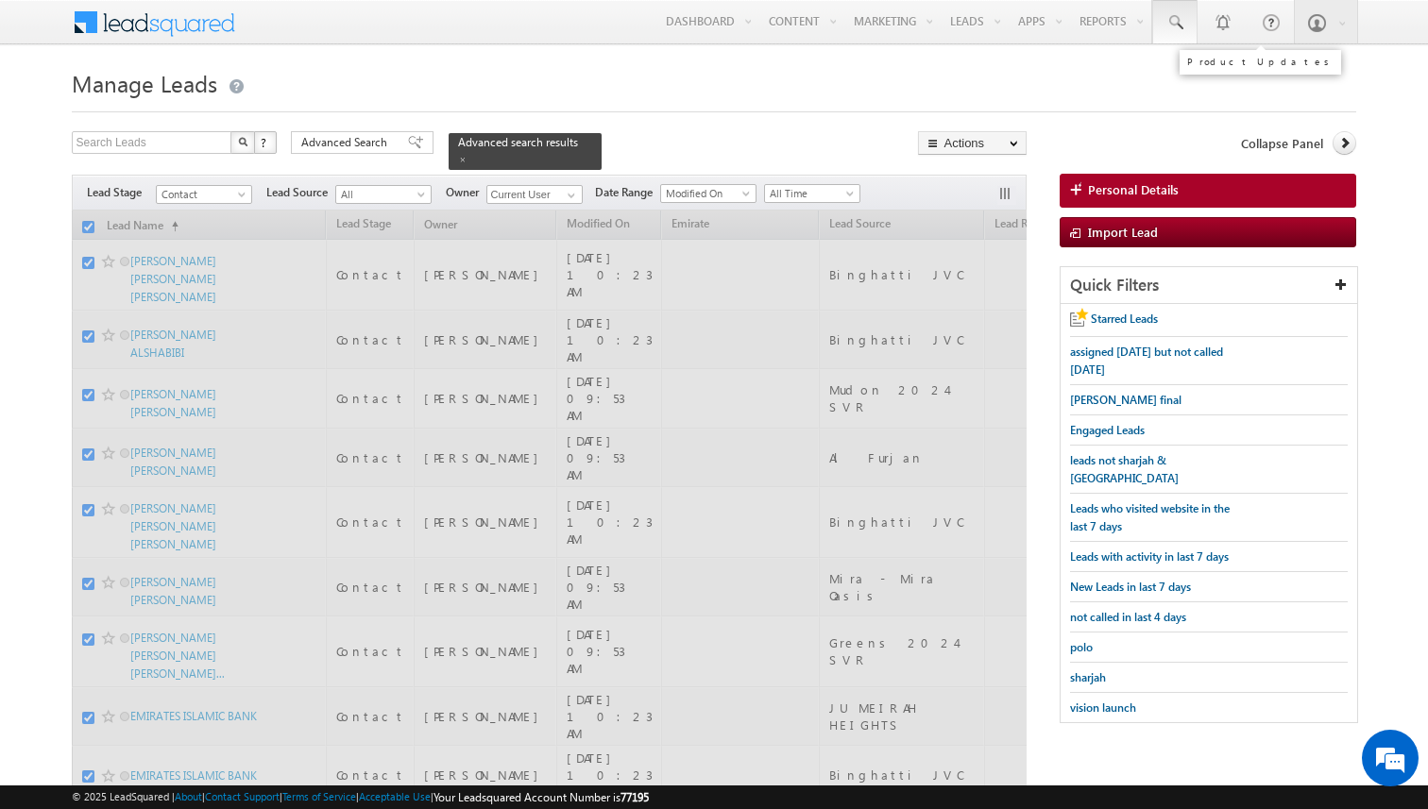
click at [1184, 29] on link at bounding box center [1174, 21] width 45 height 43
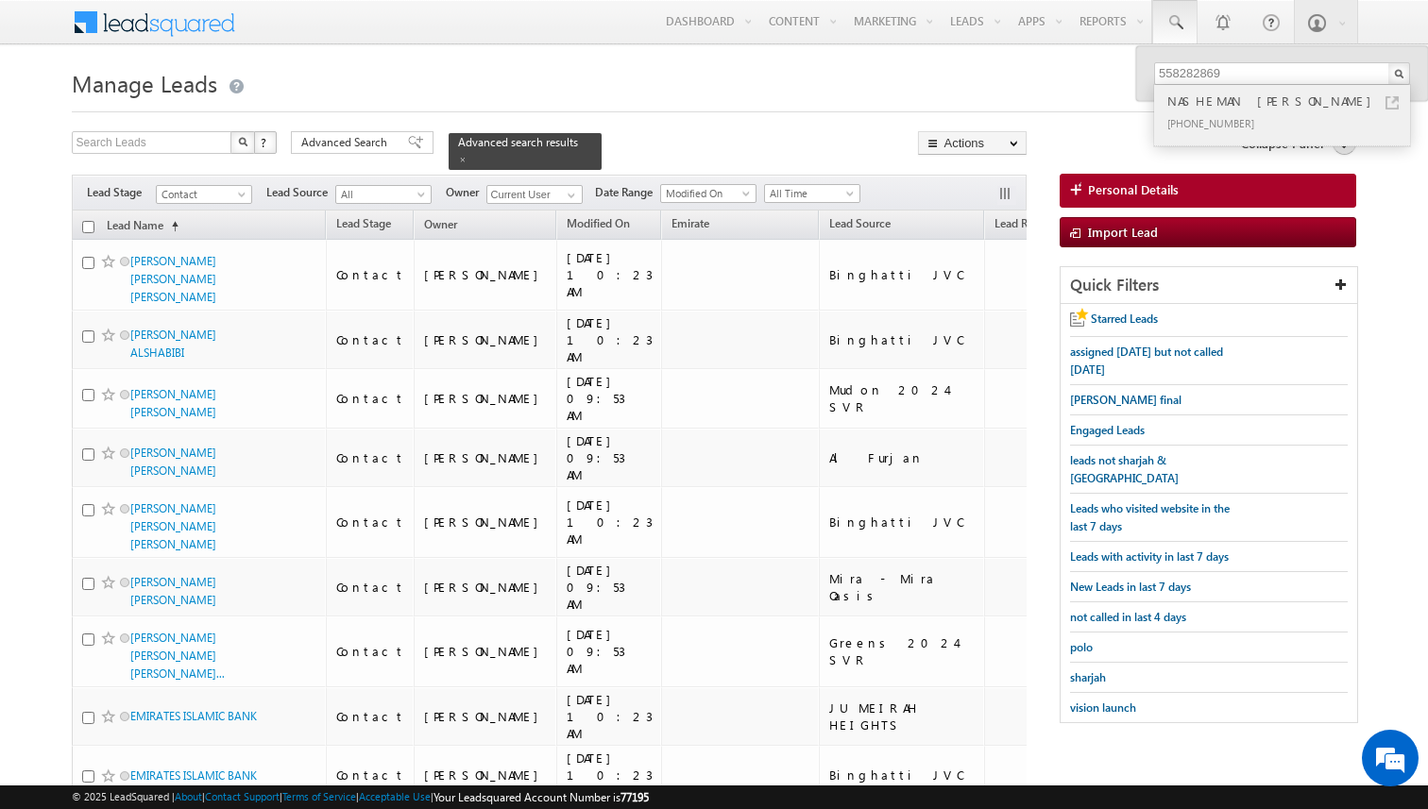
click at [1395, 100] on link at bounding box center [1391, 102] width 13 height 13
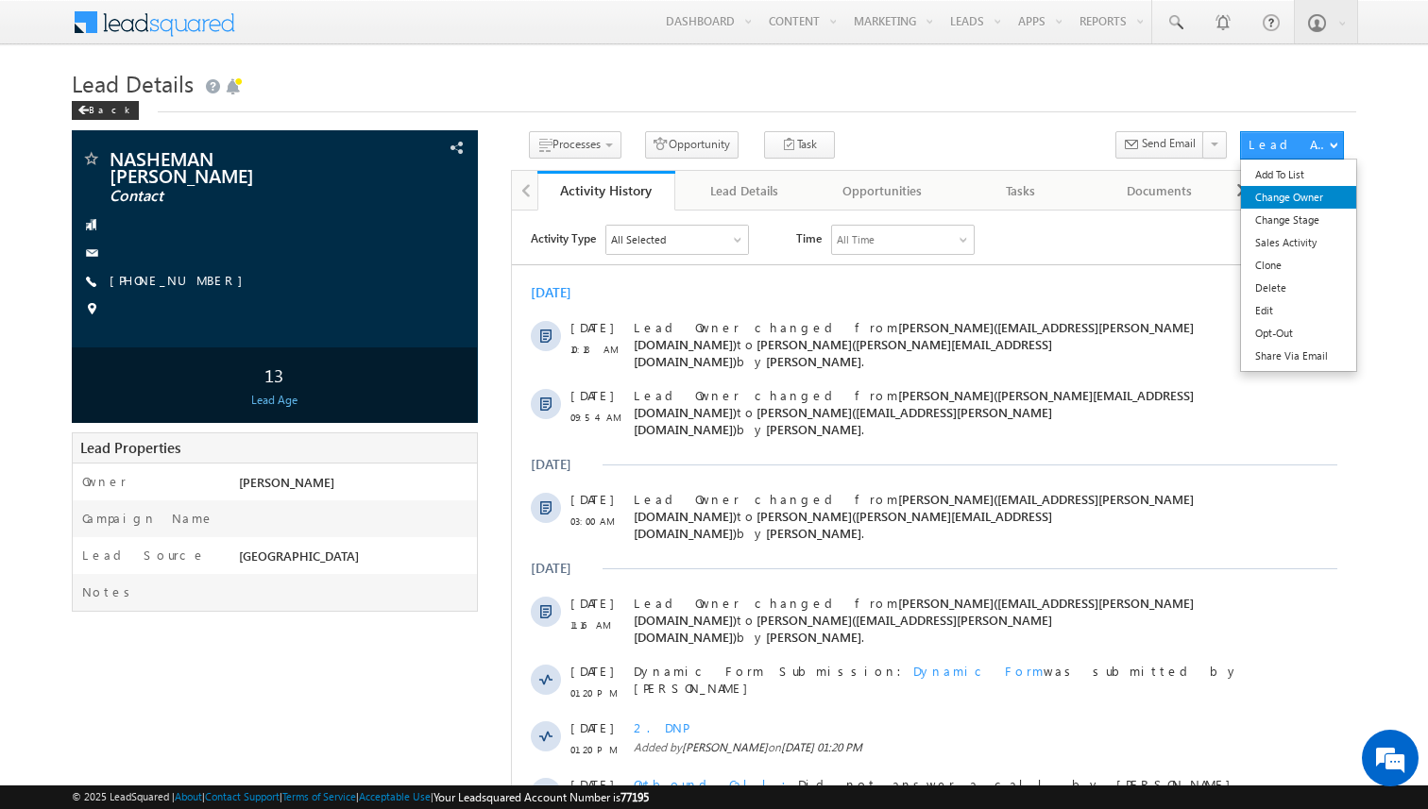
click at [1302, 205] on link "Change Owner" at bounding box center [1298, 197] width 115 height 23
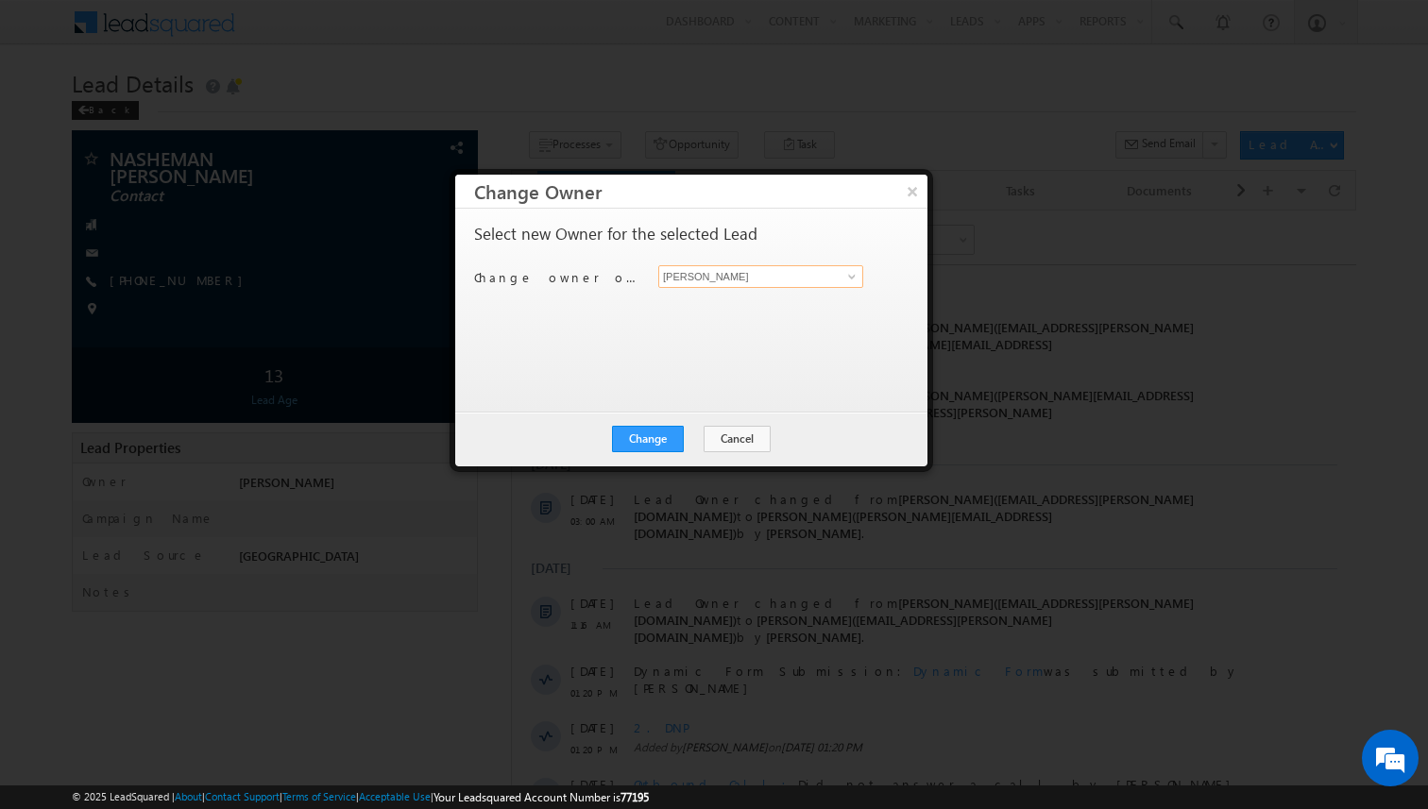
click at [766, 281] on input "[PERSON_NAME]" at bounding box center [760, 276] width 205 height 23
type input "[PERSON_NAME]"
click at [653, 440] on button "Change" at bounding box center [648, 439] width 72 height 26
